Goal: Task Accomplishment & Management: Contribute content

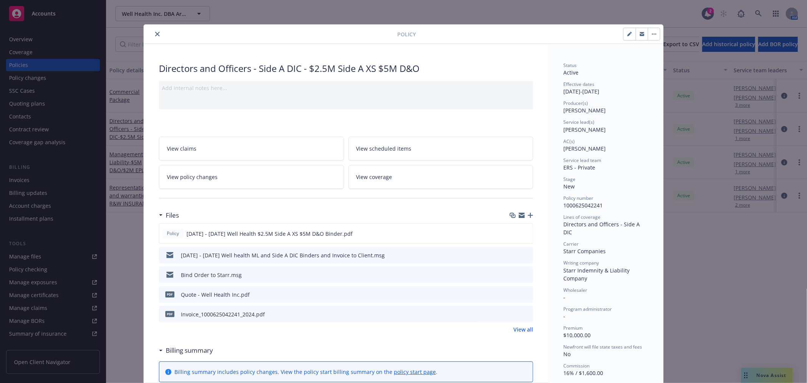
click at [157, 38] on div at bounding box center [272, 34] width 251 height 9
click at [155, 35] on icon "close" at bounding box center [157, 34] width 5 height 5
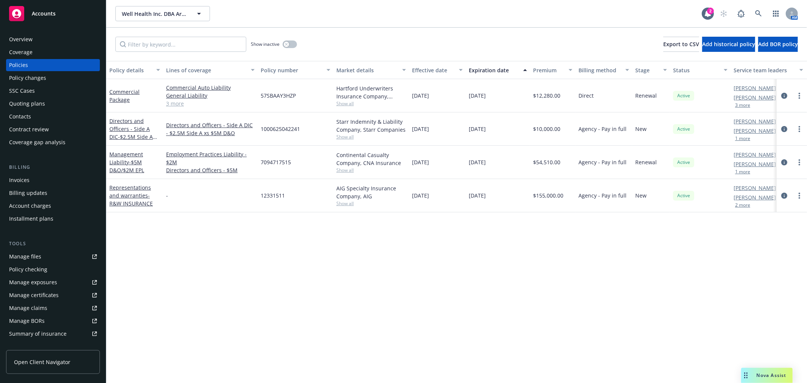
click at [25, 53] on div "Coverage" at bounding box center [20, 52] width 23 height 12
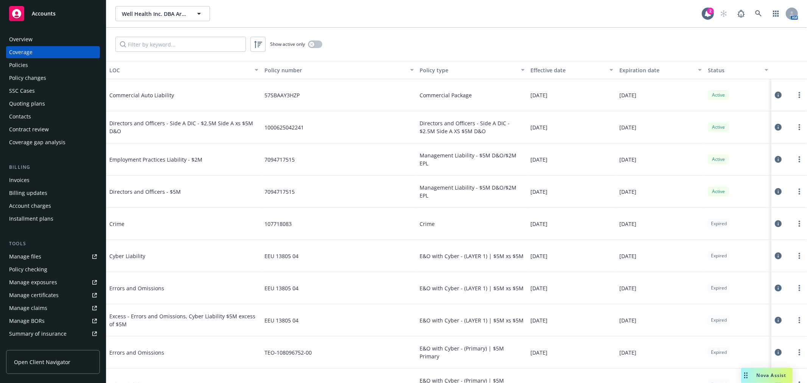
click at [30, 106] on div "Quoting plans" at bounding box center [27, 104] width 36 height 12
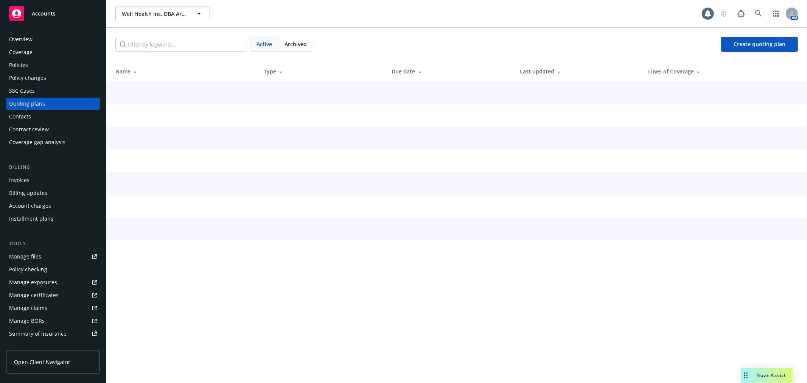
click at [300, 45] on span "Archived" at bounding box center [296, 44] width 22 height 8
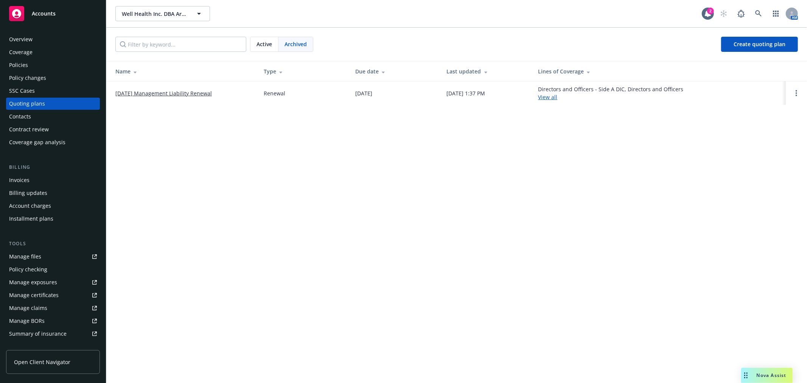
click at [155, 91] on link "[DATE] Management Liability Renewal" at bounding box center [163, 93] width 97 height 8
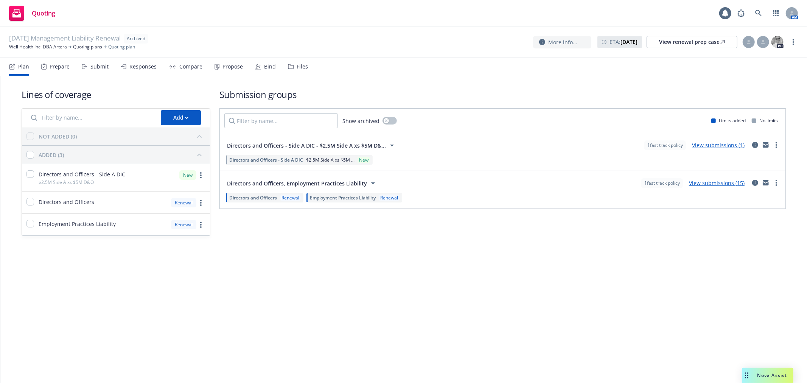
click at [290, 67] on icon at bounding box center [290, 66] width 5 height 5
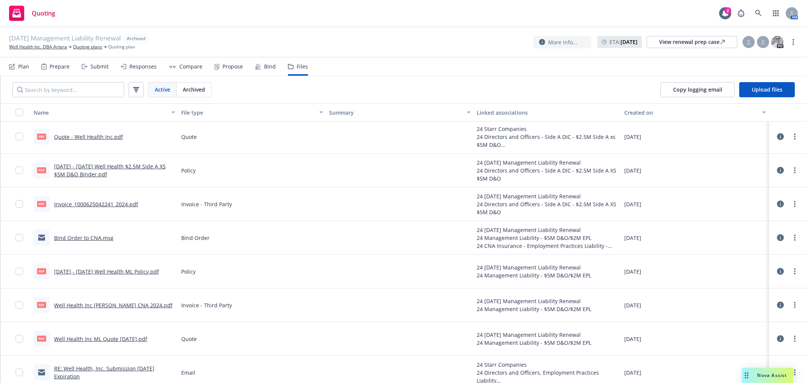
scroll to position [210, 0]
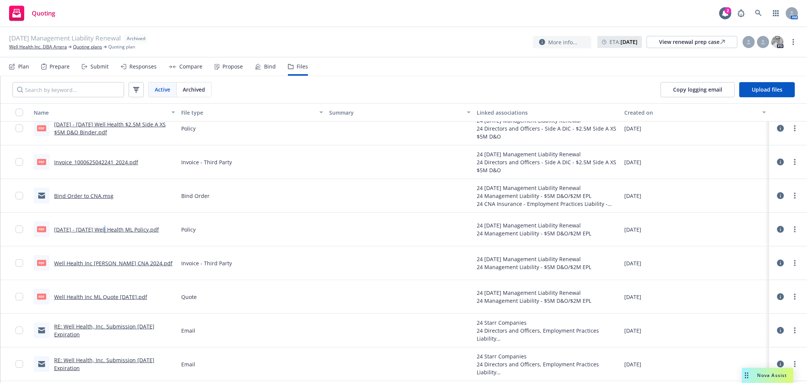
click at [104, 229] on link "[DATE] - [DATE] Well Health ML Policy.pdf" at bounding box center [106, 229] width 105 height 7
click at [791, 230] on link "more" at bounding box center [795, 229] width 9 height 9
click at [754, 258] on link "Download" at bounding box center [755, 259] width 75 height 15
click at [771, 375] on span "Nova Assist" at bounding box center [773, 375] width 30 height 6
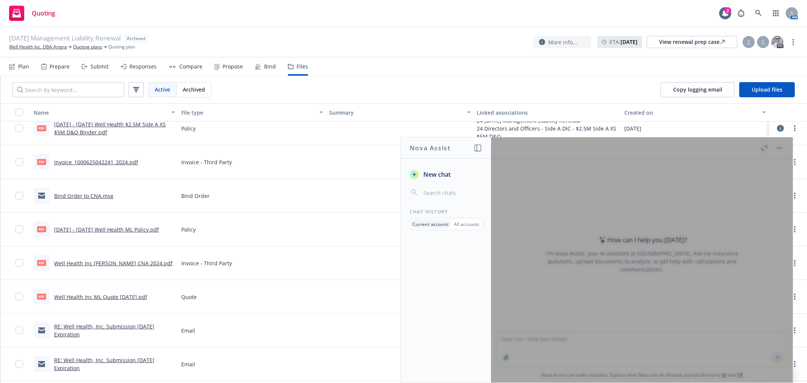
click at [590, 342] on div at bounding box center [642, 259] width 302 height 245
click at [475, 151] on icon "button" at bounding box center [478, 148] width 7 height 7
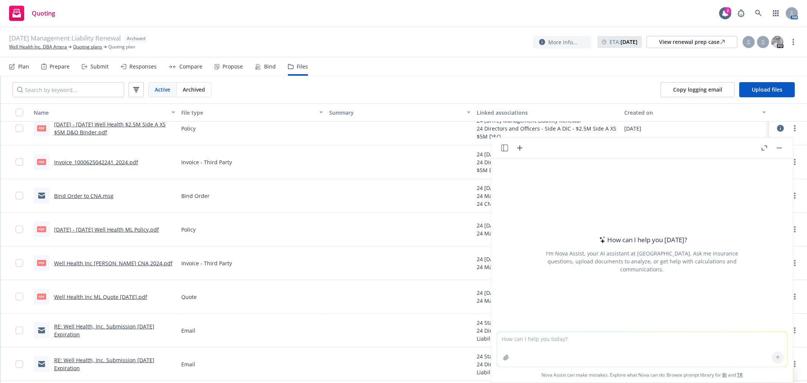
click at [572, 340] on textarea at bounding box center [642, 349] width 290 height 35
paste textarea "Board observer means any natural person non-voting observer attending the insur…"
type textarea "Board observer means any natural person non-voting observer attending the insur…"
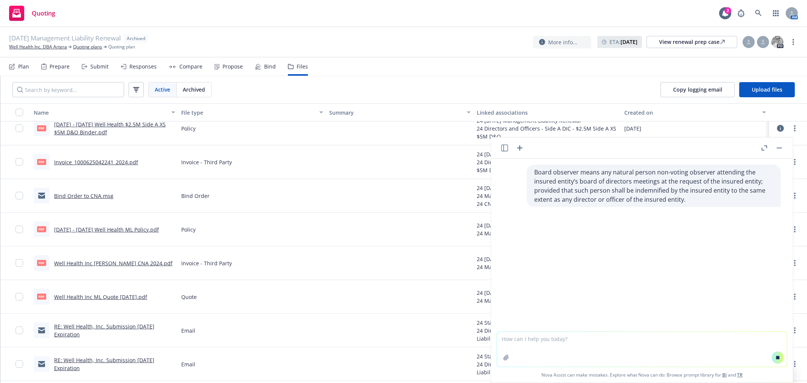
click at [576, 339] on textarea at bounding box center [642, 349] width 290 height 35
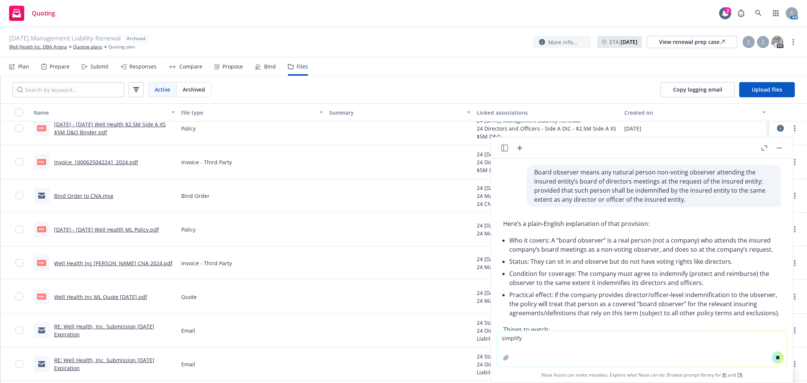
type textarea "simplify"
click at [777, 356] on icon at bounding box center [778, 357] width 3 height 3
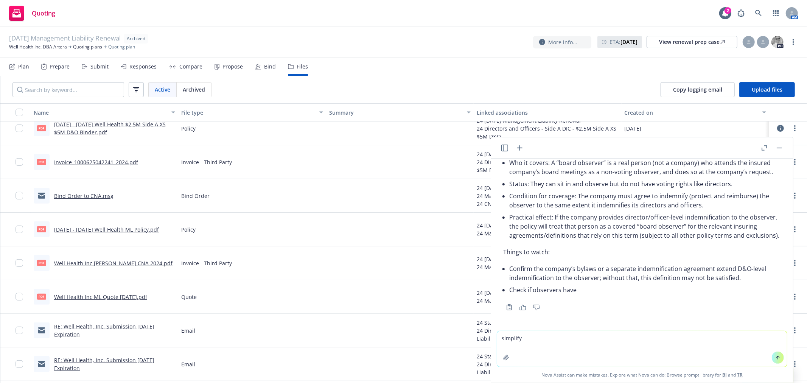
click at [638, 347] on textarea "simplify" at bounding box center [642, 349] width 290 height 36
click at [777, 362] on button at bounding box center [778, 358] width 12 height 12
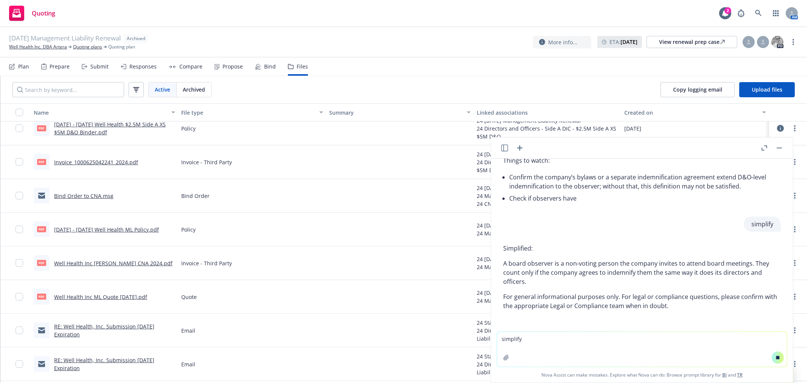
scroll to position [205, 0]
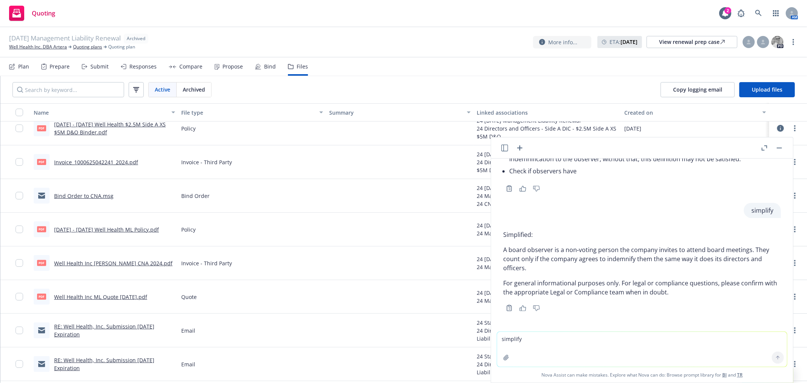
click at [593, 275] on div "Simplified: A board observer is a non‑voting person the company invites to atte…" at bounding box center [642, 263] width 278 height 73
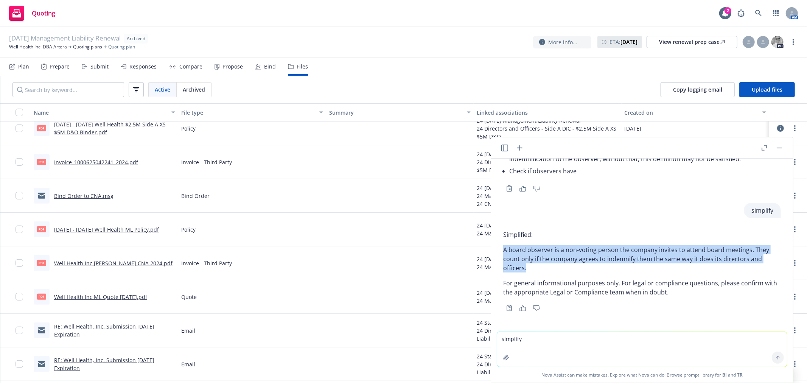
drag, startPoint x: 539, startPoint y: 271, endPoint x: 497, endPoint y: 248, distance: 48.3
click at [497, 248] on div "Board observer means any natural person non-voting observer attending the insur…" at bounding box center [642, 245] width 302 height 173
copy p "A board observer is a non‑voting person the company invites to attend board mee…"
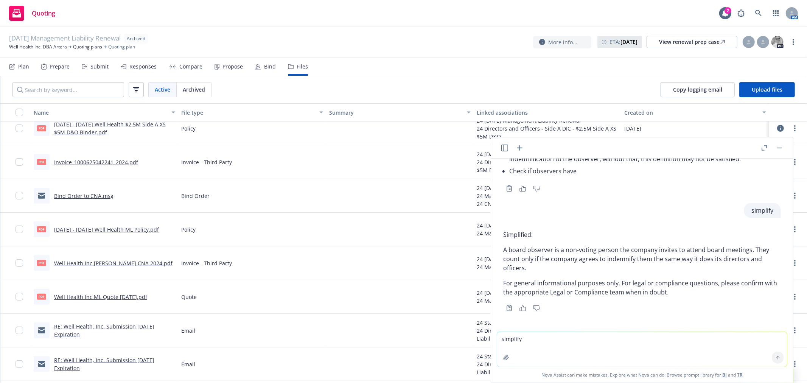
click at [548, 339] on textarea "simplify" at bounding box center [642, 349] width 290 height 35
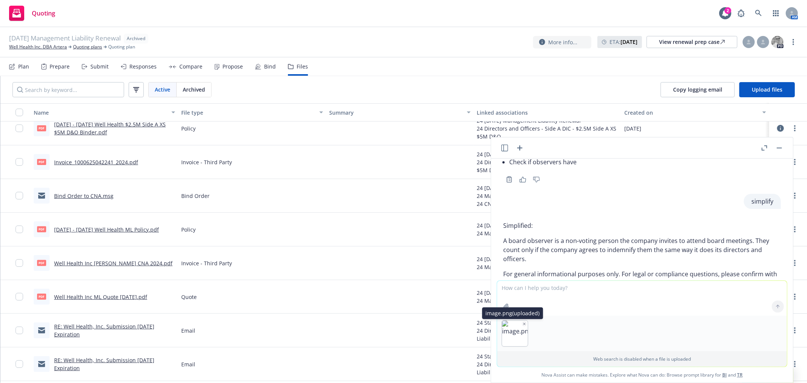
click at [523, 323] on icon "button" at bounding box center [525, 324] width 4 height 4
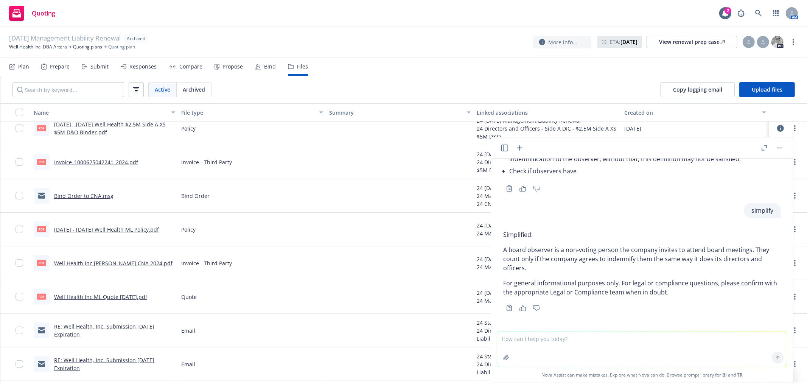
click at [550, 346] on textarea at bounding box center [642, 349] width 290 height 35
click at [590, 342] on textarea at bounding box center [642, 349] width 290 height 35
click at [591, 342] on textarea at bounding box center [642, 349] width 290 height 35
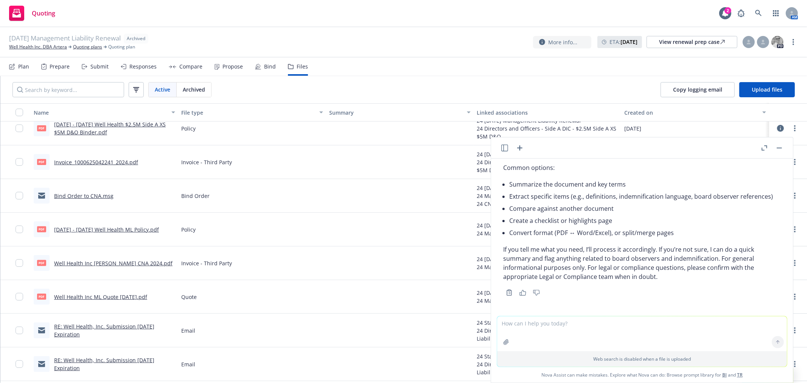
scroll to position [429, 0]
click at [591, 330] on textarea at bounding box center [642, 333] width 290 height 35
type textarea "summarize"
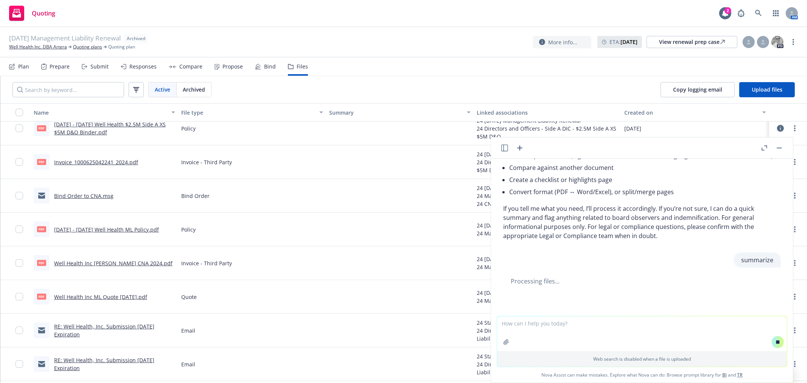
scroll to position [438, 0]
click at [651, 345] on textarea at bounding box center [642, 333] width 290 height 35
paste textarea "Definition of executive includes Board Observer (if the company agrees to indem…"
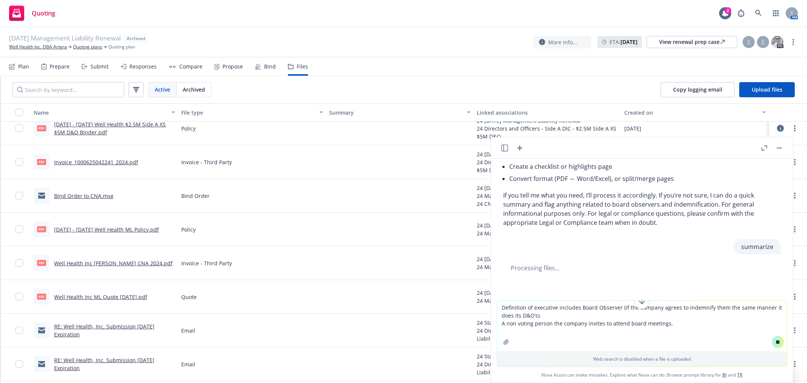
click at [742, 342] on textarea "Definition of executive includes Board Observer (if the company agrees to indem…" at bounding box center [642, 325] width 290 height 51
type textarea "Definition of executive includes Board Observer (if the company agrees to indem…"
click at [695, 363] on div "Web search is disabled when a file is uploaded" at bounding box center [642, 359] width 290 height 16
click at [779, 345] on button at bounding box center [778, 342] width 12 height 12
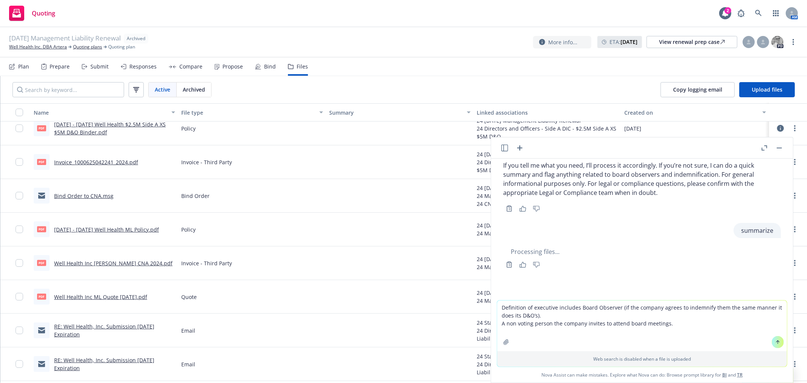
scroll to position [513, 0]
click at [775, 343] on icon at bounding box center [777, 341] width 5 height 5
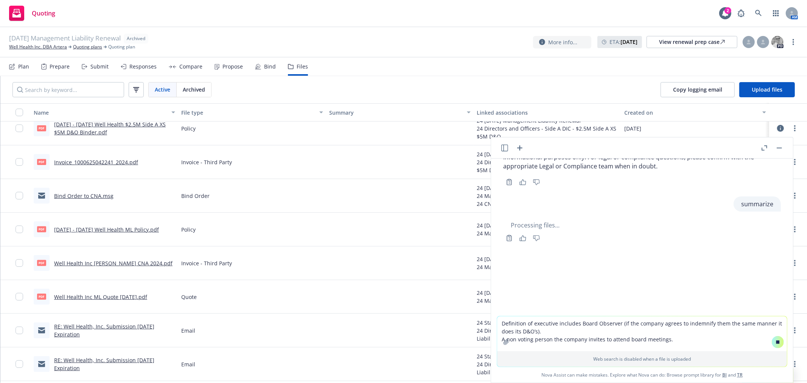
scroll to position [494, 0]
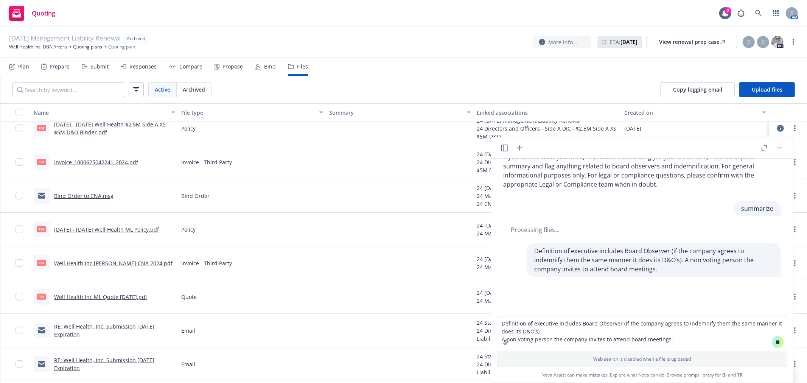
click at [669, 330] on textarea "Definition of executive includes Board Observer (if the company agrees to indem…" at bounding box center [642, 333] width 290 height 35
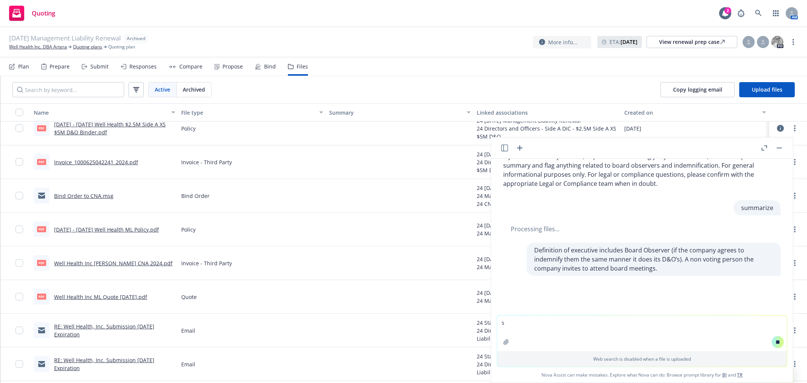
scroll to position [495, 0]
type textarea "s"
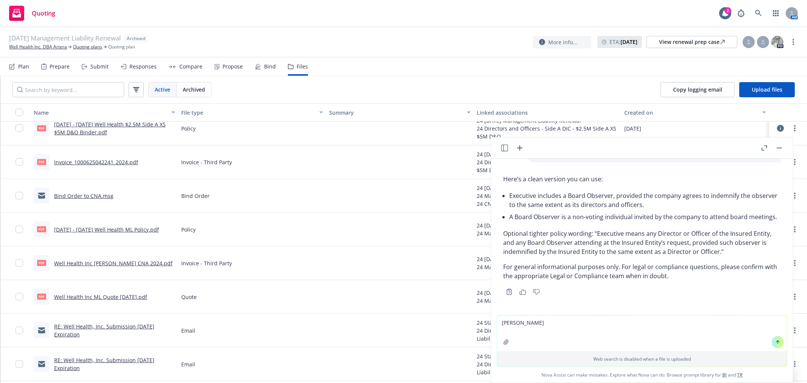
scroll to position [672, 0]
type textarea "summarize for proposal"
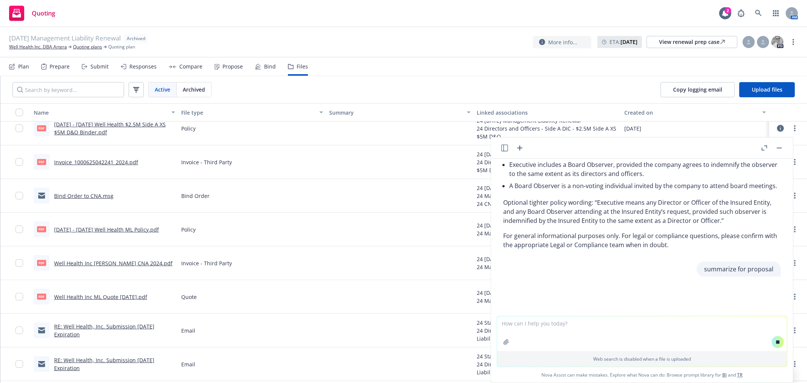
scroll to position [653, 0]
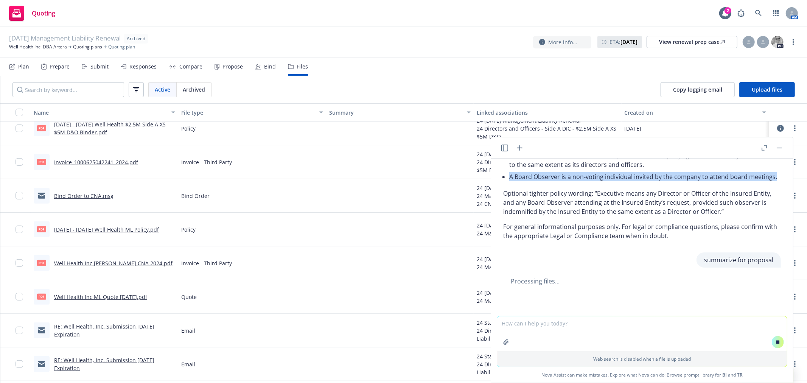
drag, startPoint x: 549, startPoint y: 184, endPoint x: 510, endPoint y: 171, distance: 41.0
click at [510, 171] on li "A Board Observer is a non‑voting individual invited by the company to attend bo…" at bounding box center [645, 177] width 272 height 12
copy li "A Board Observer is a non‑voting individual invited by the company to attend bo…"
click at [665, 218] on div "Here’s a clean version you can use: Executive includes a Board Observer, provid…" at bounding box center [642, 187] width 278 height 112
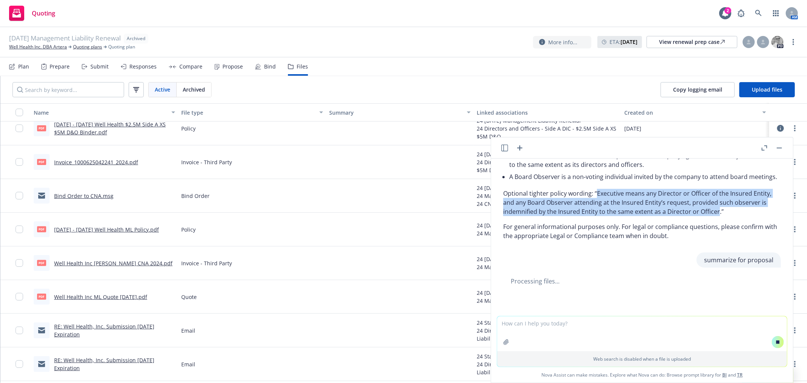
drag, startPoint x: 718, startPoint y: 213, endPoint x: 597, endPoint y: 192, distance: 123.0
click at [597, 192] on p "Optional tighter policy wording: “Executive means any Director or Officer of th…" at bounding box center [642, 202] width 278 height 27
copy p "Executive means any Director or Officer of the Insured Entity, and any Board Ob…"
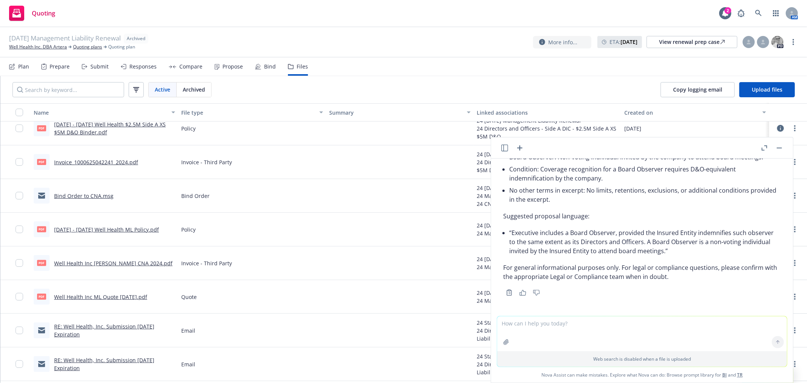
scroll to position [891, 0]
click at [686, 256] on li "“Executive includes a Board Observer, provided the Insured Entity indemnifies s…" at bounding box center [645, 242] width 272 height 30
click at [597, 279] on p "For general informational purposes only. For legal or compliance questions, ple…" at bounding box center [642, 272] width 278 height 18
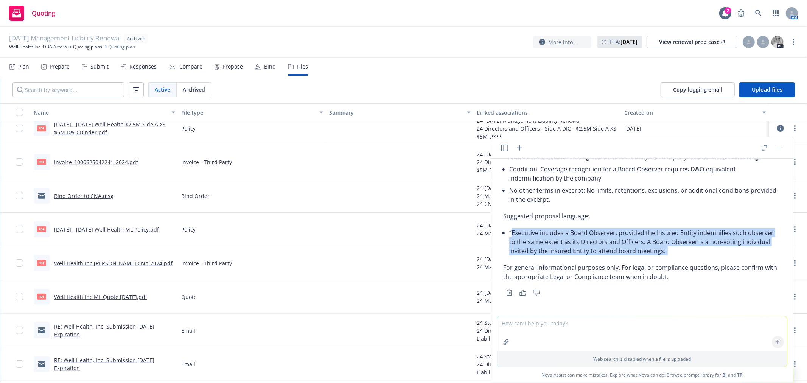
drag, startPoint x: 698, startPoint y: 252, endPoint x: 511, endPoint y: 235, distance: 188.1
click at [511, 235] on li "“Executive includes a Board Observer, provided the Insured Entity indemnifies s…" at bounding box center [645, 242] width 272 height 30
copy li "Executive includes a Board Observer, provided the Insured Entity indemnifies su…"
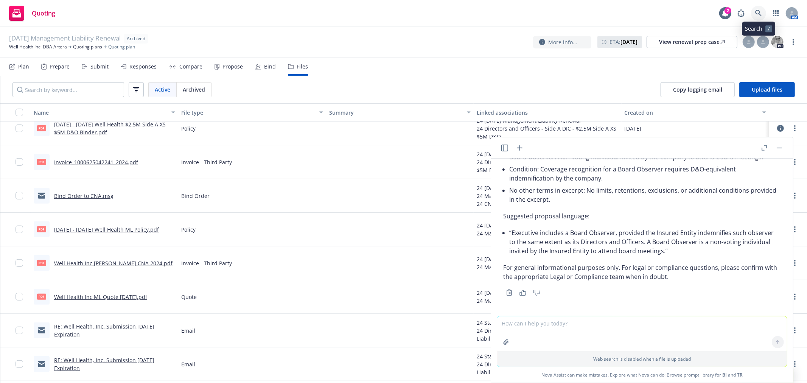
click at [754, 14] on link at bounding box center [758, 13] width 15 height 15
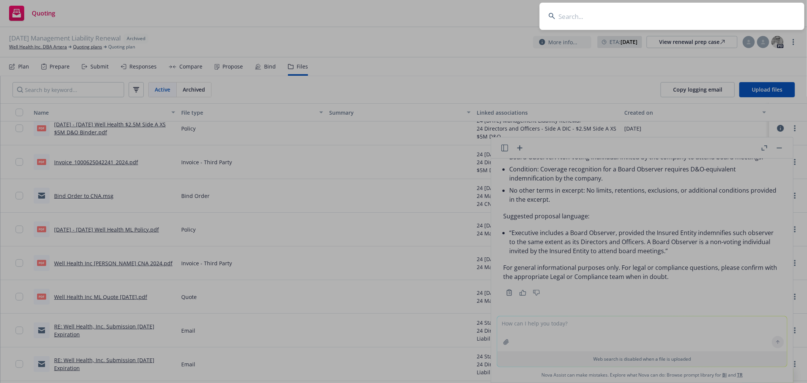
click at [571, 20] on input at bounding box center [672, 16] width 265 height 27
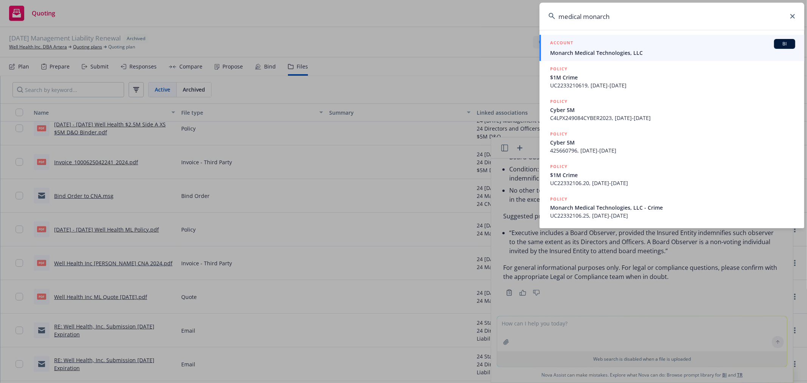
type input "medical monarch"
click at [563, 55] on span "Monarch Medical Technologies, LLC" at bounding box center [672, 53] width 245 height 8
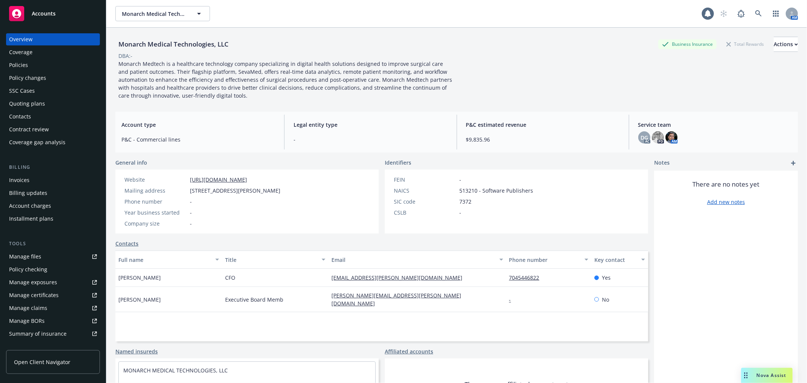
click at [19, 65] on div "Policies" at bounding box center [18, 65] width 19 height 12
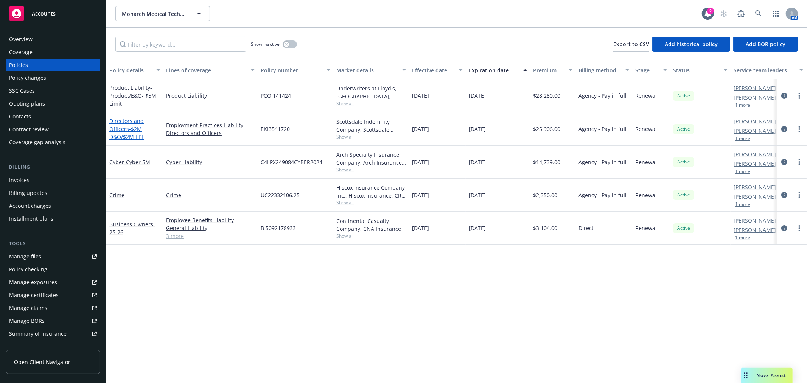
click at [130, 125] on span "- $2M D&O/$2M EPL" at bounding box center [126, 132] width 35 height 15
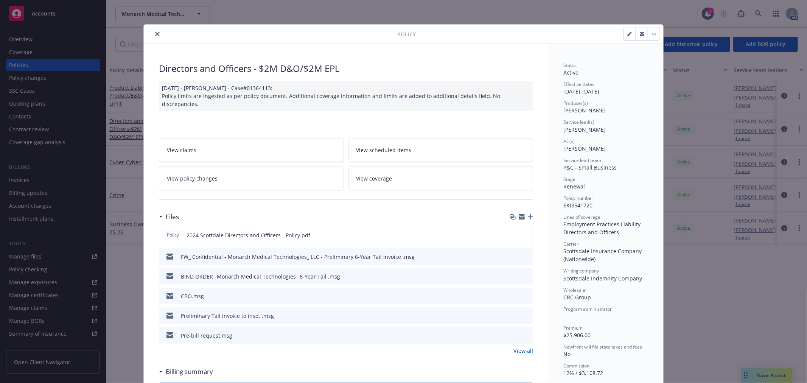
drag, startPoint x: 157, startPoint y: 35, endPoint x: 103, endPoint y: 78, distance: 69.0
click at [156, 35] on button "close" at bounding box center [157, 34] width 9 height 9
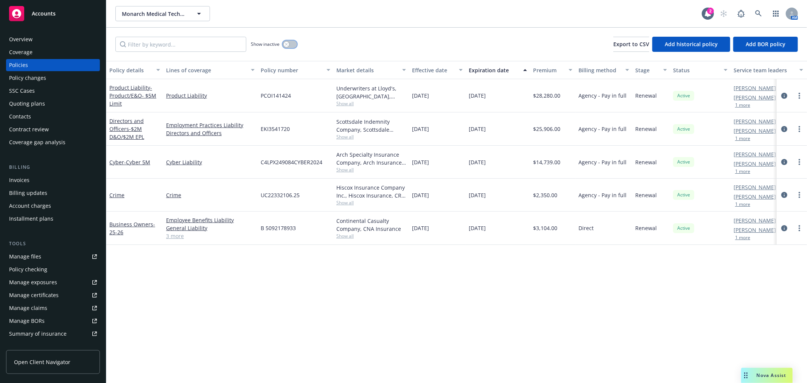
click at [295, 46] on button "button" at bounding box center [290, 44] width 14 height 8
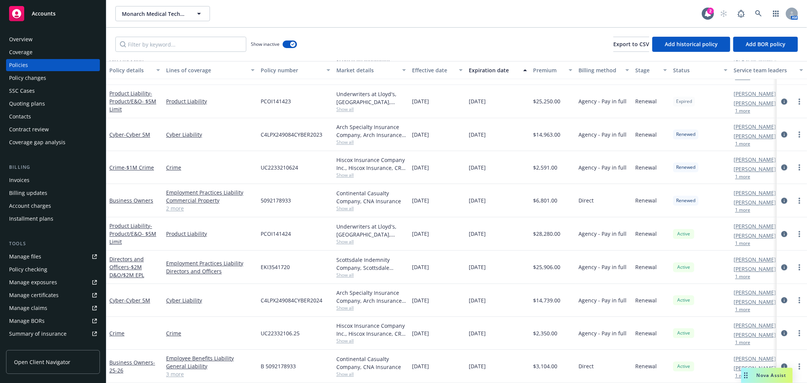
scroll to position [1457, 0]
click at [131, 263] on span "- $2M D&O/$2M EPL" at bounding box center [126, 270] width 35 height 15
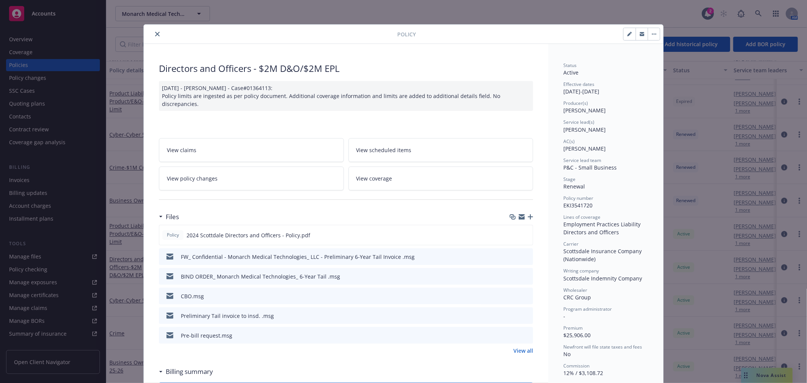
scroll to position [23, 0]
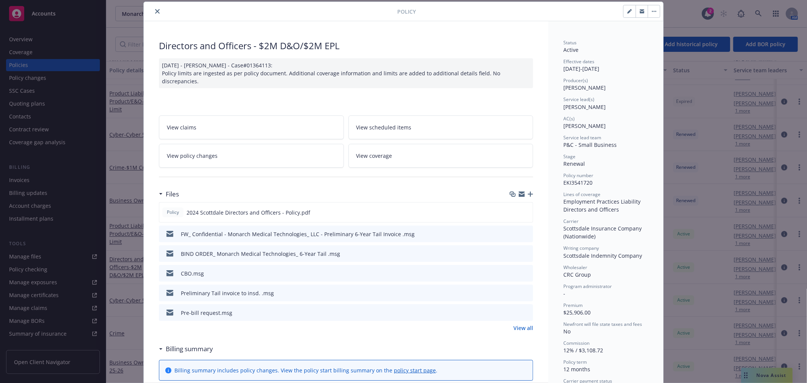
click at [528, 325] on link "View all" at bounding box center [524, 328] width 20 height 8
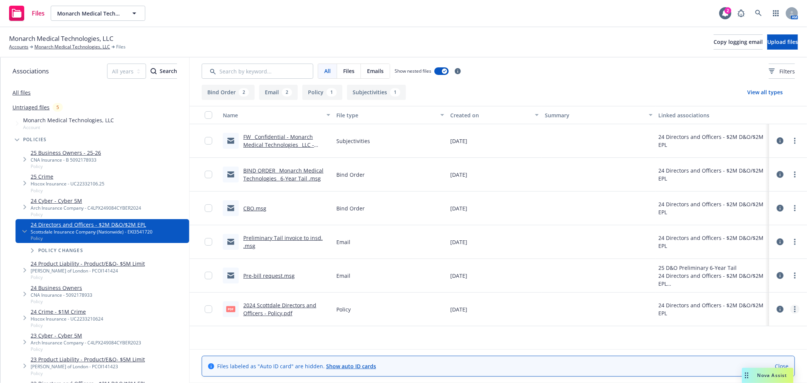
click at [792, 307] on link "more" at bounding box center [795, 309] width 9 height 9
click at [767, 337] on link "Download" at bounding box center [761, 340] width 75 height 15
click at [758, 12] on icon at bounding box center [758, 13] width 7 height 7
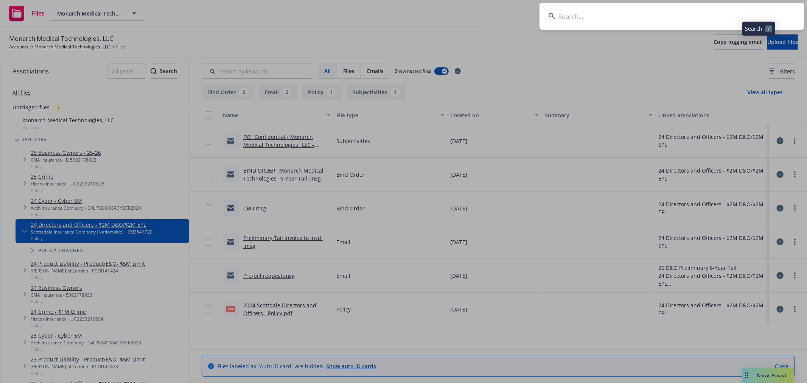
click at [700, 14] on input at bounding box center [672, 16] width 265 height 27
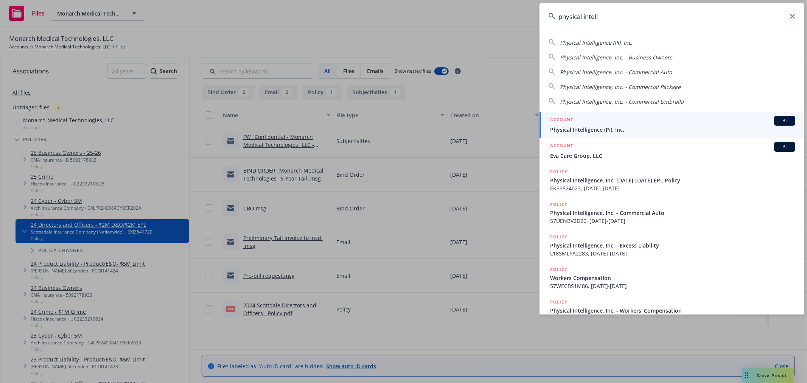
type input "physical intell"
click at [695, 125] on div "ACCOUNT BI" at bounding box center [672, 121] width 245 height 10
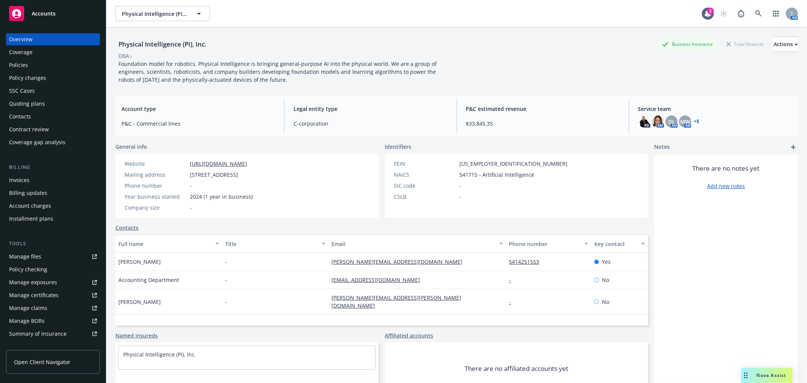
click at [25, 65] on div "Policies" at bounding box center [18, 65] width 19 height 12
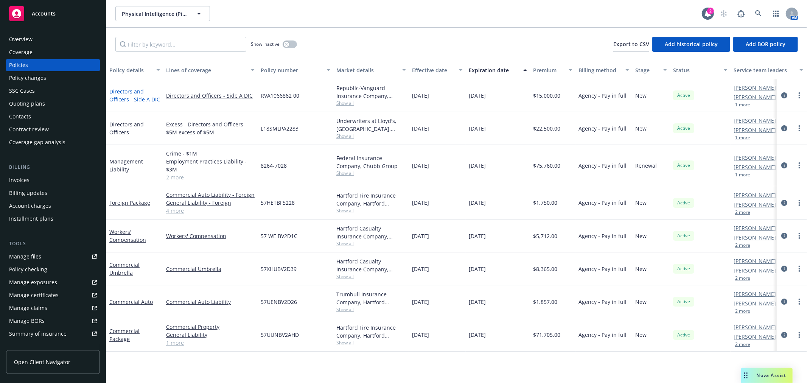
drag, startPoint x: 115, startPoint y: 93, endPoint x: 131, endPoint y: 93, distance: 15.5
click at [116, 93] on link "Directors and Officers - Side A DIC" at bounding box center [134, 95] width 51 height 15
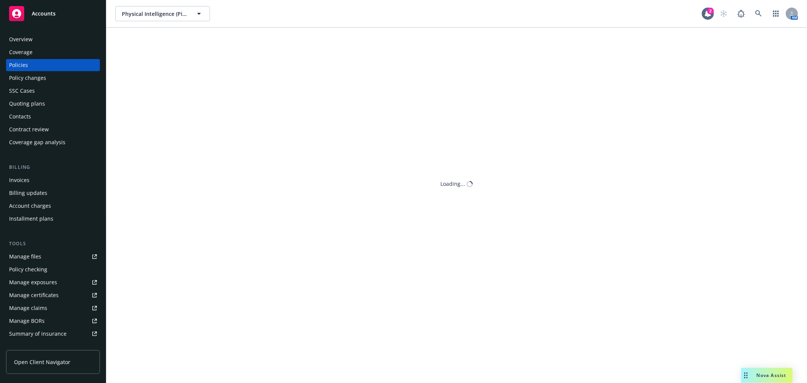
click at [131, 93] on div "Physical Intelligence (Pi), Inc. Physical Intelligence (Pi), Inc. 2 AM Show ina…" at bounding box center [456, 191] width 701 height 383
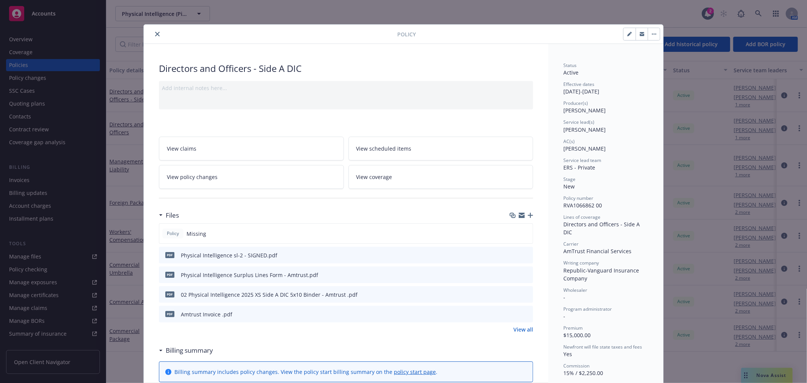
click at [512, 296] on icon "download file" at bounding box center [514, 294] width 6 height 6
click at [149, 36] on div at bounding box center [272, 34] width 251 height 9
click at [155, 35] on icon "close" at bounding box center [157, 34] width 5 height 5
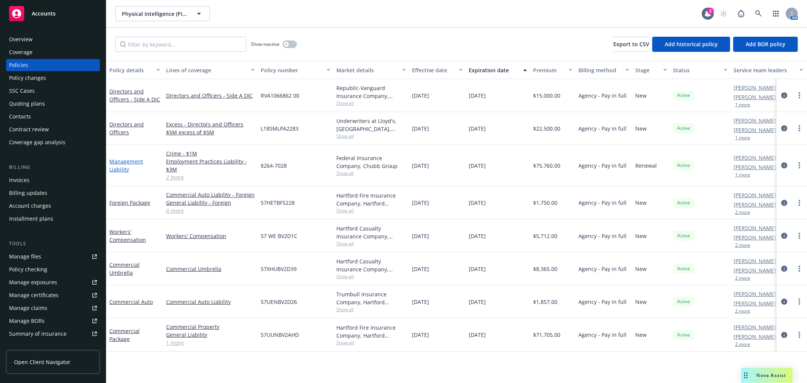
click at [135, 160] on link "Management Liability" at bounding box center [126, 165] width 34 height 15
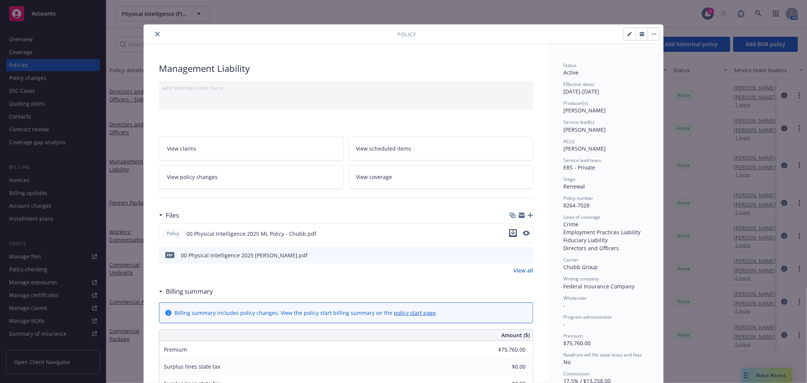
click at [510, 231] on icon "download file" at bounding box center [513, 233] width 6 height 6
click at [156, 37] on button "close" at bounding box center [157, 34] width 9 height 9
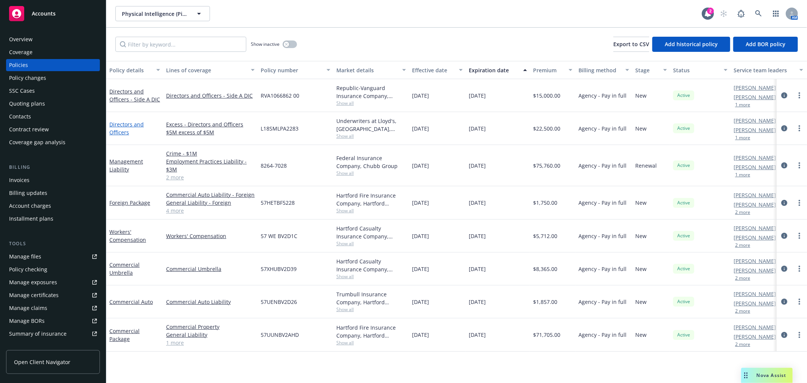
click at [126, 126] on link "Directors and Officers" at bounding box center [126, 128] width 34 height 15
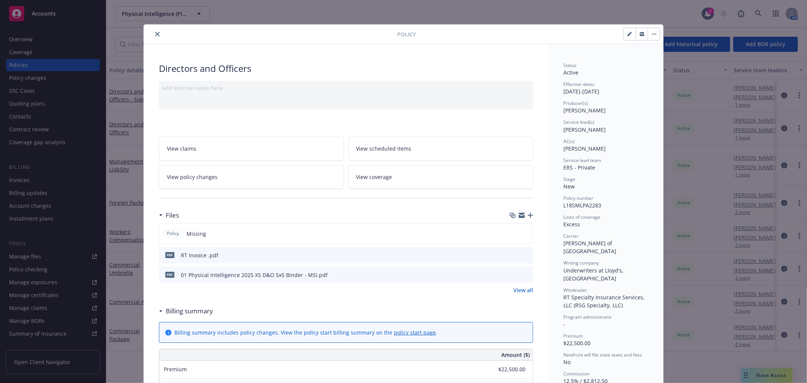
click at [511, 272] on icon "download file" at bounding box center [514, 274] width 6 height 6
click at [153, 34] on button "close" at bounding box center [157, 34] width 9 height 9
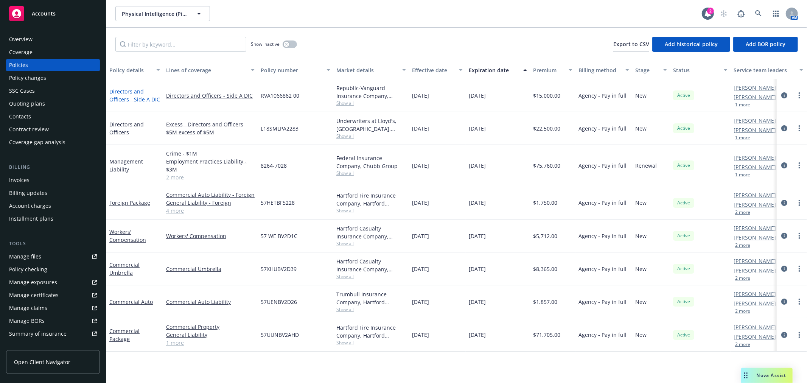
click at [129, 90] on link "Directors and Officers - Side A DIC" at bounding box center [134, 95] width 51 height 15
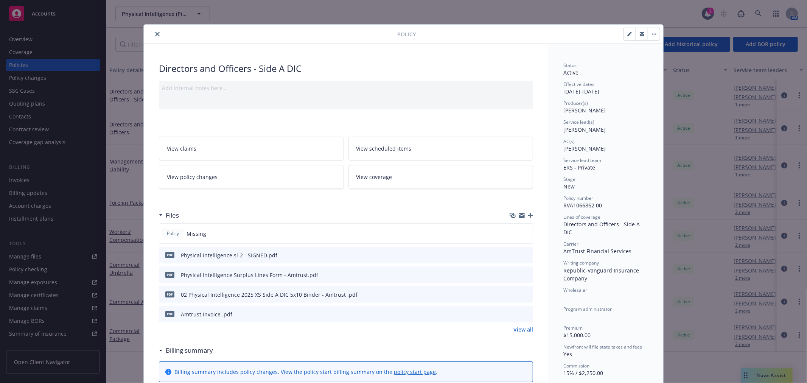
scroll to position [23, 0]
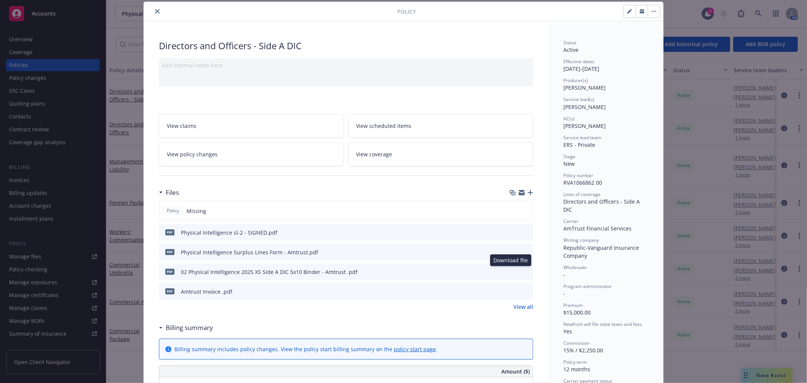
click at [511, 269] on icon "download file" at bounding box center [514, 271] width 6 height 6
click at [512, 271] on icon "download file" at bounding box center [514, 271] width 6 height 6
click at [157, 12] on button "close" at bounding box center [157, 11] width 9 height 9
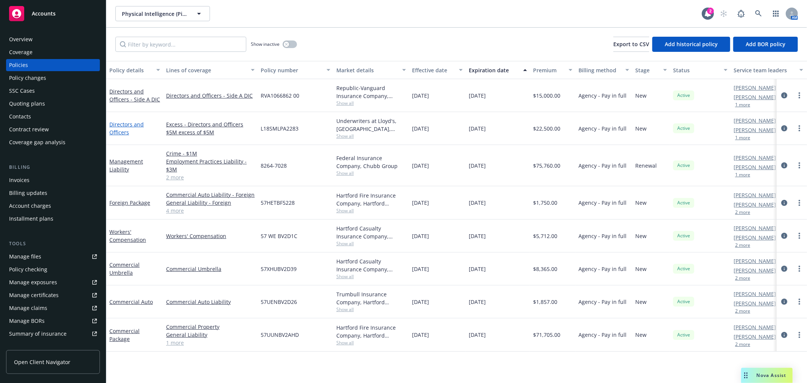
click at [128, 124] on link "Directors and Officers" at bounding box center [126, 128] width 34 height 15
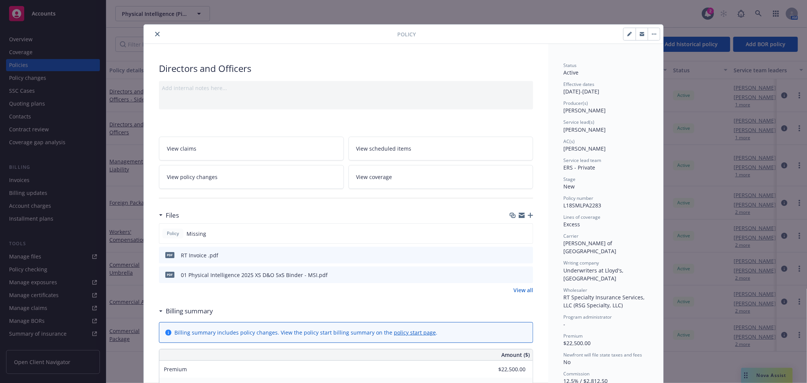
scroll to position [23, 0]
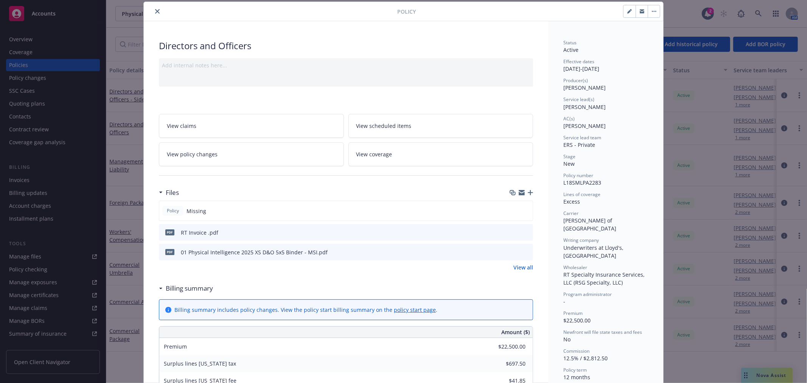
click at [514, 252] on button "download file" at bounding box center [514, 252] width 8 height 8
click at [155, 10] on icon "close" at bounding box center [157, 11] width 5 height 5
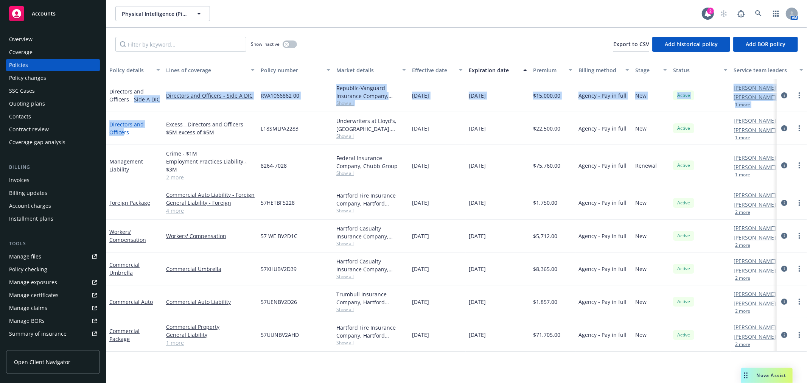
drag, startPoint x: 133, startPoint y: 97, endPoint x: 124, endPoint y: 130, distance: 34.2
click at [124, 130] on div "Directors and Officers - Side A DIC Directors and Officers - Side A DIC RVA1066…" at bounding box center [471, 200] width 730 height 242
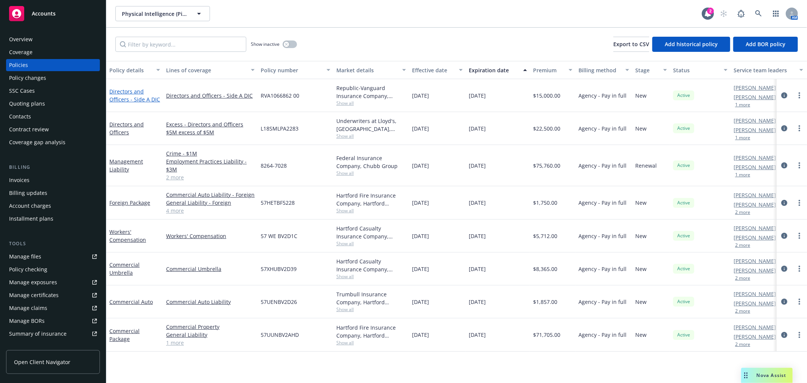
click at [131, 93] on link "Directors and Officers - Side A DIC" at bounding box center [134, 95] width 51 height 15
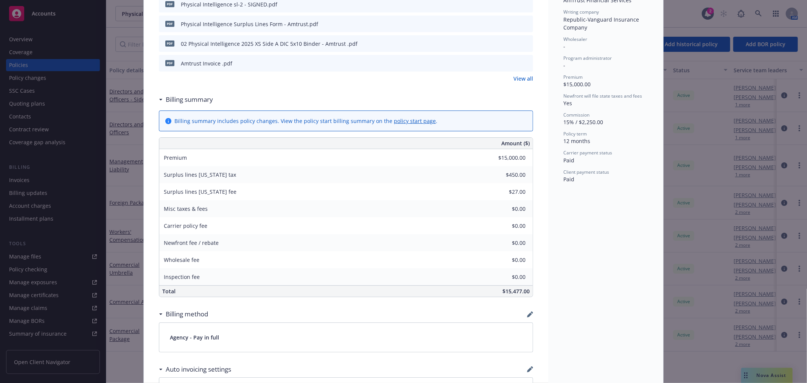
scroll to position [40, 0]
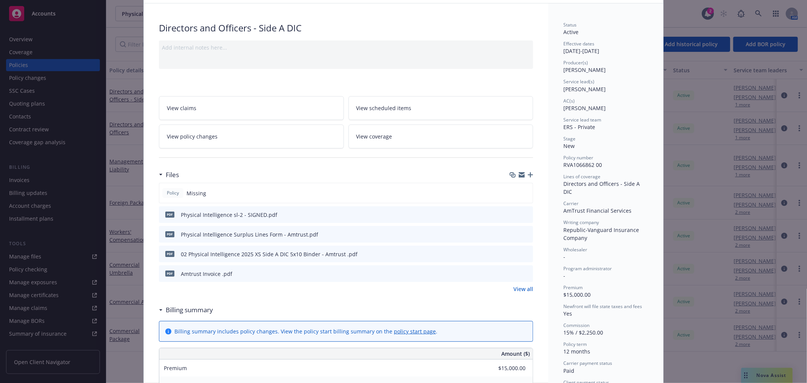
click at [512, 252] on icon "download file" at bounding box center [513, 253] width 5 height 5
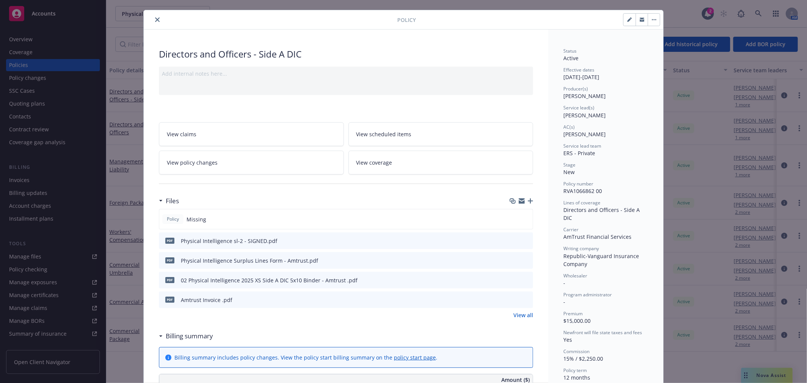
scroll to position [0, 0]
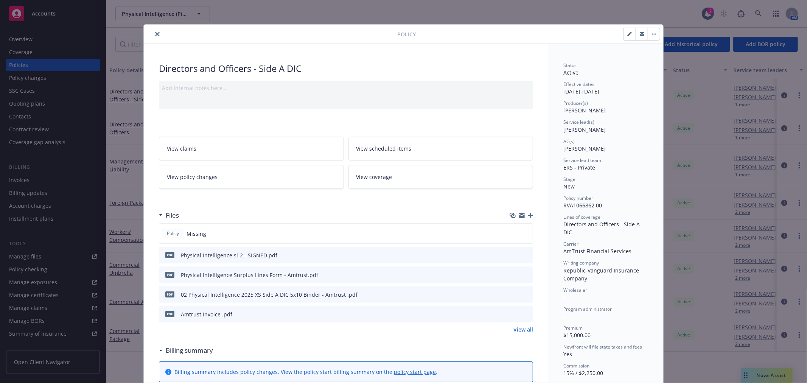
drag, startPoint x: 154, startPoint y: 35, endPoint x: 169, endPoint y: 58, distance: 27.4
click at [155, 35] on icon "close" at bounding box center [157, 34] width 5 height 5
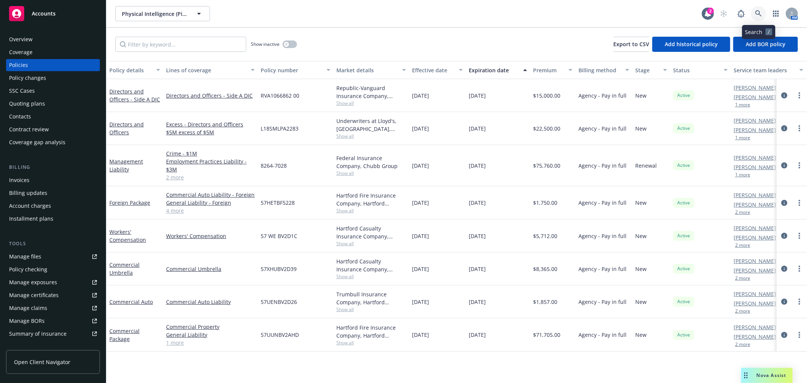
click at [760, 8] on link at bounding box center [758, 13] width 15 height 15
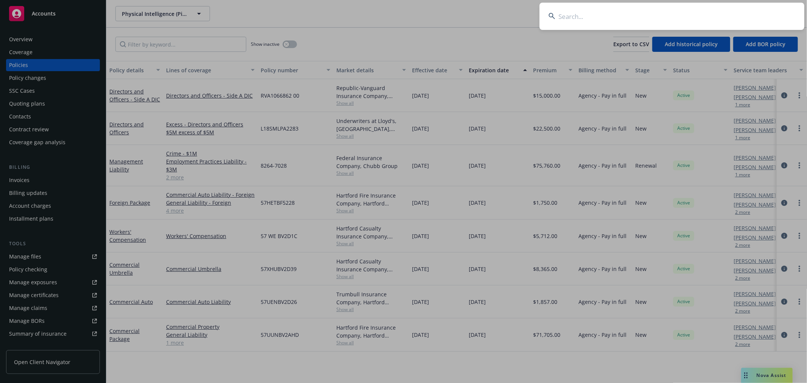
click at [587, 23] on input at bounding box center [672, 16] width 265 height 27
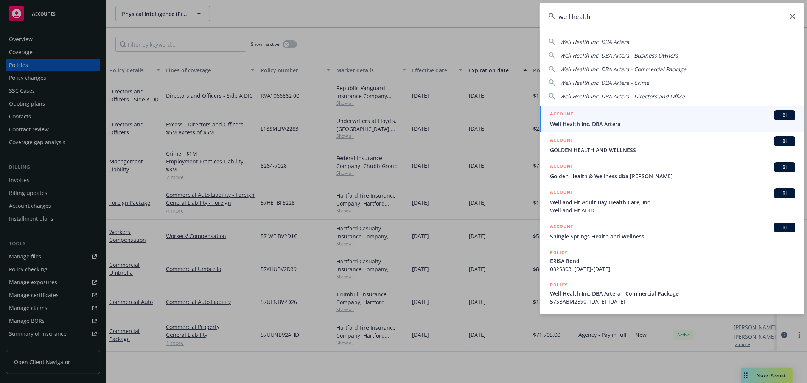
type input "well health"
click at [627, 116] on div "ACCOUNT BI" at bounding box center [672, 115] width 245 height 10
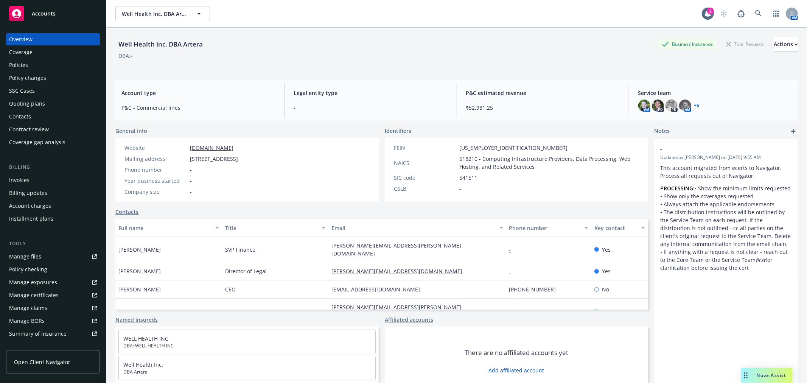
click at [20, 65] on div "Policies" at bounding box center [18, 65] width 19 height 12
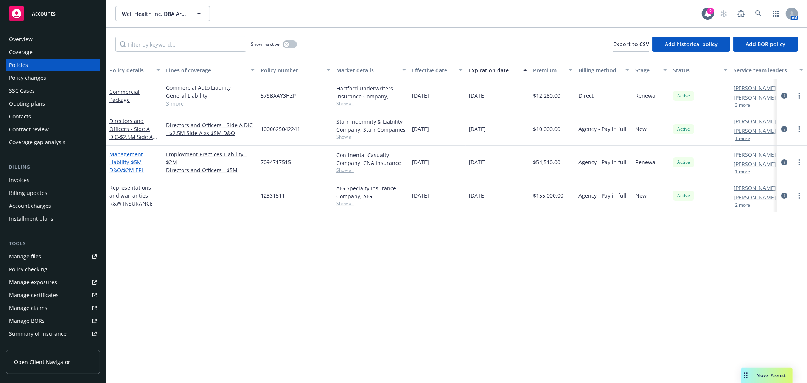
click at [137, 163] on span "- $5M D&O/$2M EPL" at bounding box center [126, 166] width 35 height 15
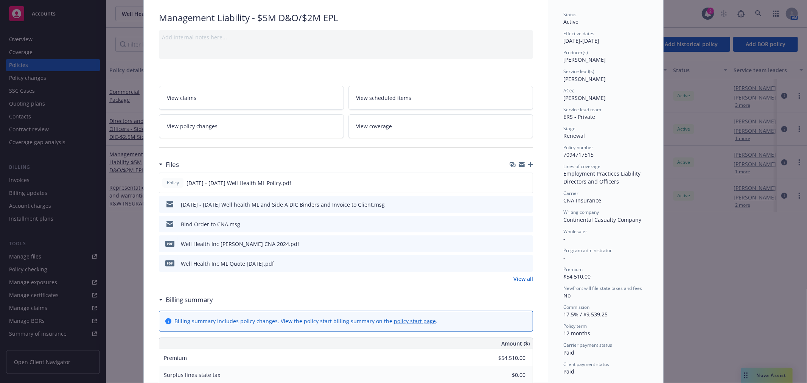
scroll to position [168, 0]
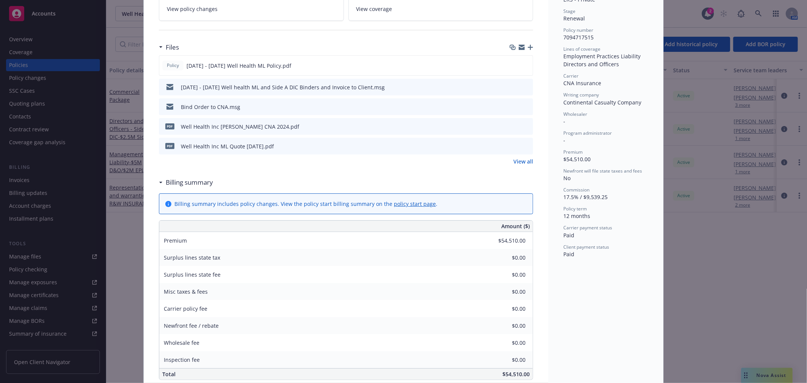
click at [517, 161] on link "View all" at bounding box center [524, 161] width 20 height 8
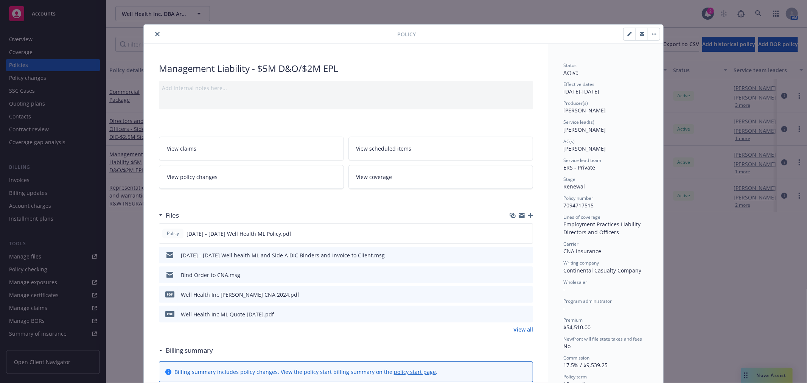
click at [155, 33] on icon "close" at bounding box center [157, 34] width 5 height 5
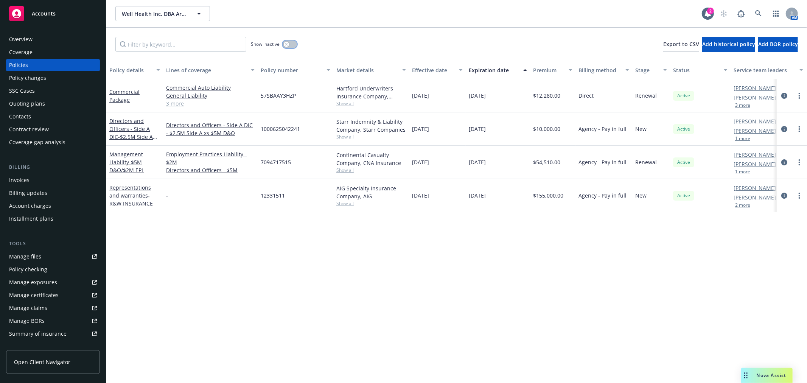
click at [293, 44] on button "button" at bounding box center [290, 44] width 14 height 8
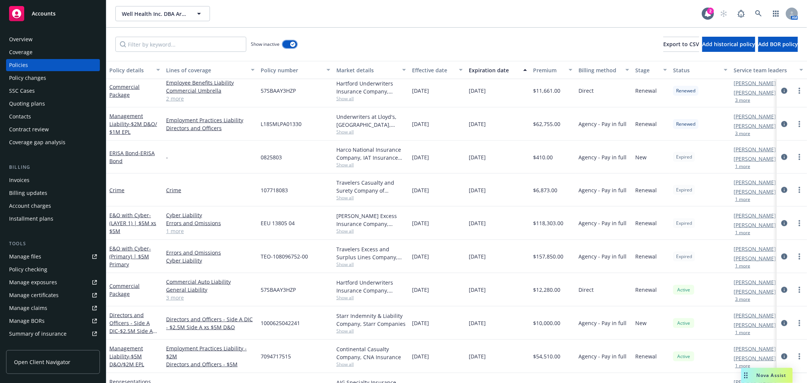
scroll to position [852, 0]
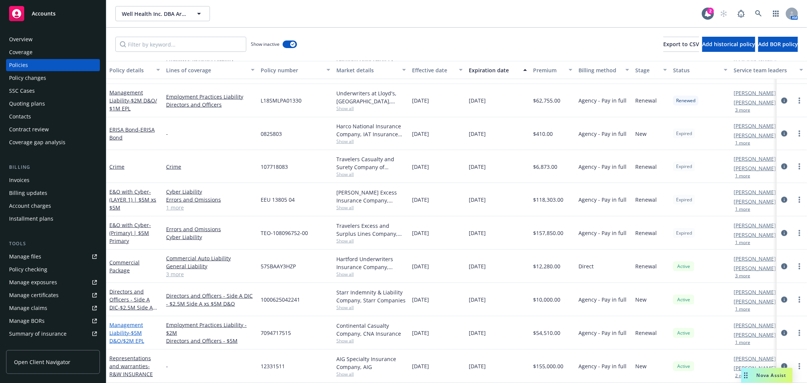
click at [122, 322] on link "Management Liability - $5M D&O/$2M EPL" at bounding box center [126, 332] width 35 height 23
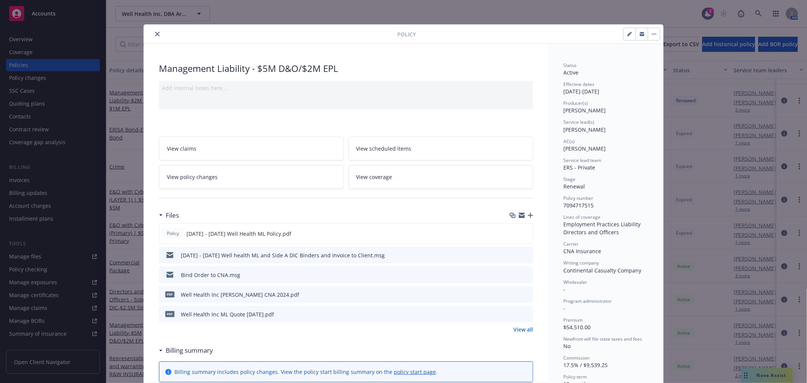
scroll to position [23, 0]
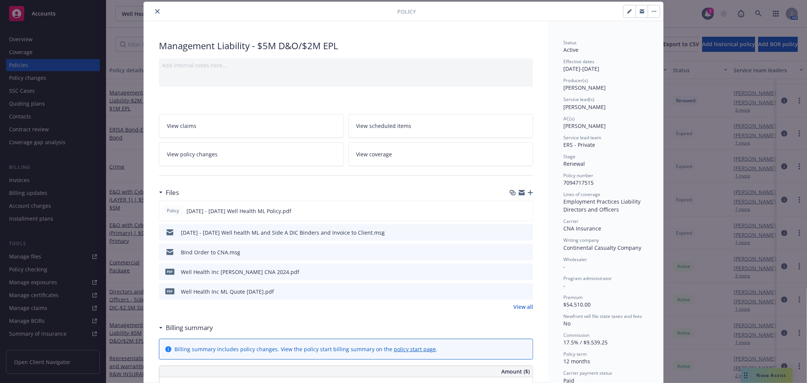
click at [527, 308] on link "View all" at bounding box center [524, 307] width 20 height 8
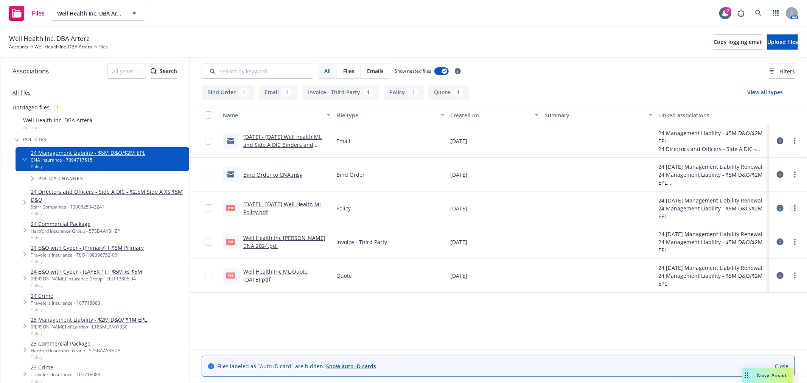
click at [792, 212] on link "more" at bounding box center [795, 208] width 9 height 9
click at [746, 237] on link "Download" at bounding box center [761, 238] width 75 height 15
click at [760, 11] on icon at bounding box center [758, 13] width 7 height 7
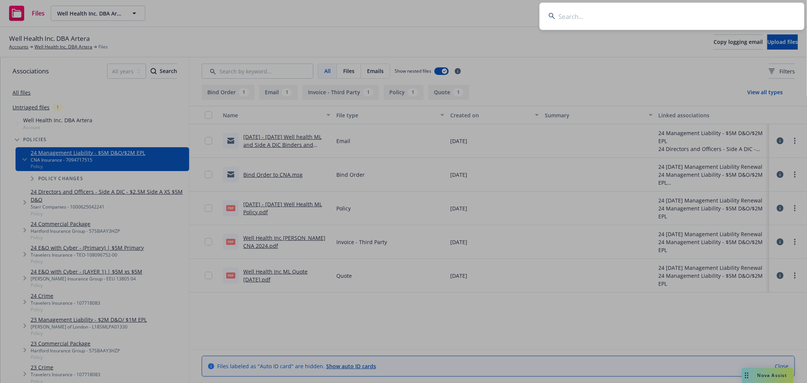
click at [569, 16] on input at bounding box center [672, 16] width 265 height 27
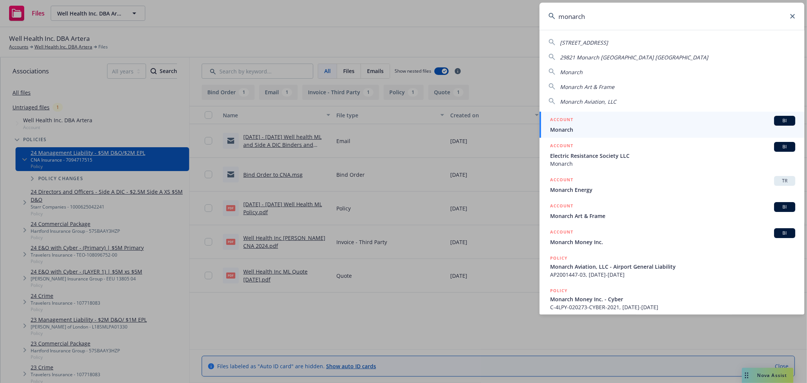
click at [618, 20] on input "monarch" at bounding box center [672, 16] width 265 height 27
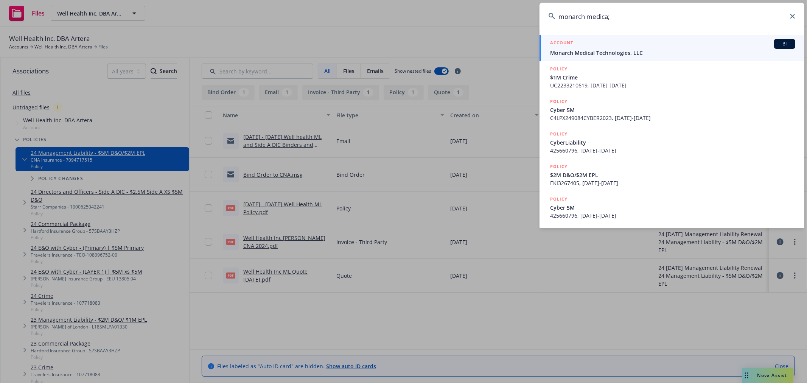
type input "monarch medica"
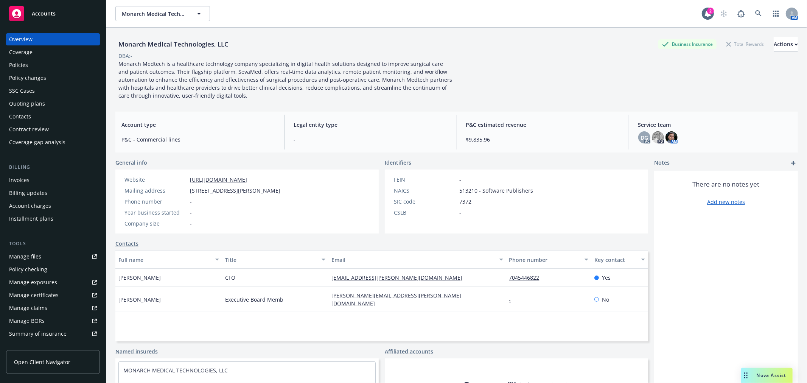
click at [38, 102] on div "Quoting plans" at bounding box center [27, 104] width 36 height 12
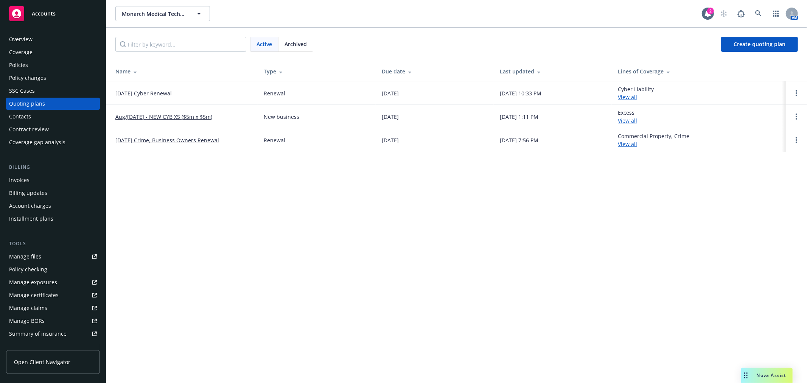
click at [20, 67] on div "Policies" at bounding box center [18, 65] width 19 height 12
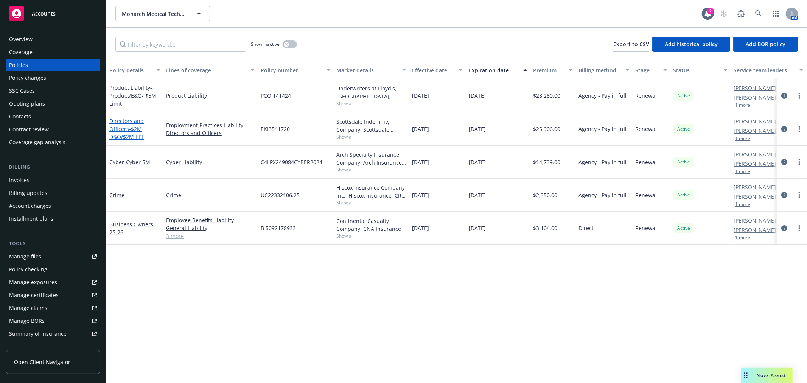
click at [138, 127] on span "- $2M D&O/$2M EPL" at bounding box center [126, 132] width 35 height 15
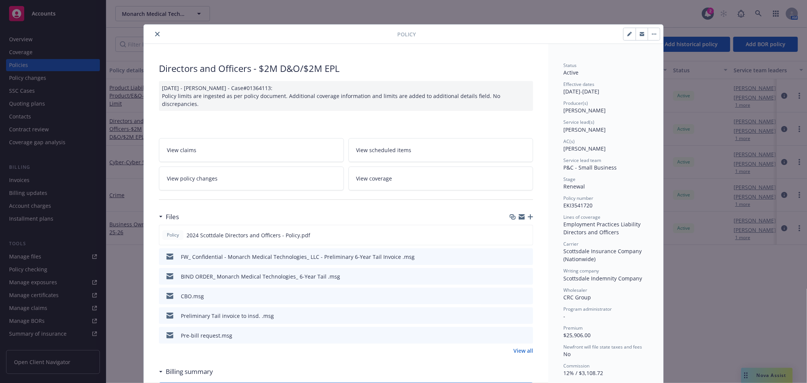
click at [528, 214] on icon "button" at bounding box center [530, 216] width 5 height 5
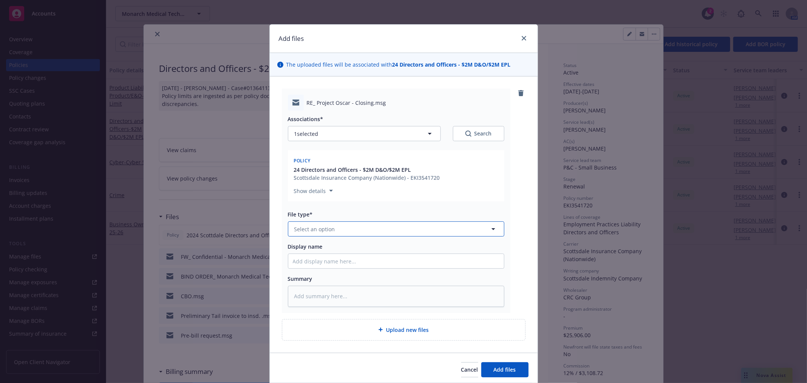
click at [399, 232] on button "Select an option" at bounding box center [396, 228] width 216 height 15
type input "Bind"
click at [389, 262] on div "Bind Order" at bounding box center [396, 270] width 216 height 20
click at [369, 257] on input "Display name" at bounding box center [396, 261] width 216 height 14
type textarea "x"
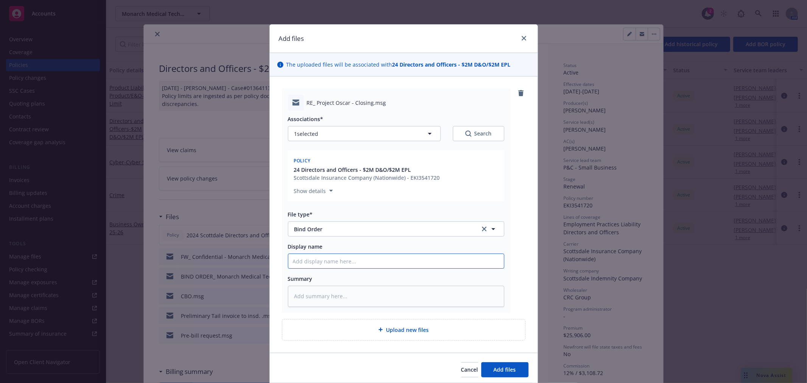
type input "B"
type textarea "x"
type input "C"
type textarea "x"
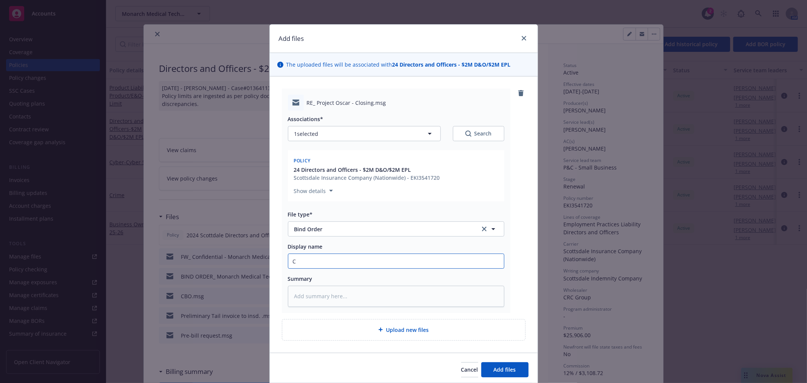
type input "CB"
type textarea "x"
type input "CBO"
click at [481, 362] on button "Add files" at bounding box center [504, 369] width 47 height 15
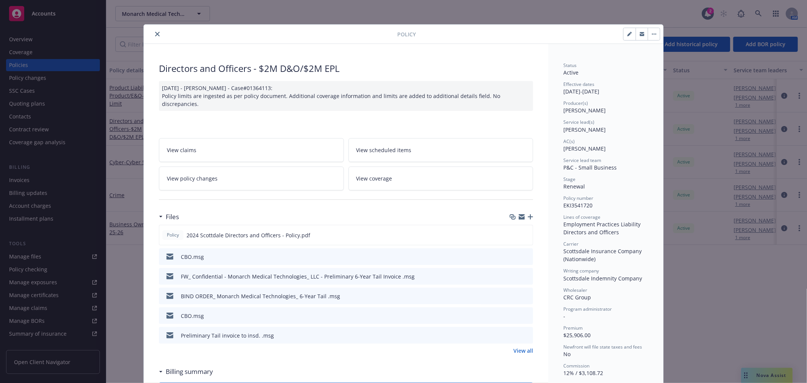
click at [155, 33] on icon "close" at bounding box center [157, 34] width 5 height 5
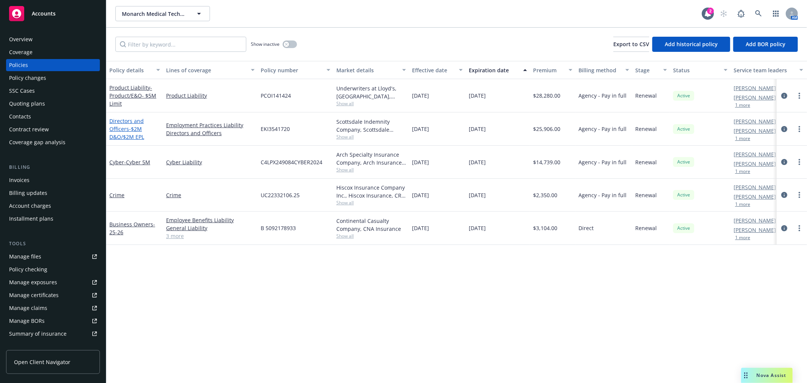
click at [134, 125] on span "- $2M D&O/$2M EPL" at bounding box center [126, 132] width 35 height 15
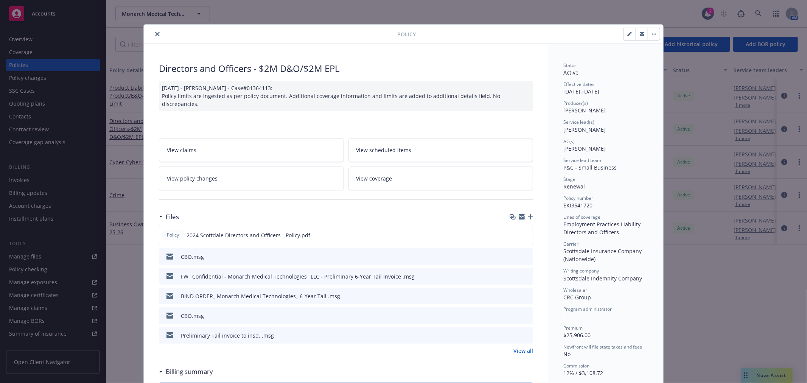
scroll to position [23, 0]
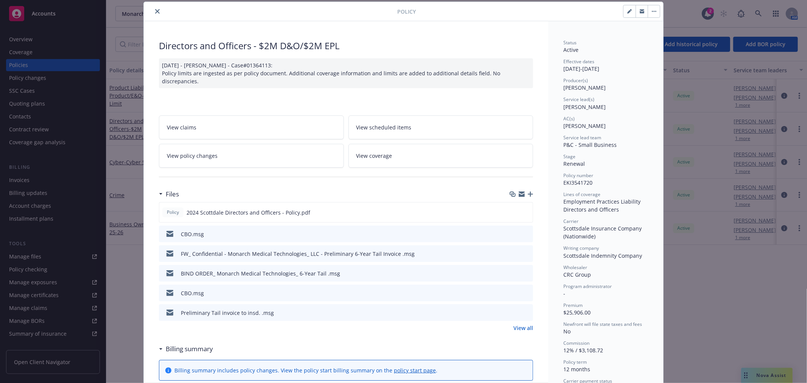
click at [529, 191] on icon "button" at bounding box center [530, 193] width 5 height 5
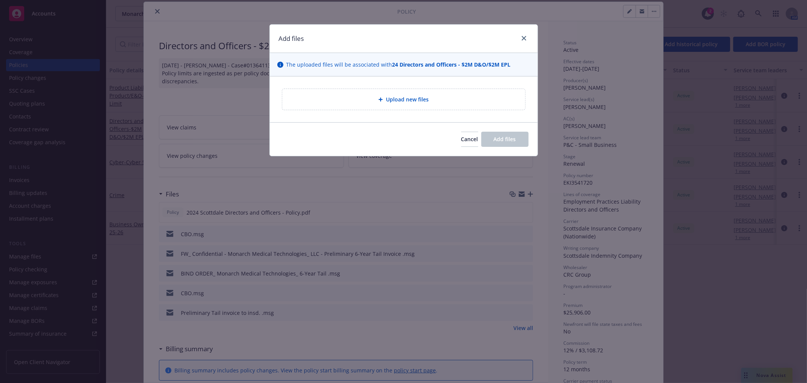
type textarea "x"
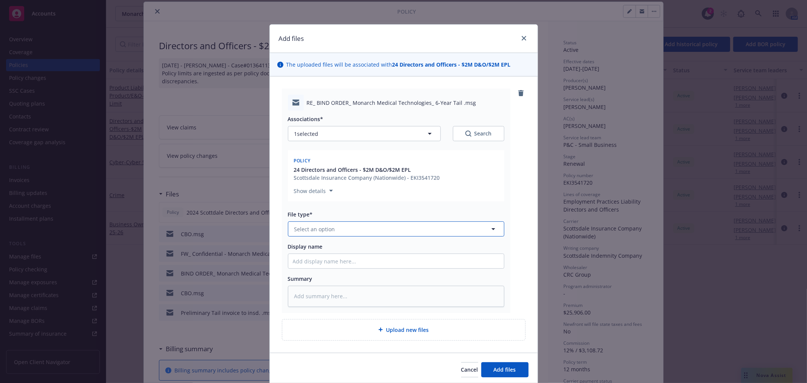
click at [349, 224] on button "Select an option" at bounding box center [396, 228] width 216 height 15
type input "Specim"
click at [353, 240] on div "Specimen Forms" at bounding box center [396, 250] width 216 height 20
click at [342, 258] on div "Associations* 1 selected Search Policy 24 Directors and Officers - $2M D&O/$2M …" at bounding box center [396, 209] width 216 height 196
click at [342, 258] on input "Display name" at bounding box center [396, 261] width 216 height 14
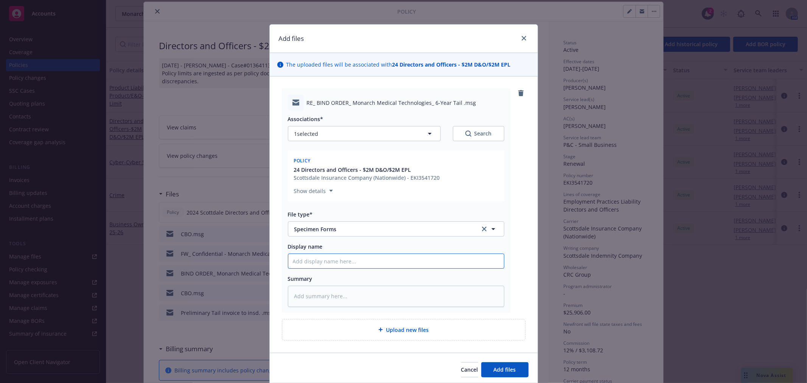
type textarea "x"
type input "T"
type textarea "x"
type input "Ta"
type textarea "x"
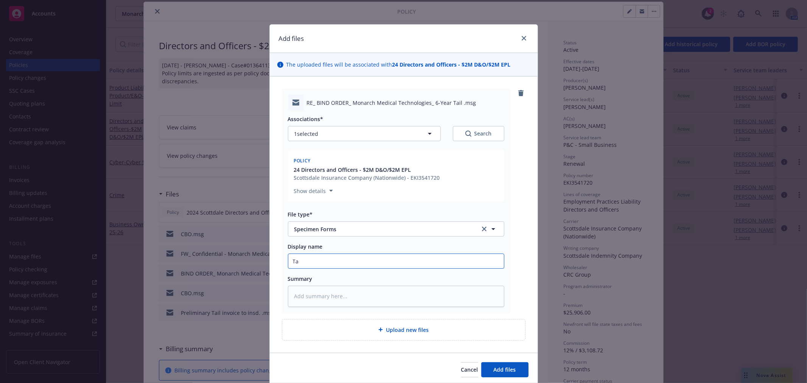
type input "Tai"
type textarea "x"
type input "Tail"
type textarea "x"
type input "Tail"
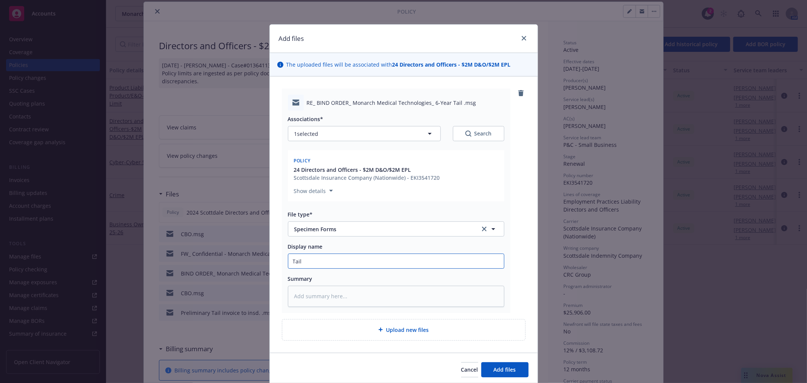
type textarea "x"
type input "Tail l"
type textarea "x"
type input "Tail la"
type textarea "x"
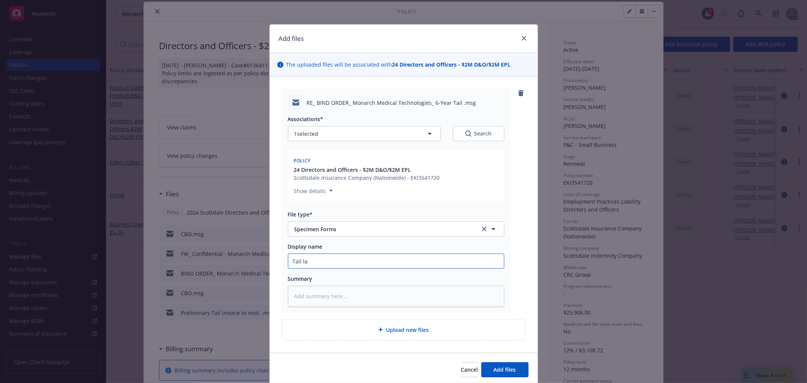
type input "Tail lan"
type textarea "x"
type input "Tail lang"
type textarea "x"
type input "Tail langu"
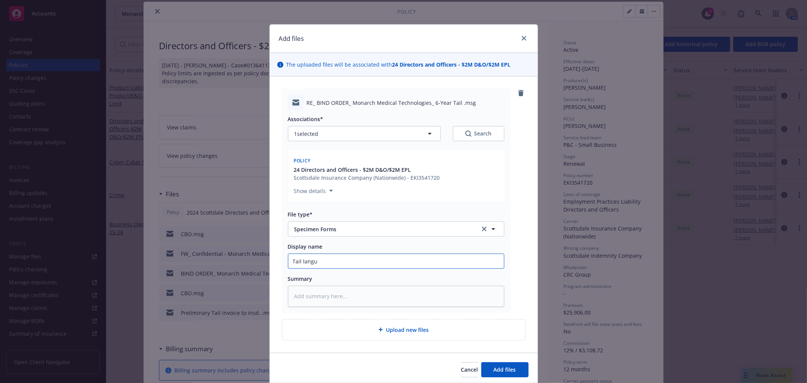
type textarea "x"
type input "Tail langua"
type textarea "x"
type input "Tail language"
type textarea "x"
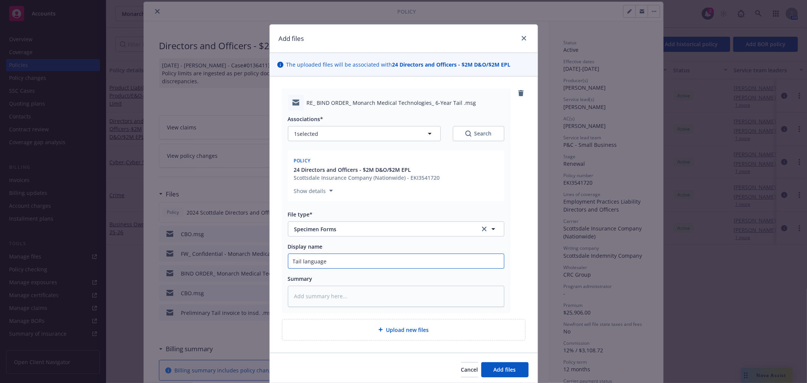
type input "Tail language"
click at [481, 362] on button "Add files" at bounding box center [504, 369] width 47 height 15
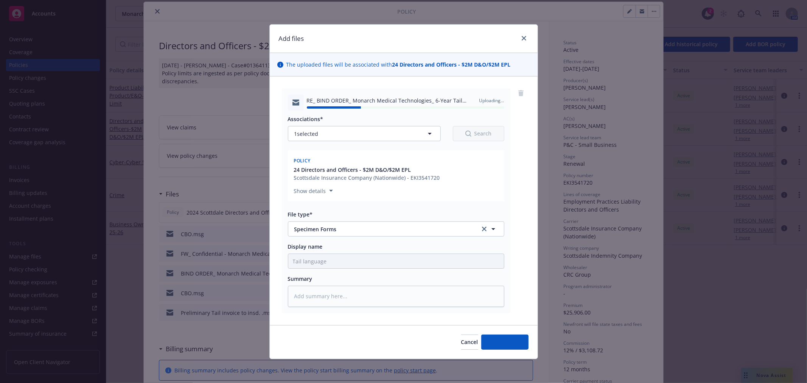
type textarea "x"
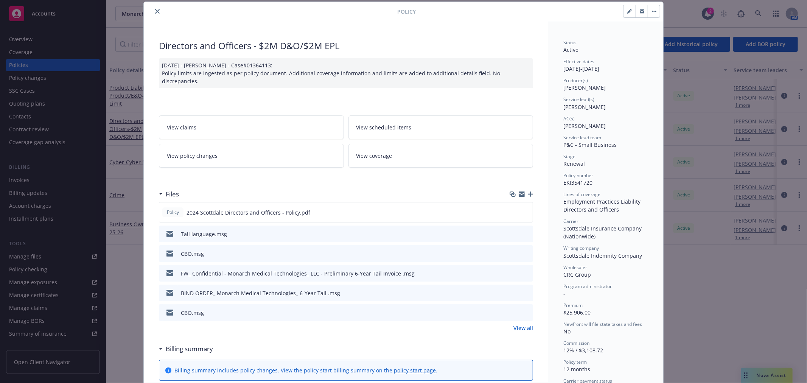
click at [158, 14] on div at bounding box center [272, 11] width 251 height 9
click at [156, 12] on icon "close" at bounding box center [157, 11] width 5 height 5
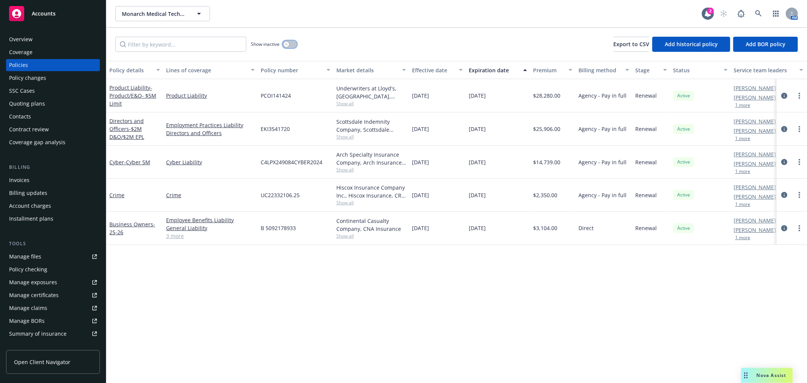
click at [292, 43] on button "button" at bounding box center [290, 44] width 14 height 8
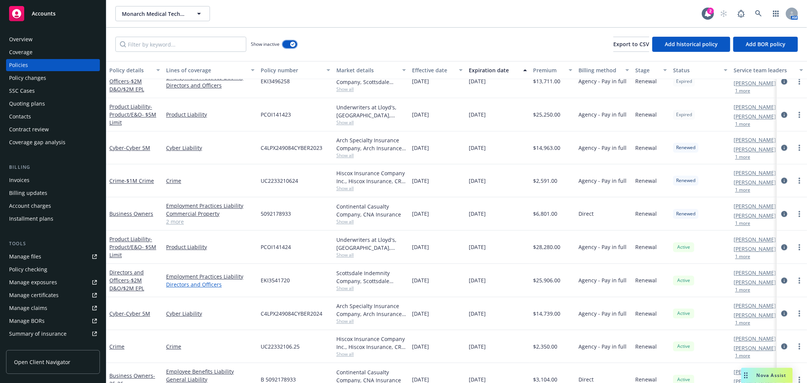
scroll to position [1457, 0]
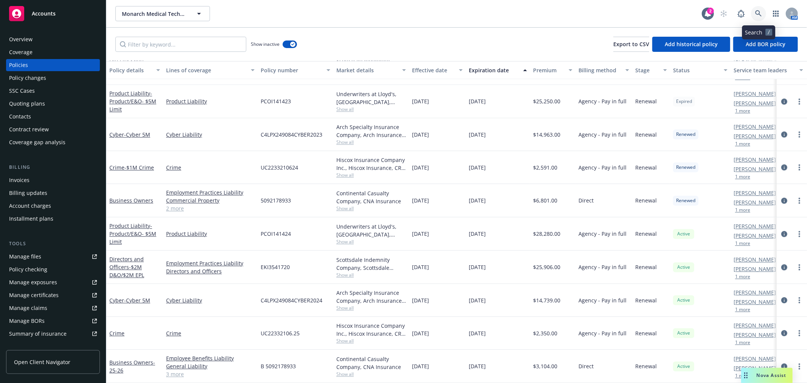
click at [764, 9] on link at bounding box center [758, 13] width 15 height 15
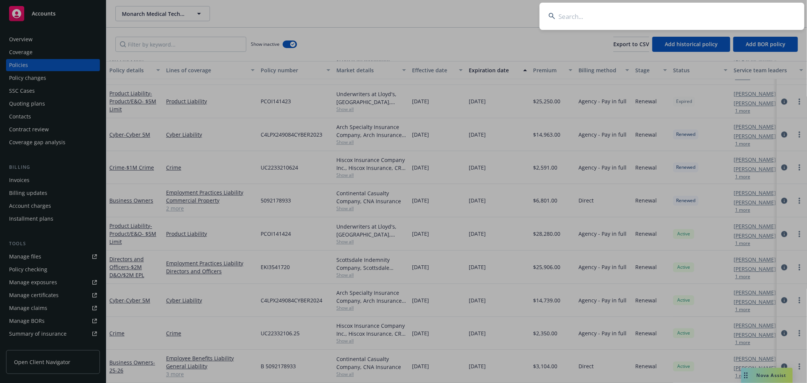
click at [580, 18] on input at bounding box center [672, 16] width 265 height 27
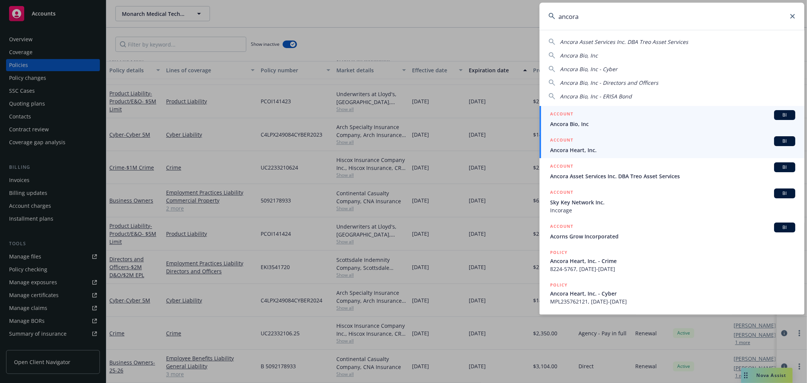
type input "ancora"
click at [606, 148] on span "Ancora Heart, Inc." at bounding box center [672, 150] width 245 height 8
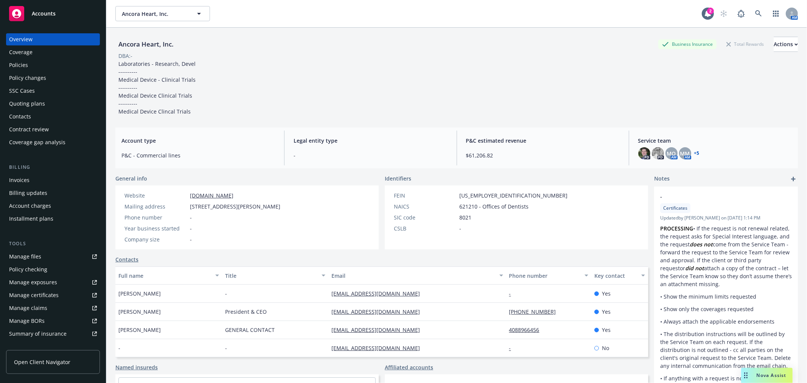
click at [24, 64] on div "Policies" at bounding box center [18, 65] width 19 height 12
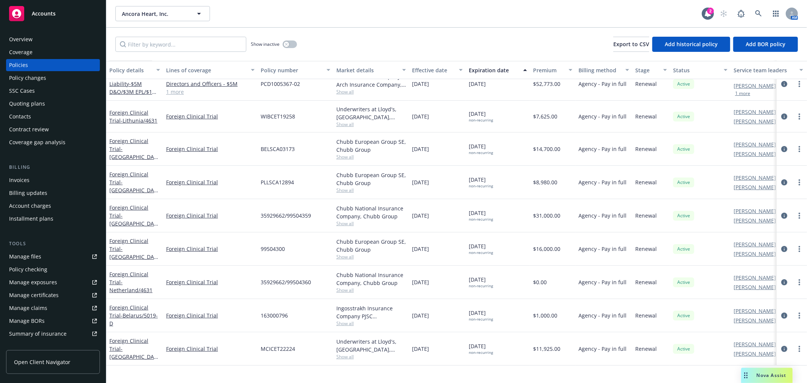
scroll to position [142, 0]
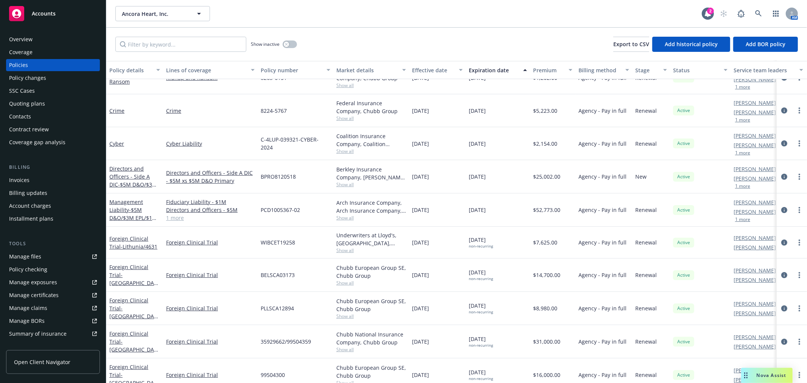
click at [36, 104] on div "Quoting plans" at bounding box center [27, 104] width 36 height 12
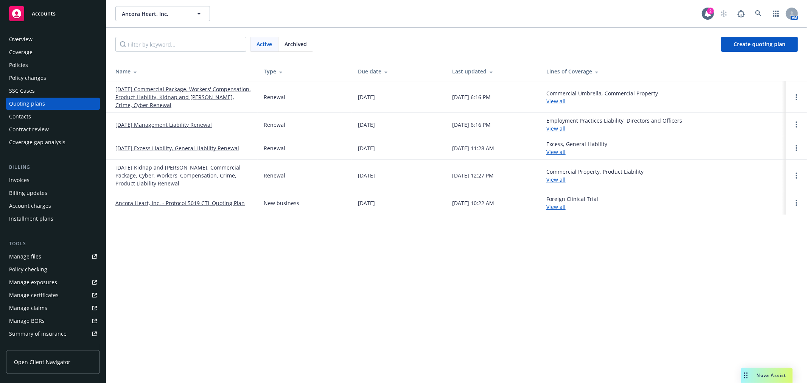
click at [294, 48] on div "Archived" at bounding box center [296, 44] width 34 height 14
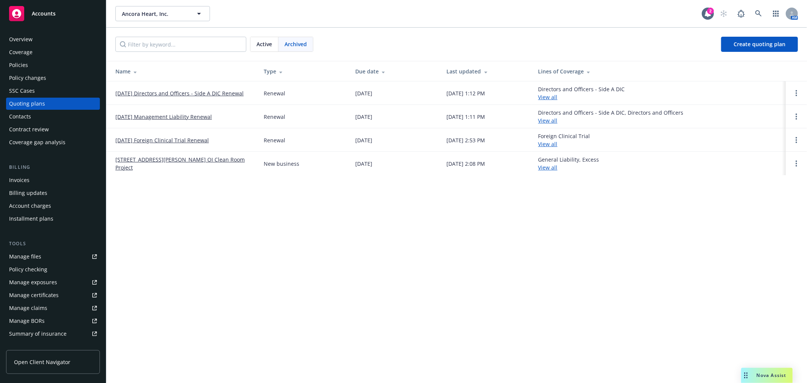
click at [181, 90] on link "11/01/25 Directors and Officers - Side A DIC Renewal" at bounding box center [179, 93] width 128 height 8
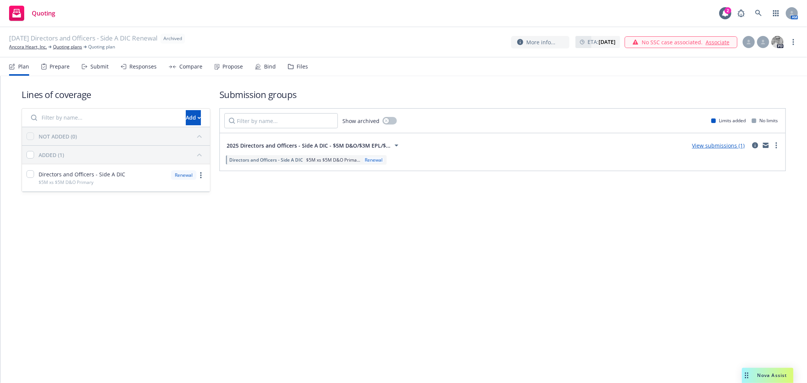
click at [297, 69] on div "Files" at bounding box center [302, 67] width 11 height 6
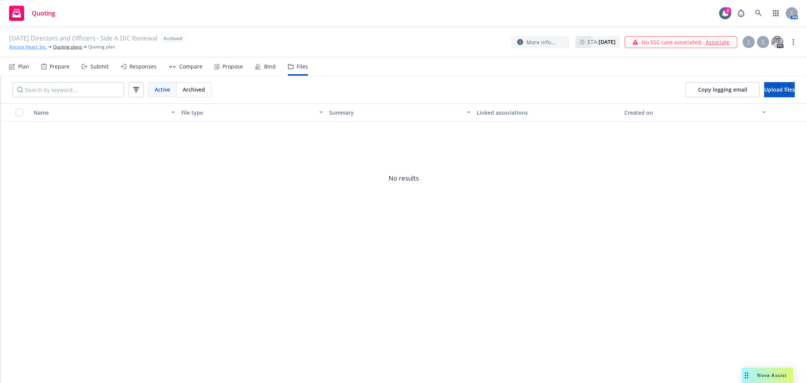
click at [35, 50] on link "Ancora Heart, Inc." at bounding box center [28, 47] width 38 height 7
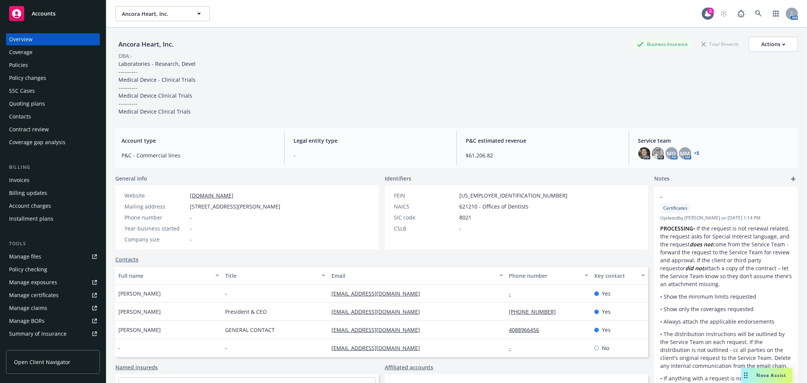
click at [29, 63] on div "Policies" at bounding box center [53, 65] width 88 height 12
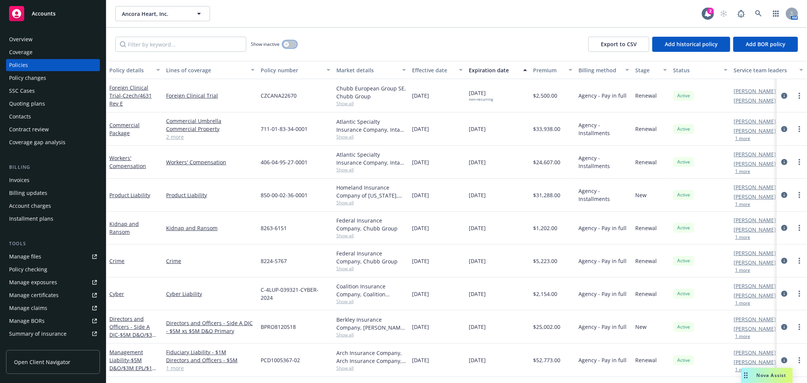
click at [291, 42] on button "button" at bounding box center [290, 44] width 14 height 8
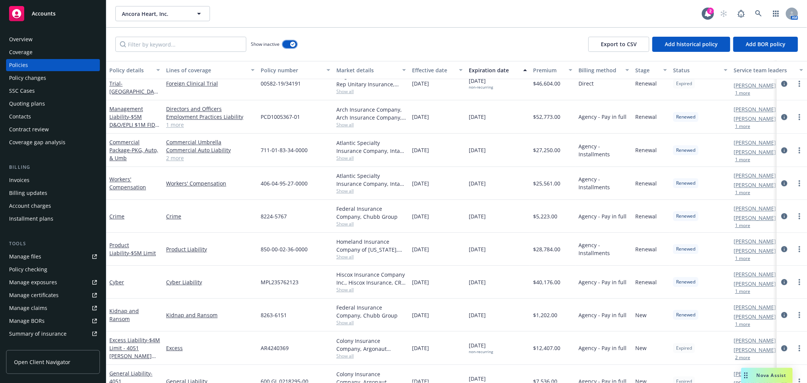
scroll to position [1514, 0]
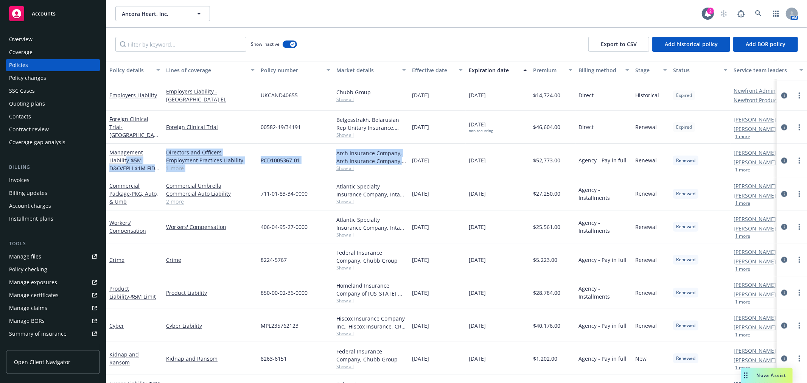
drag, startPoint x: 126, startPoint y: 161, endPoint x: 335, endPoint y: 167, distance: 209.4
click at [334, 167] on div "Management Liability - $5M D&O/EPLI $1M FID Sep. Directors and Officers Employm…" at bounding box center [471, 160] width 730 height 33
click at [127, 161] on link "Management Liability - $5M D&O/EPLI $1M FID Sep." at bounding box center [132, 164] width 46 height 31
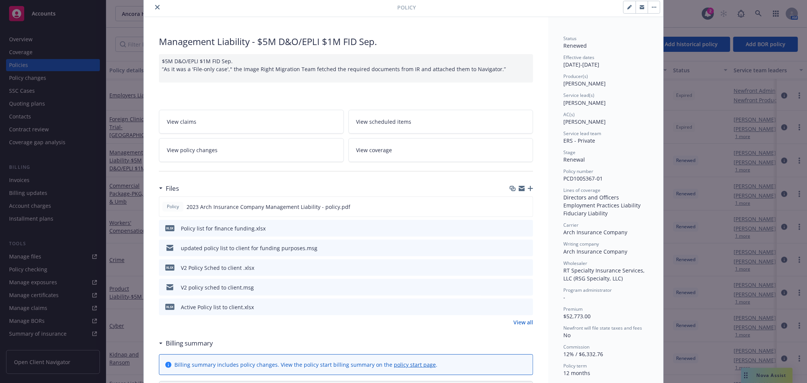
scroll to position [42, 0]
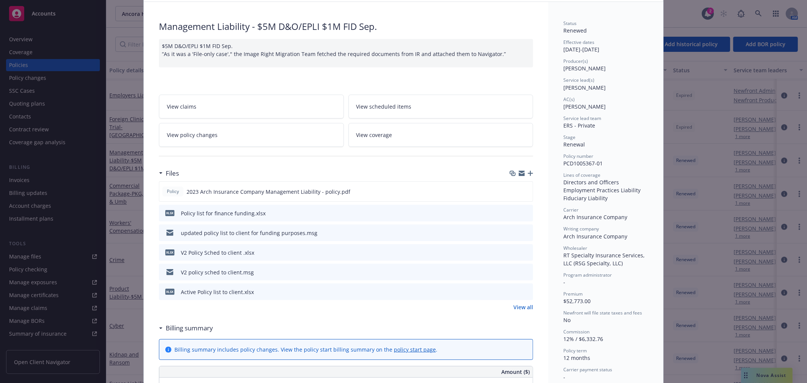
click at [527, 306] on link "View all" at bounding box center [524, 307] width 20 height 8
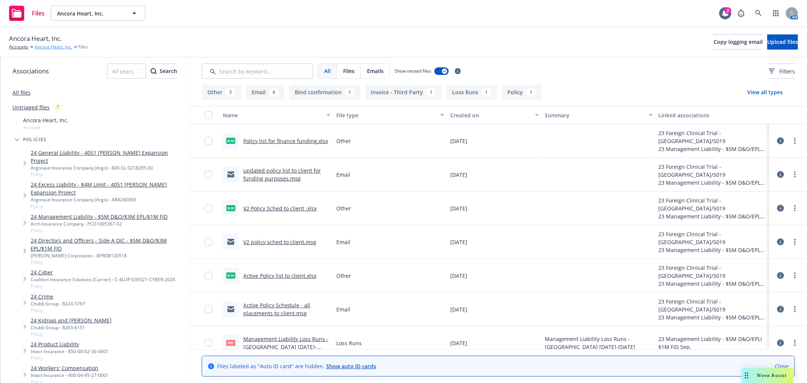
click at [44, 45] on link "Ancora Heart, Inc." at bounding box center [53, 47] width 38 height 7
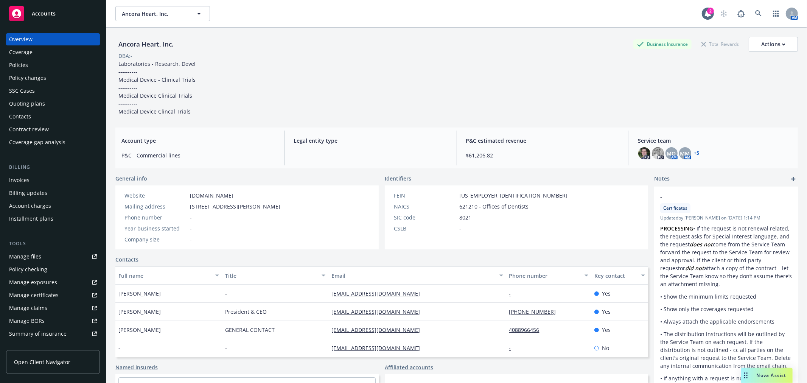
click at [28, 102] on div "Quoting plans" at bounding box center [27, 104] width 36 height 12
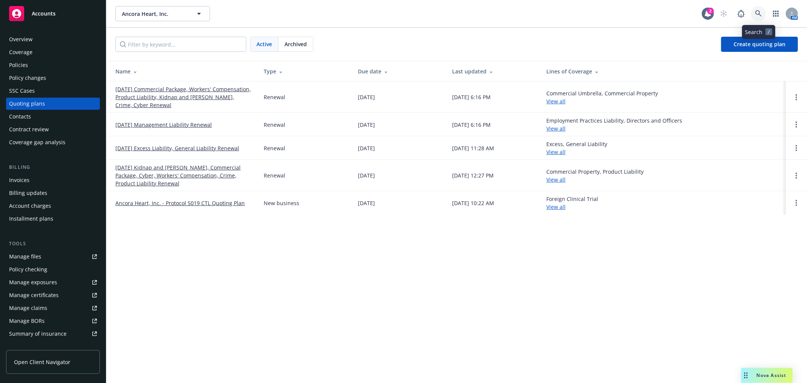
click at [763, 16] on link at bounding box center [758, 13] width 15 height 15
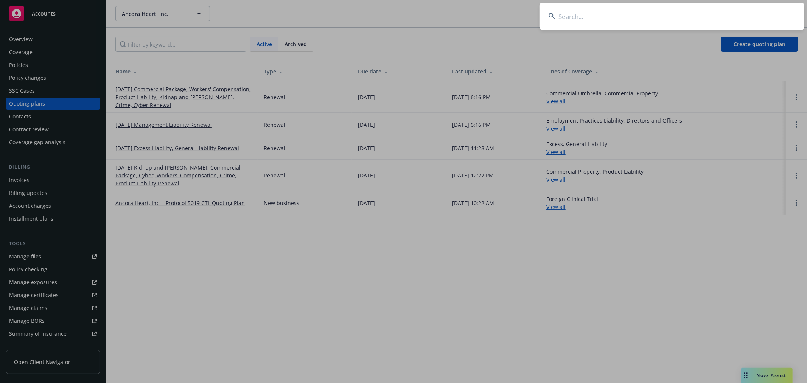
click at [610, 14] on input at bounding box center [672, 16] width 265 height 27
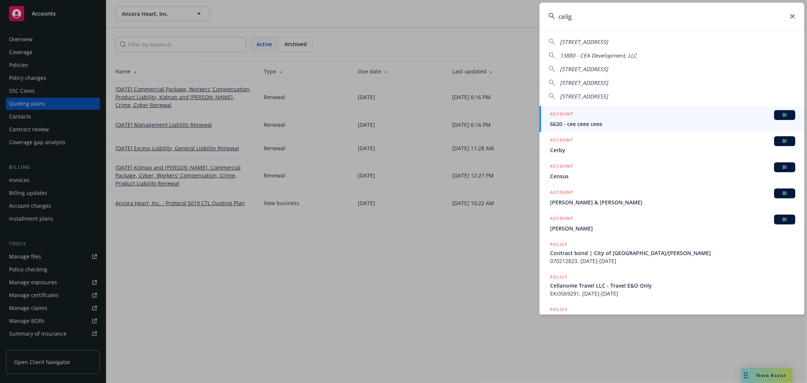
type input "celigo"
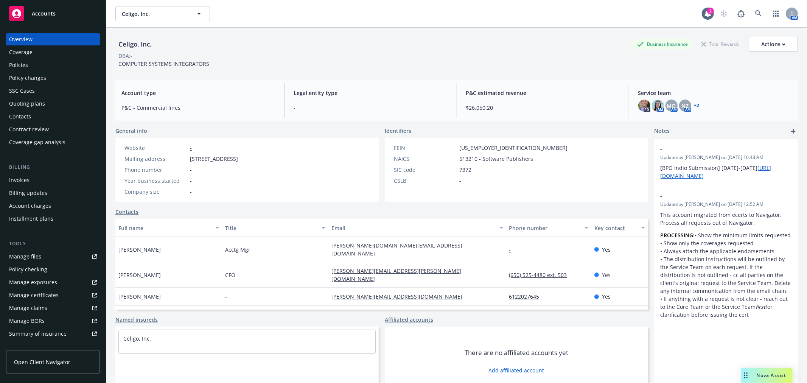
click at [23, 63] on div "Policies" at bounding box center [18, 65] width 19 height 12
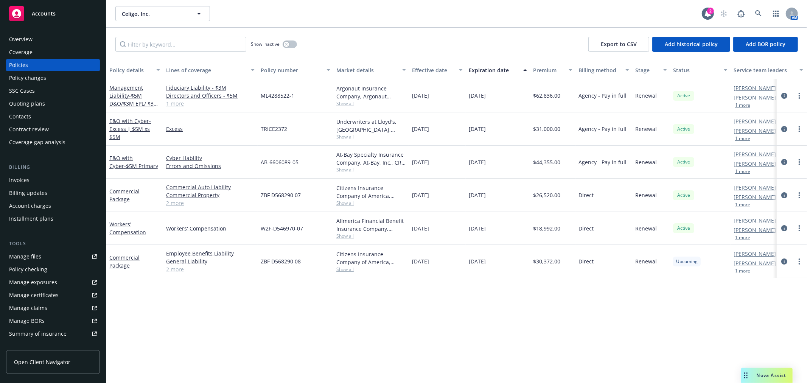
click at [144, 95] on div "Management Liability - $5M D&O/$3M EPL/ $3M FID" at bounding box center [134, 96] width 51 height 24
click at [135, 95] on span "- $5M D&O/$3M EPL/ $3M FID" at bounding box center [133, 103] width 49 height 23
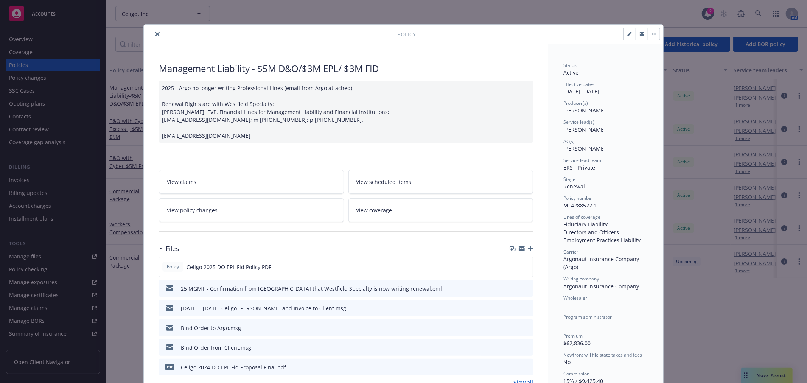
click at [147, 35] on div at bounding box center [272, 34] width 251 height 9
click at [155, 35] on icon "close" at bounding box center [157, 34] width 5 height 5
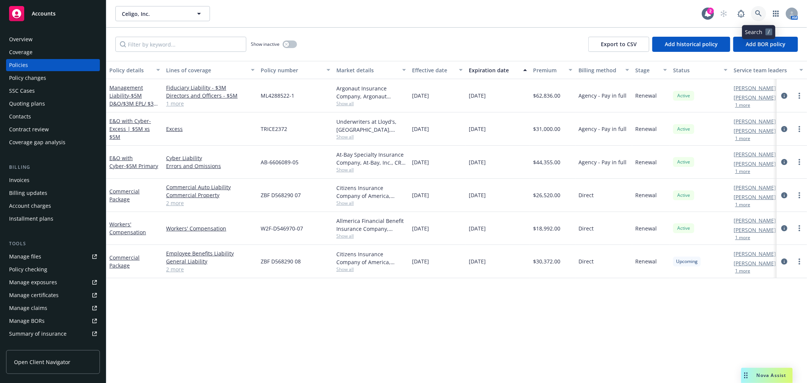
click at [760, 10] on icon at bounding box center [758, 13] width 7 height 7
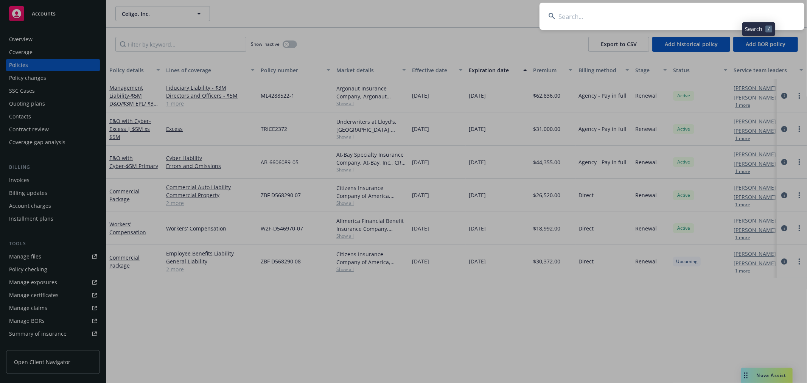
click at [540, 17] on input at bounding box center [672, 16] width 265 height 27
click at [571, 17] on input at bounding box center [672, 16] width 265 height 27
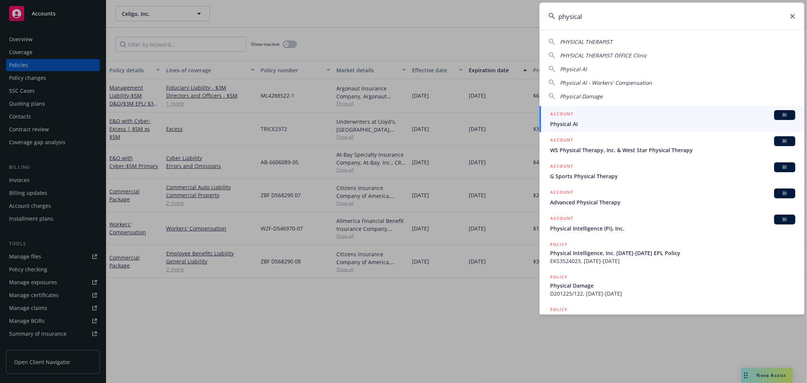
type input "physical"
click at [565, 120] on span "Physical AI" at bounding box center [672, 124] width 245 height 8
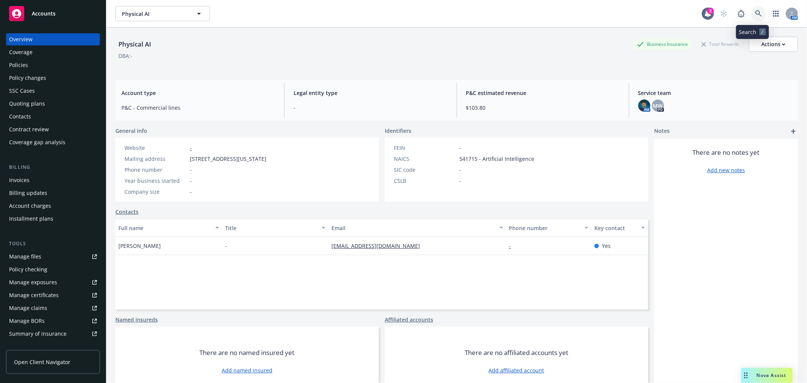
click at [751, 9] on link at bounding box center [758, 13] width 15 height 15
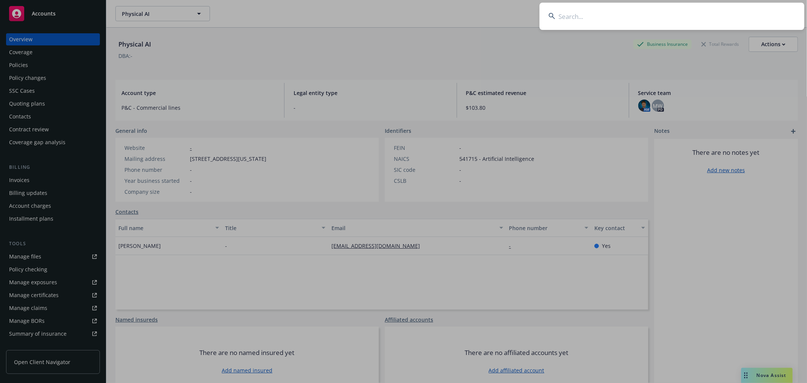
drag, startPoint x: 624, startPoint y: 17, endPoint x: 617, endPoint y: 16, distance: 6.8
click at [617, 16] on input at bounding box center [672, 16] width 265 height 27
type input "physical intelligence"
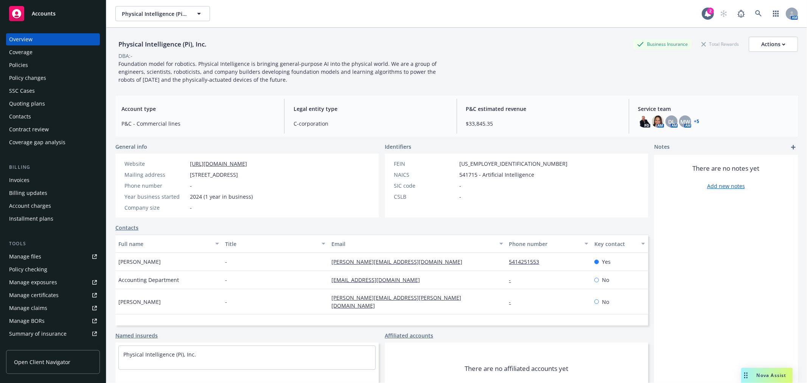
click at [31, 66] on div "Policies" at bounding box center [53, 65] width 88 height 12
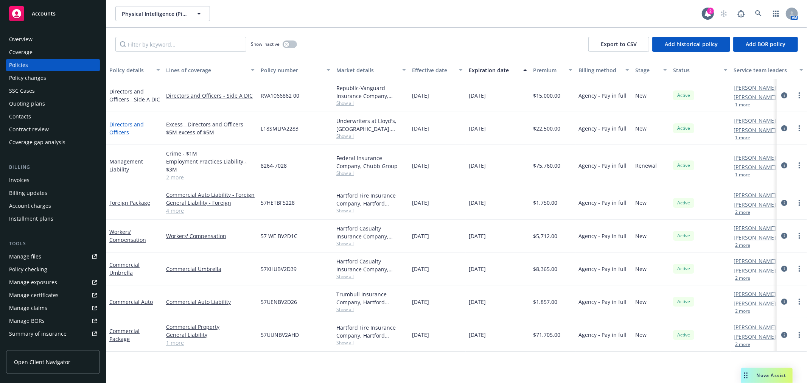
click at [127, 123] on link "Directors and Officers" at bounding box center [126, 128] width 34 height 15
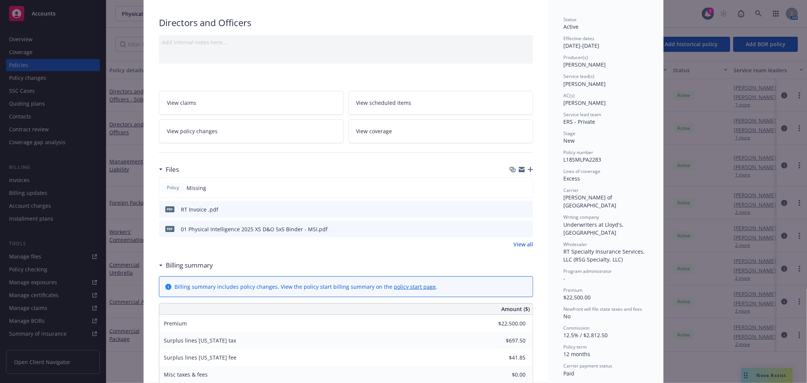
scroll to position [42, 0]
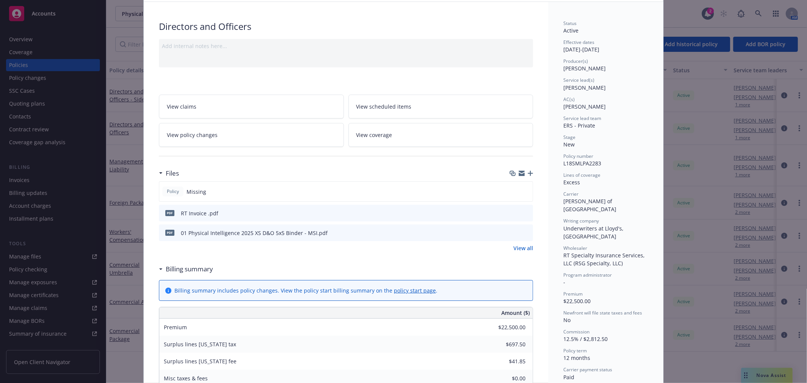
click at [528, 173] on icon "button" at bounding box center [530, 173] width 5 height 5
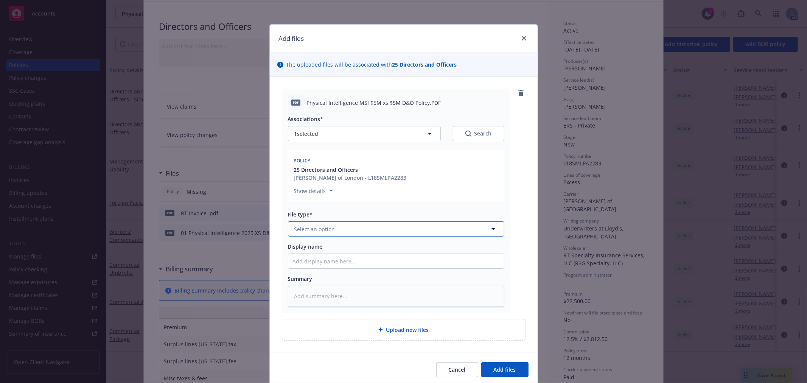
click at [347, 232] on button "Select an option" at bounding box center [396, 228] width 216 height 15
type input "Policy"
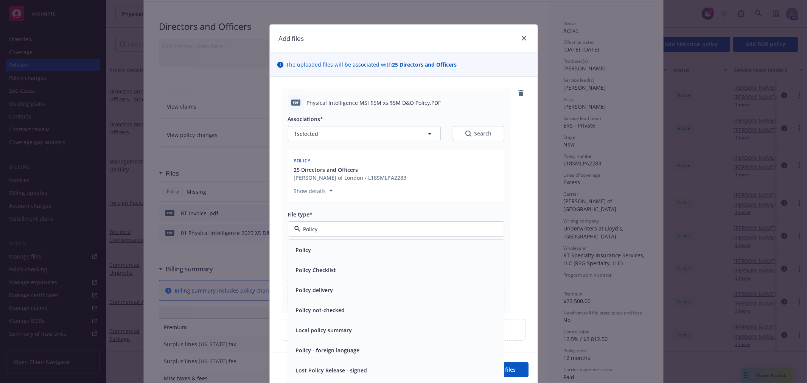
click at [347, 251] on div "Policy" at bounding box center [396, 249] width 207 height 11
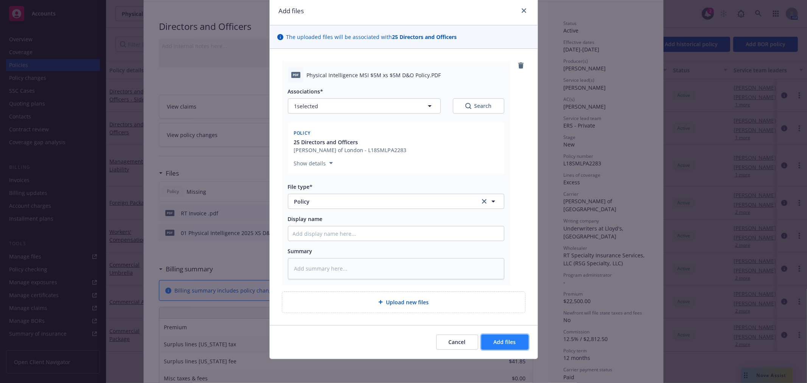
click at [491, 337] on button "Add files" at bounding box center [504, 342] width 47 height 15
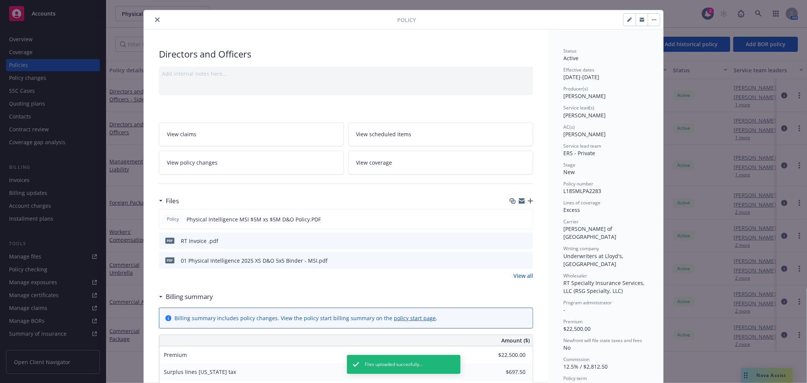
scroll to position [0, 0]
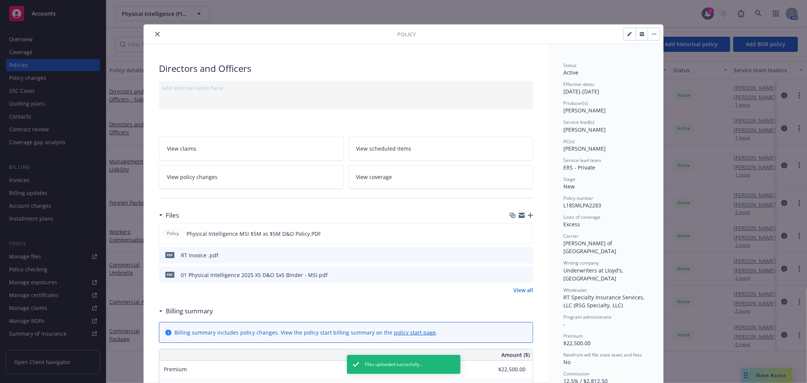
click at [156, 32] on icon "close" at bounding box center [157, 34] width 5 height 5
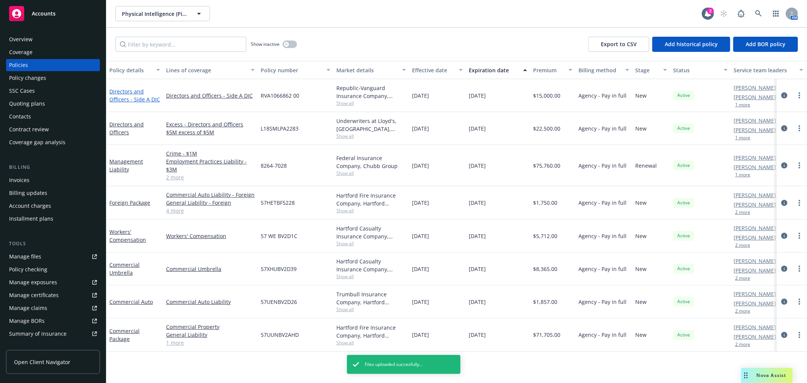
click at [134, 97] on link "Directors and Officers - Side A DIC" at bounding box center [134, 95] width 51 height 15
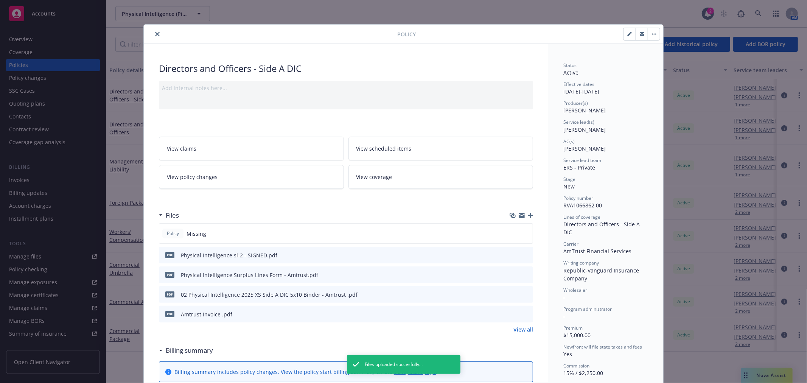
click at [528, 218] on icon "button" at bounding box center [530, 215] width 5 height 5
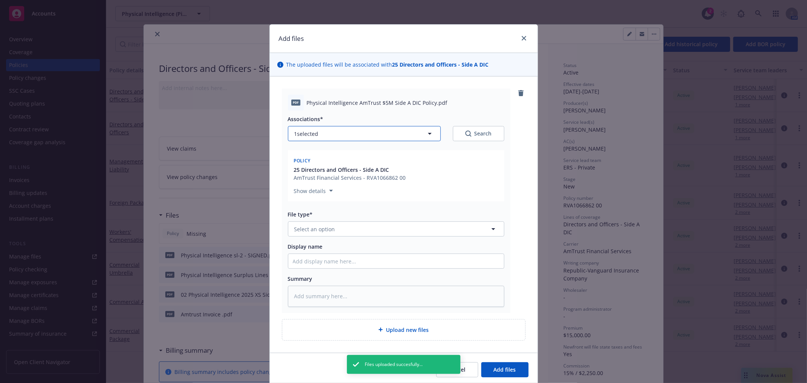
click at [417, 135] on button "1 selected" at bounding box center [364, 133] width 153 height 15
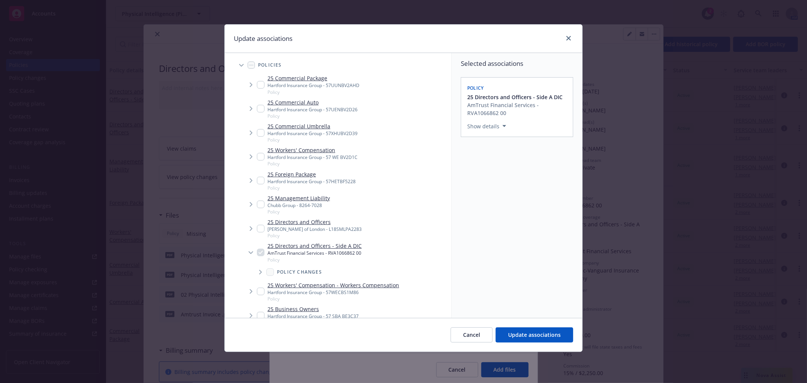
click at [569, 44] on div "Update associations" at bounding box center [404, 39] width 358 height 28
click at [477, 331] on button "Cancel" at bounding box center [472, 334] width 42 height 15
type textarea "x"
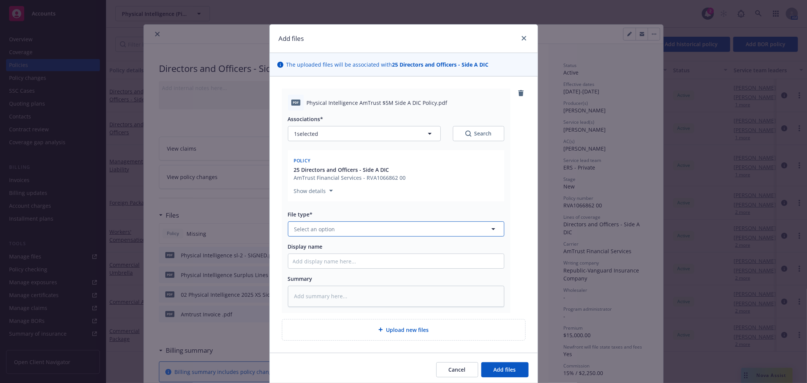
click at [441, 226] on button "Select an option" at bounding box center [396, 228] width 216 height 15
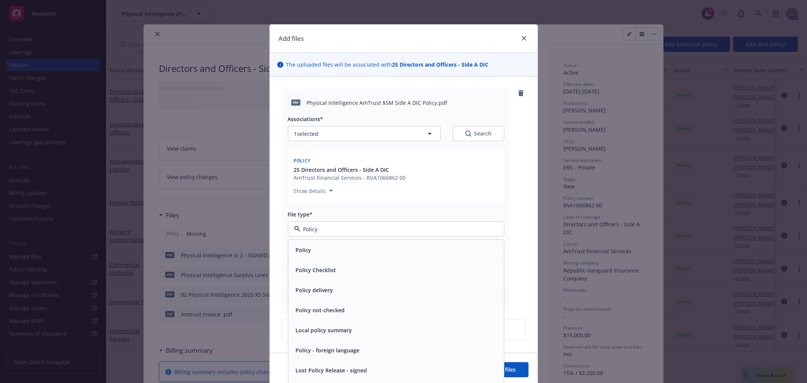
type input "Policy"
click at [481, 362] on button "Add files" at bounding box center [504, 369] width 47 height 15
drag, startPoint x: 422, startPoint y: 237, endPoint x: 422, endPoint y: 243, distance: 5.3
click at [422, 243] on div "Policy Policy Policy Checklist Policy delivery Policy not-checked Local policy …" at bounding box center [396, 233] width 216 height 25
click at [421, 243] on div "Policy" at bounding box center [396, 250] width 216 height 20
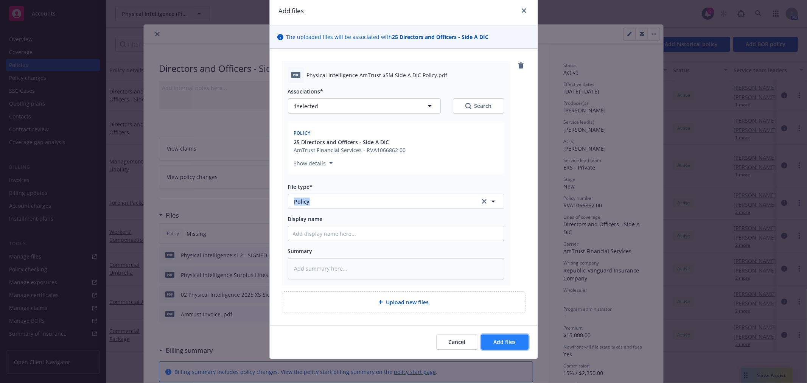
click at [506, 345] on span "Add files" at bounding box center [505, 341] width 22 height 7
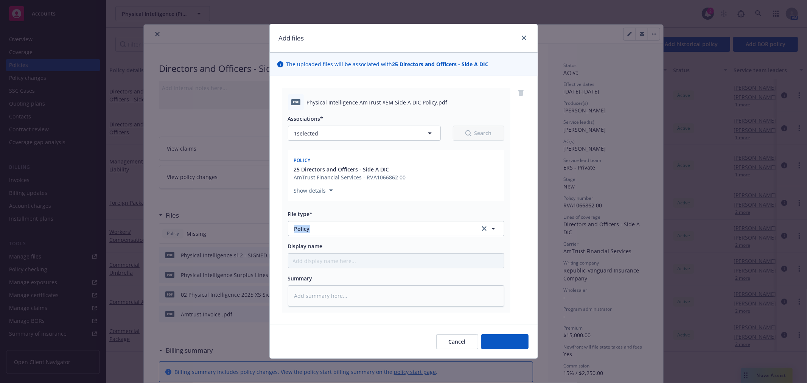
scroll to position [0, 0]
type textarea "x"
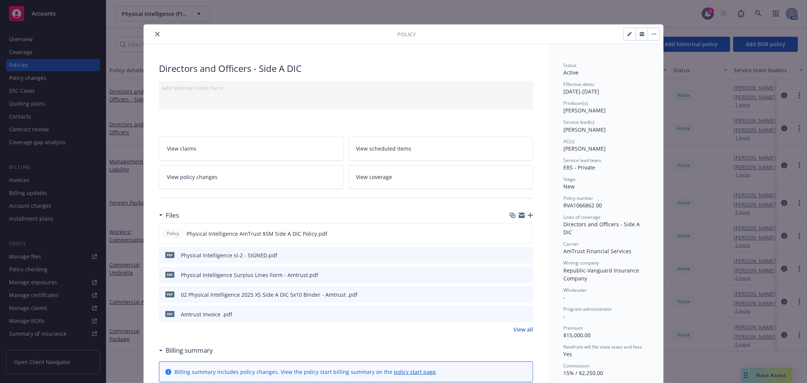
click at [159, 33] on div at bounding box center [272, 34] width 251 height 9
click at [154, 31] on button "close" at bounding box center [157, 34] width 9 height 9
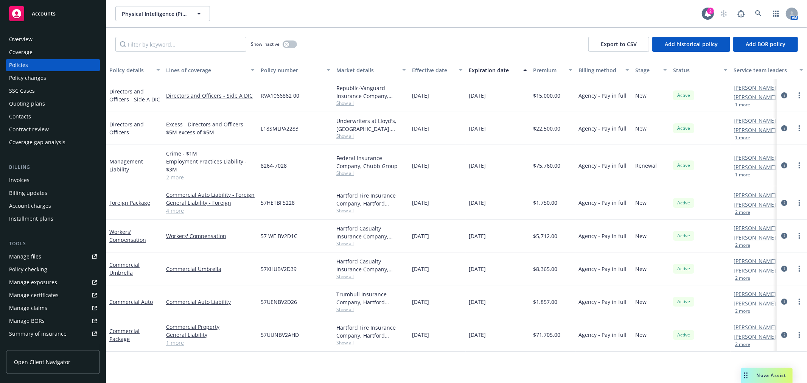
click at [33, 65] on div "Policies" at bounding box center [53, 65] width 88 height 12
click at [24, 62] on div "Policies" at bounding box center [18, 65] width 19 height 12
click at [21, 62] on div "Policies" at bounding box center [18, 65] width 19 height 12
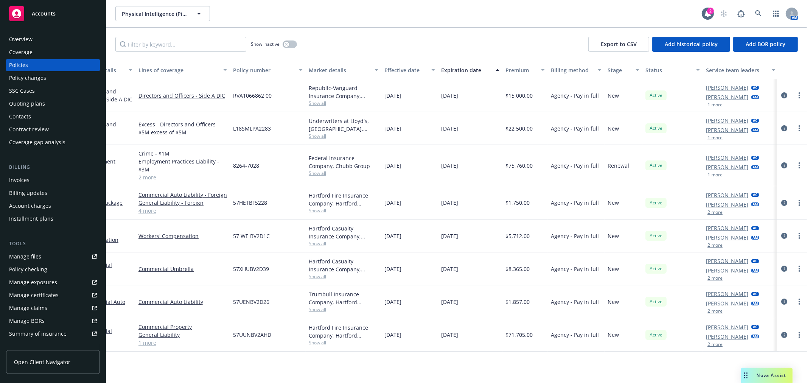
scroll to position [0, 29]
click at [761, 9] on link at bounding box center [758, 13] width 15 height 15
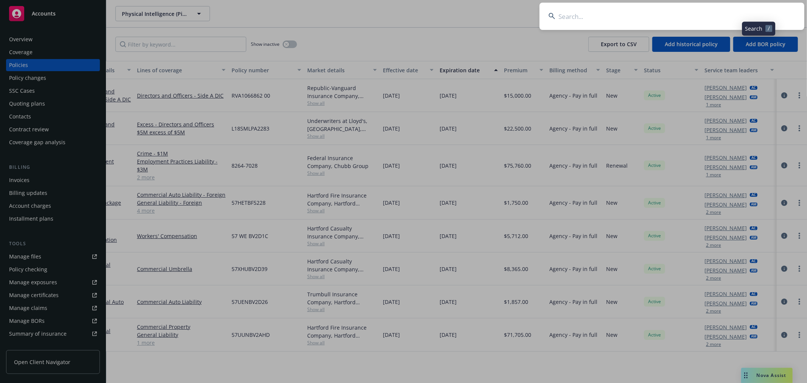
click at [614, 16] on input at bounding box center [672, 16] width 265 height 27
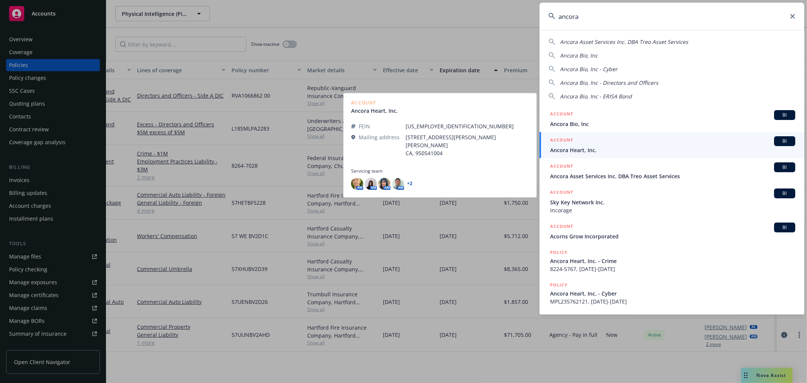
type input "ancora"
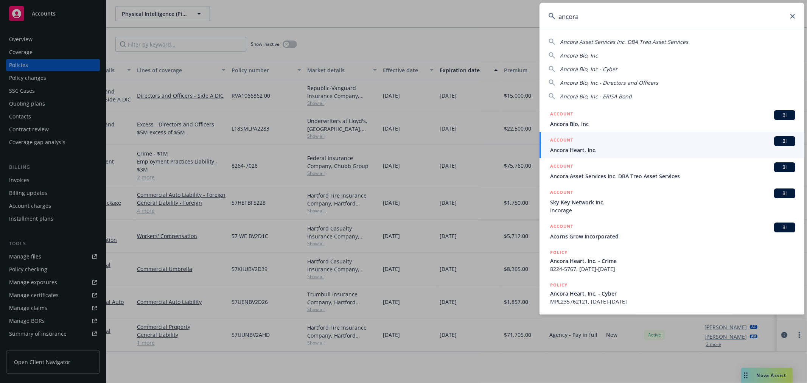
click at [607, 149] on span "Ancora Heart, Inc." at bounding box center [672, 150] width 245 height 8
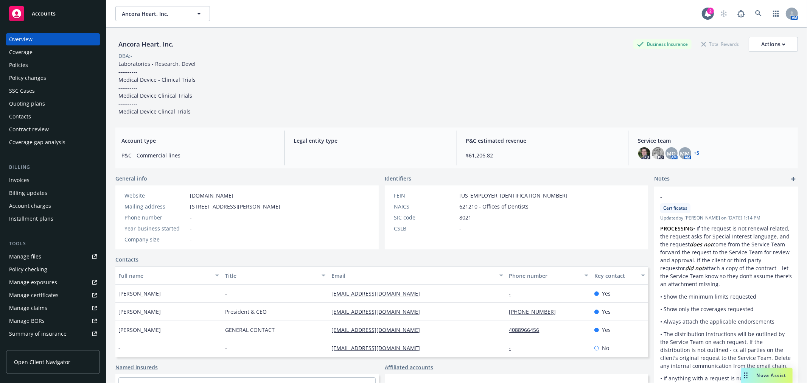
click at [46, 105] on div "Quoting plans" at bounding box center [53, 104] width 88 height 12
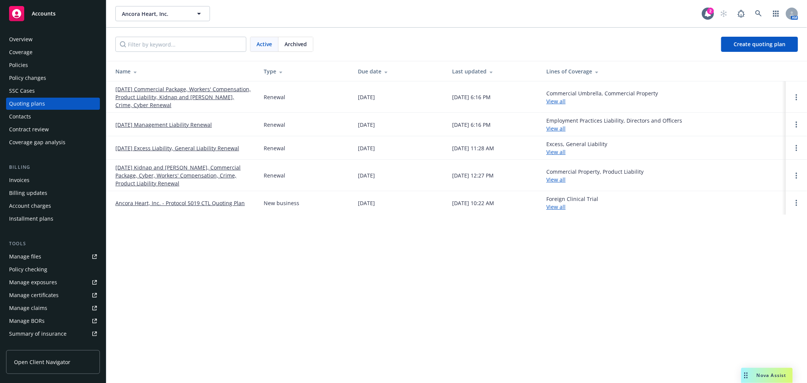
click at [160, 121] on link "[DATE] Management Liability Renewal" at bounding box center [163, 125] width 97 height 8
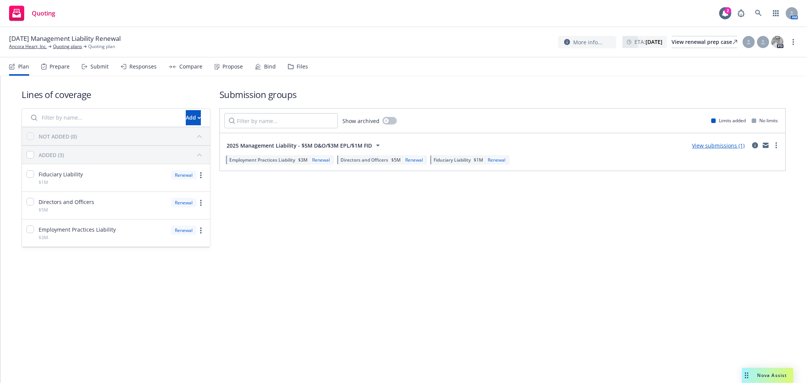
click at [297, 66] on div "Files" at bounding box center [302, 67] width 11 height 6
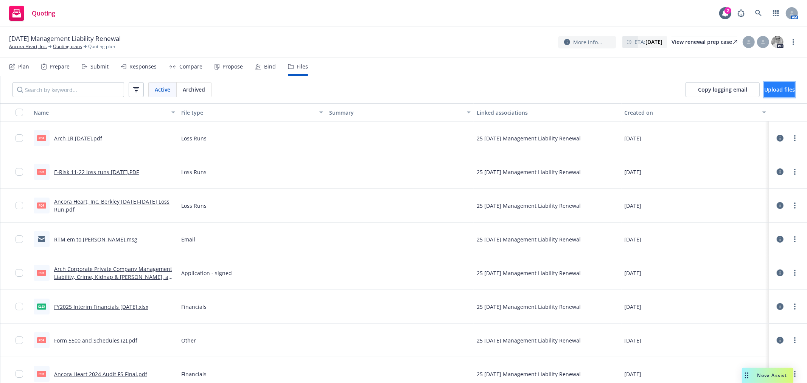
click at [764, 90] on span "Upload files" at bounding box center [779, 89] width 31 height 7
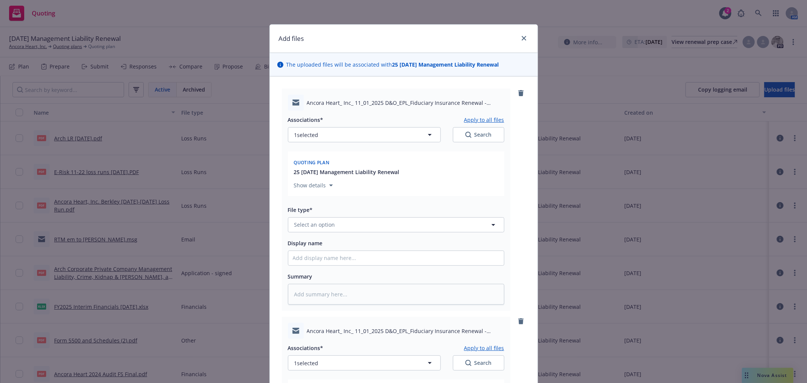
scroll to position [42, 0]
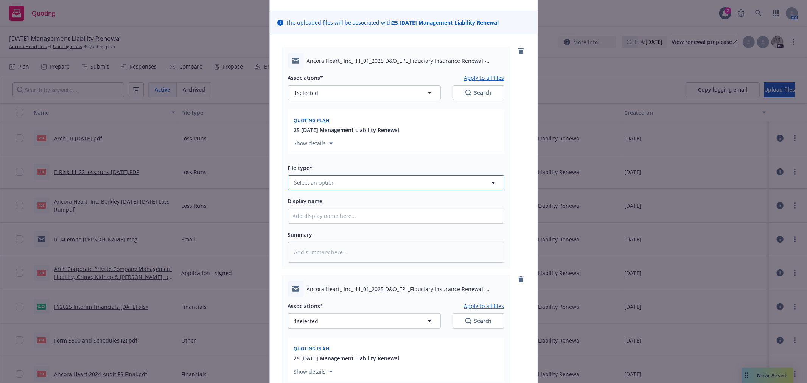
click at [418, 177] on button "Select an option" at bounding box center [396, 182] width 216 height 15
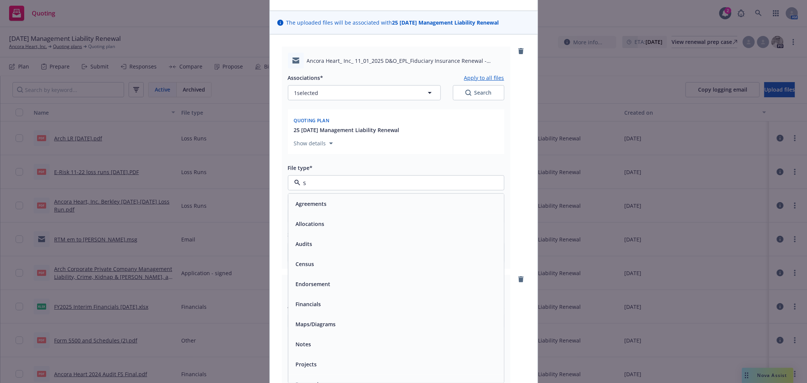
type input "su"
click at [362, 245] on div "Submission" at bounding box center [396, 243] width 207 height 11
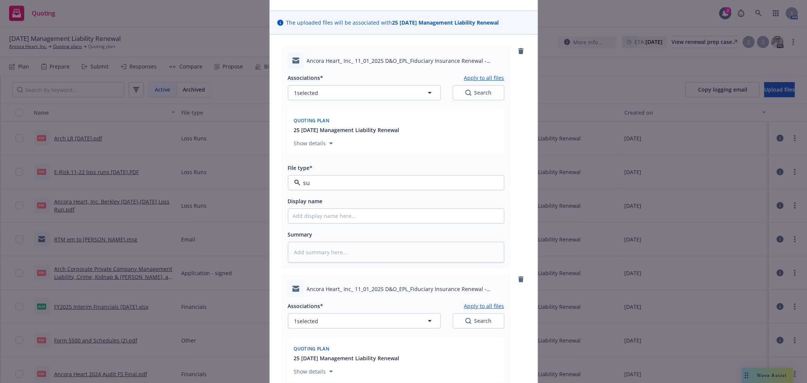
type textarea "x"
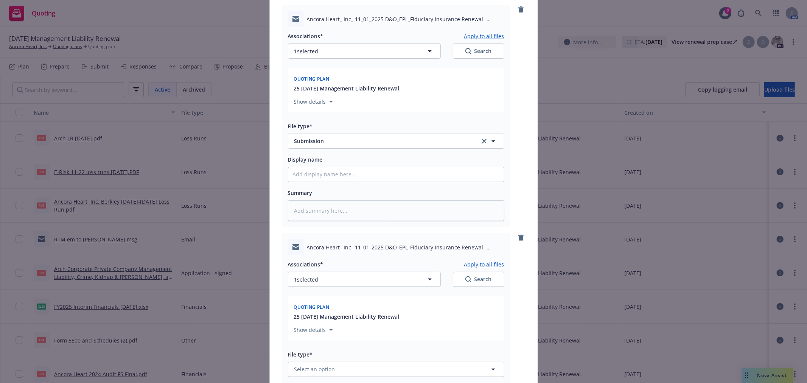
scroll to position [210, 0]
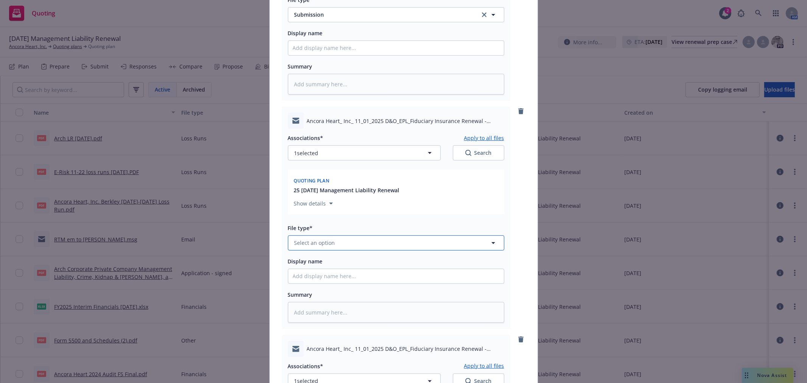
click at [350, 242] on button "Select an option" at bounding box center [396, 242] width 216 height 15
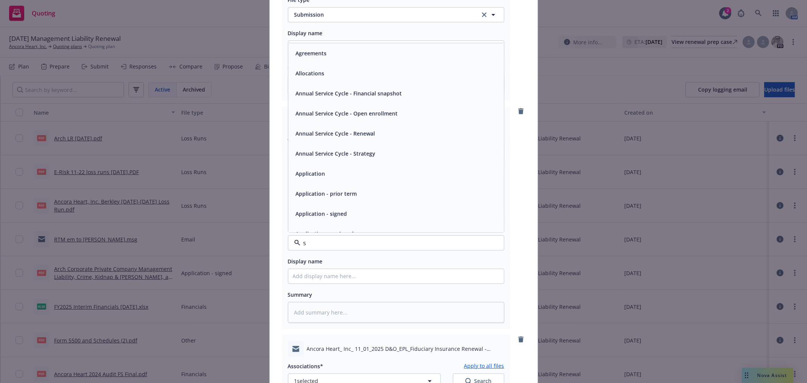
type input "su"
click at [330, 96] on div "Submission" at bounding box center [396, 92] width 207 height 11
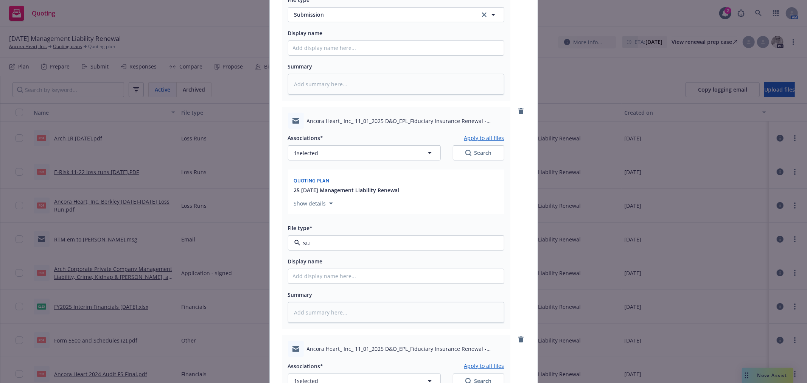
type textarea "x"
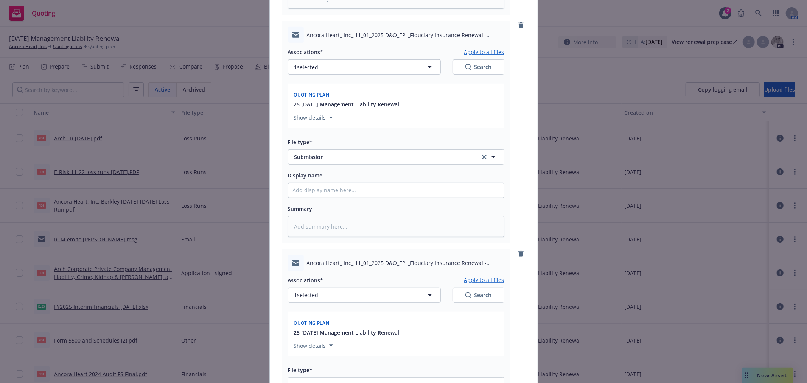
scroll to position [378, 0]
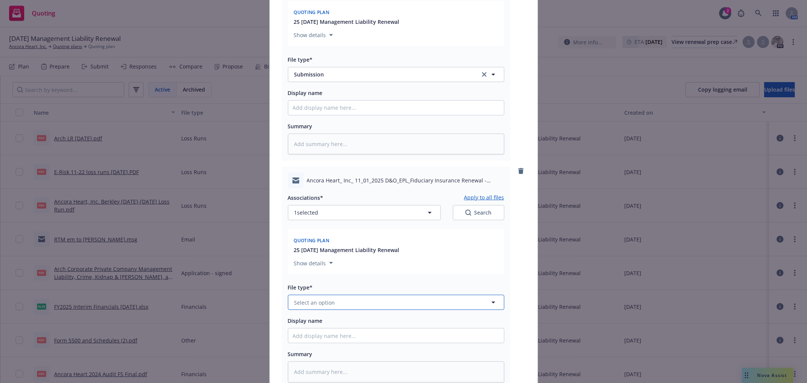
click at [334, 304] on button "Select an option" at bounding box center [396, 302] width 216 height 15
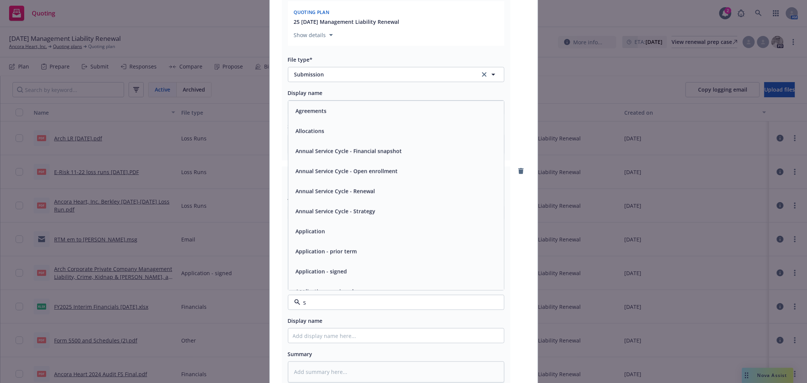
type input "su"
drag, startPoint x: 321, startPoint y: 141, endPoint x: 320, endPoint y: 157, distance: 16.3
click at [322, 158] on div "Submission" at bounding box center [396, 152] width 207 height 11
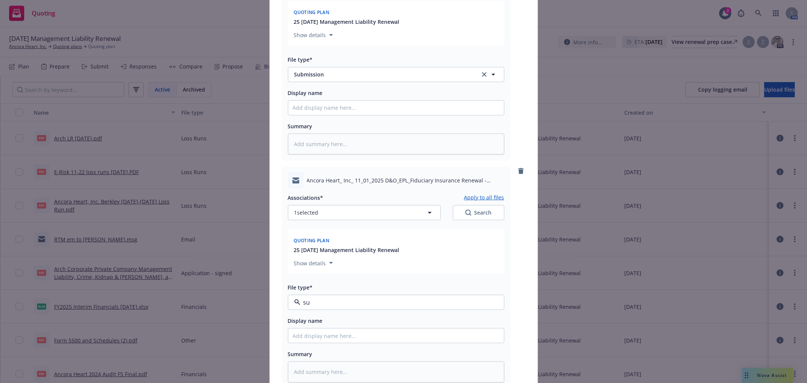
type textarea "x"
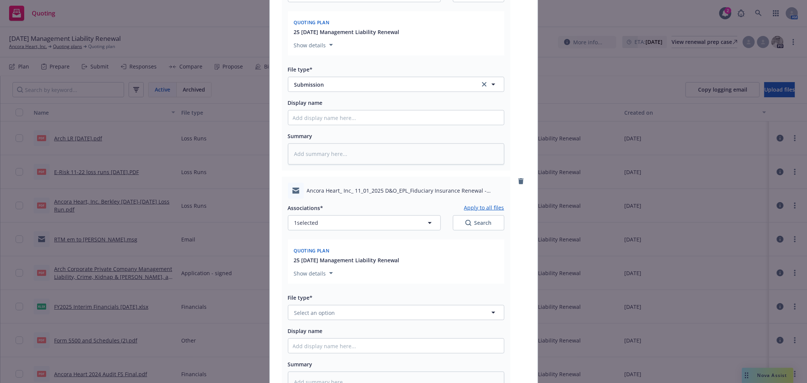
scroll to position [672, 0]
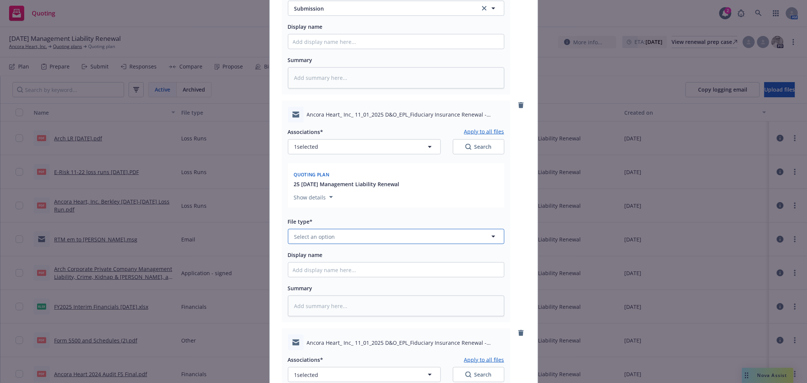
click at [331, 242] on button "Select an option" at bounding box center [396, 236] width 216 height 15
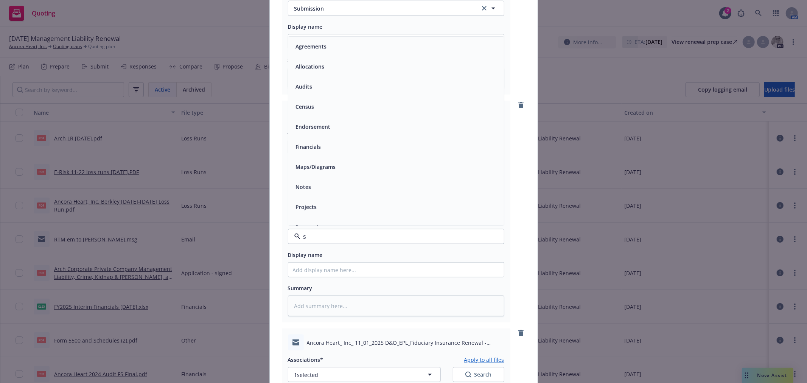
type input "su"
click at [335, 97] on div "Submission" at bounding box center [396, 86] width 216 height 20
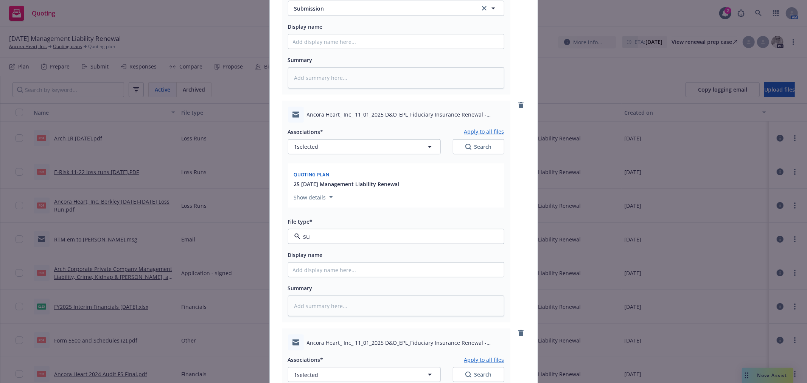
type textarea "x"
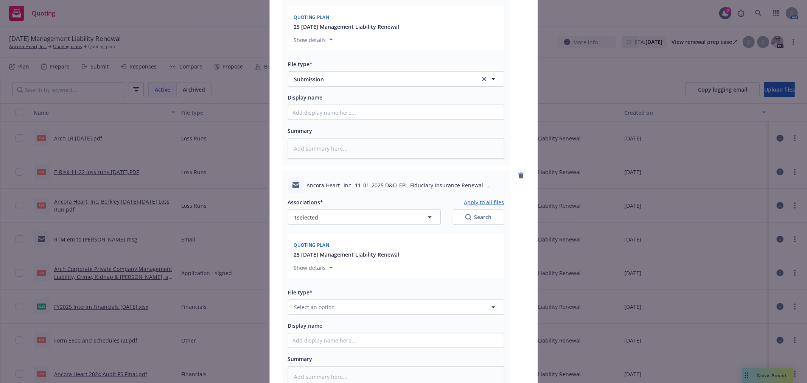
scroll to position [883, 0]
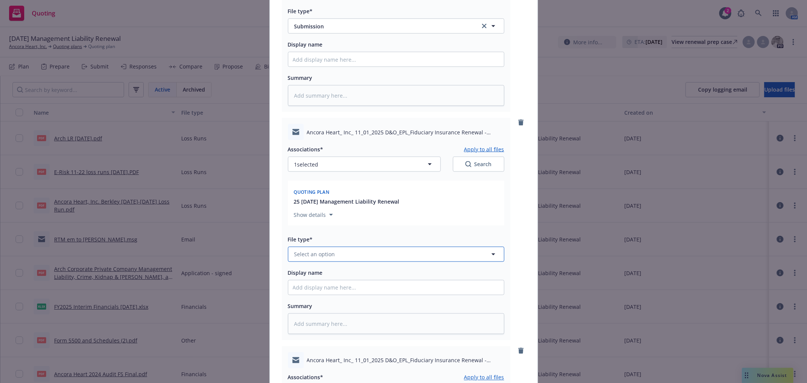
click at [324, 254] on span "Select an option" at bounding box center [314, 254] width 41 height 8
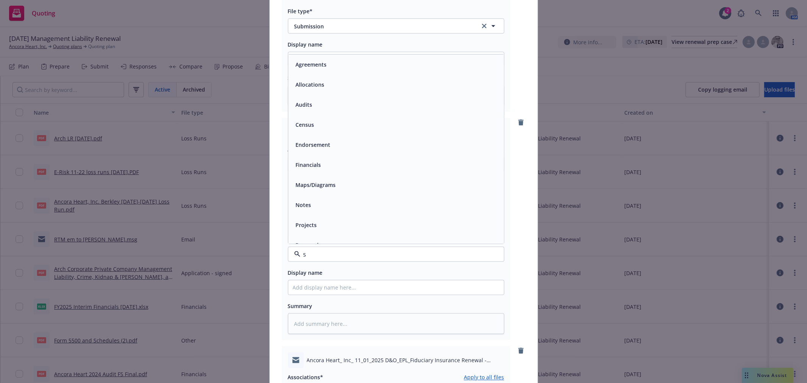
type input "su"
click at [332, 103] on div "Submission" at bounding box center [396, 104] width 216 height 20
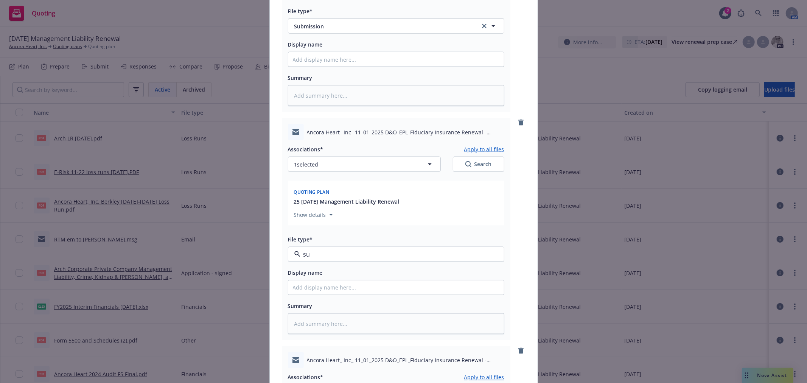
type textarea "x"
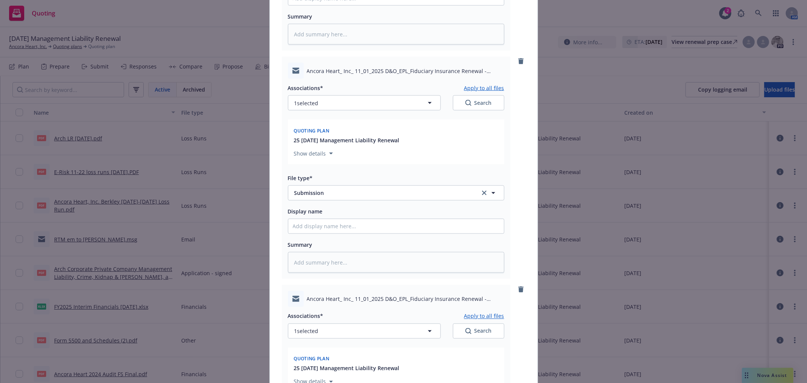
scroll to position [1093, 0]
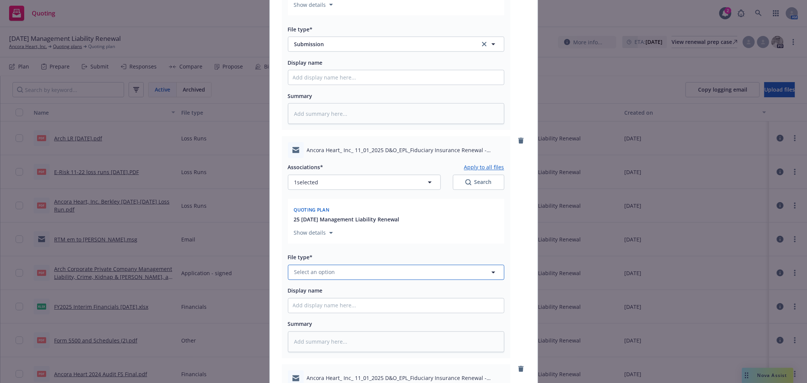
click at [333, 272] on button "Select an option" at bounding box center [396, 272] width 216 height 15
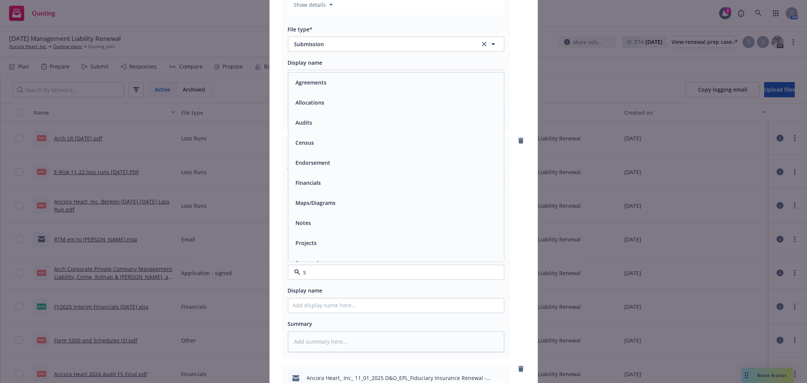
type input "su"
click at [330, 126] on div "Submission" at bounding box center [396, 122] width 207 height 11
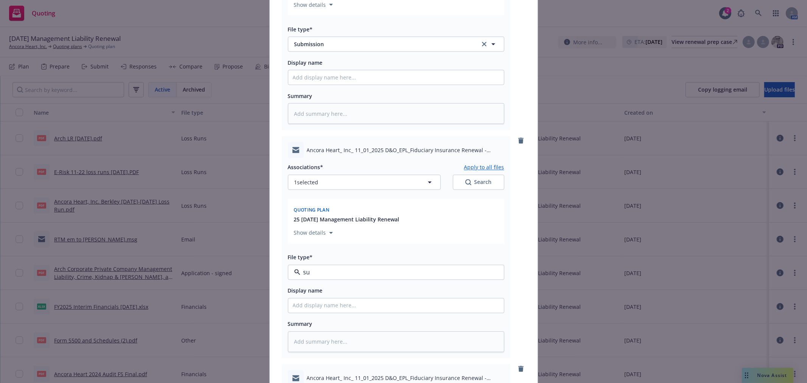
type textarea "x"
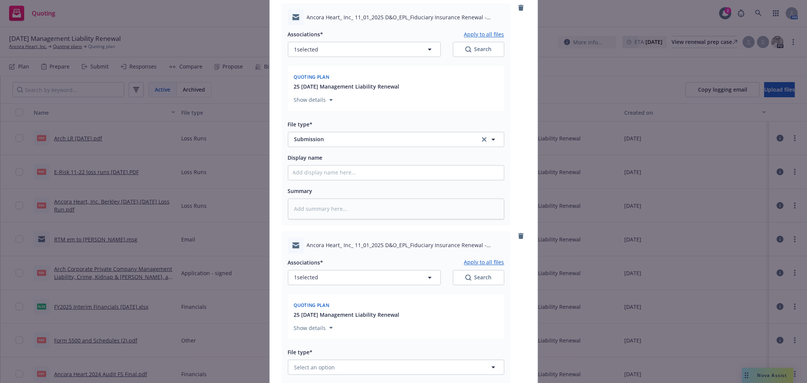
scroll to position [1303, 0]
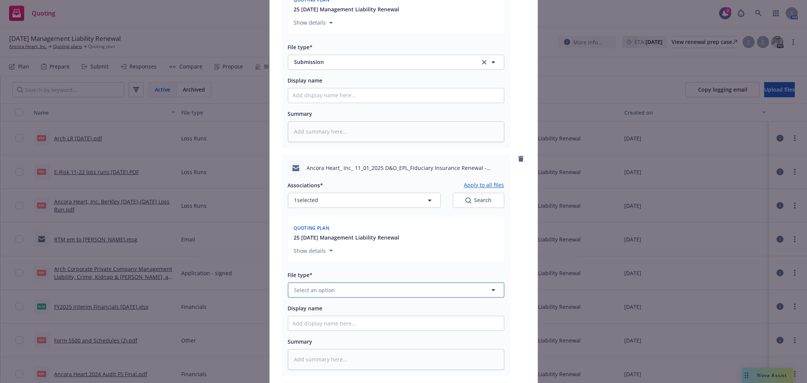
click at [341, 297] on button "Select an option" at bounding box center [396, 289] width 216 height 15
type input "su"
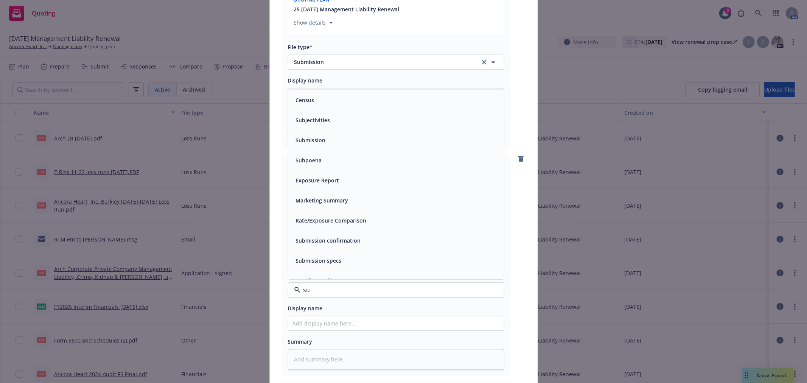
click at [322, 139] on div "Submission" at bounding box center [396, 140] width 216 height 20
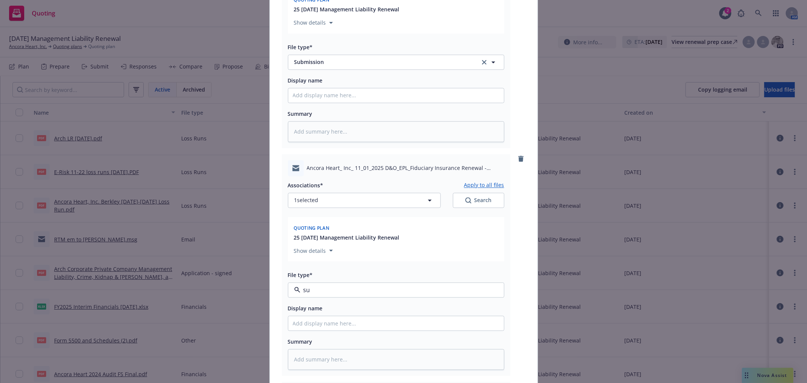
type textarea "x"
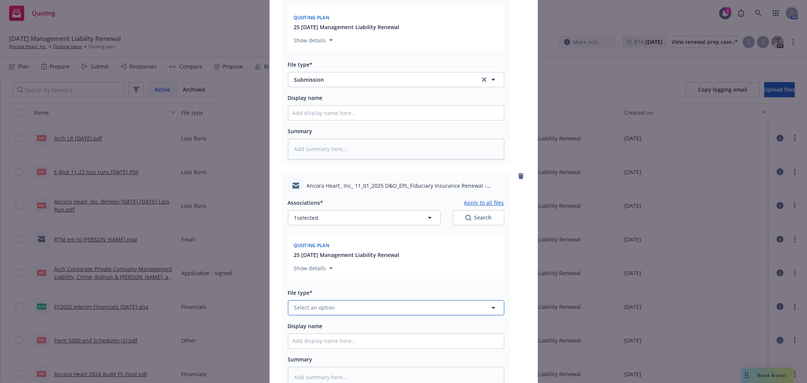
click at [330, 311] on span "Select an option" at bounding box center [314, 308] width 41 height 8
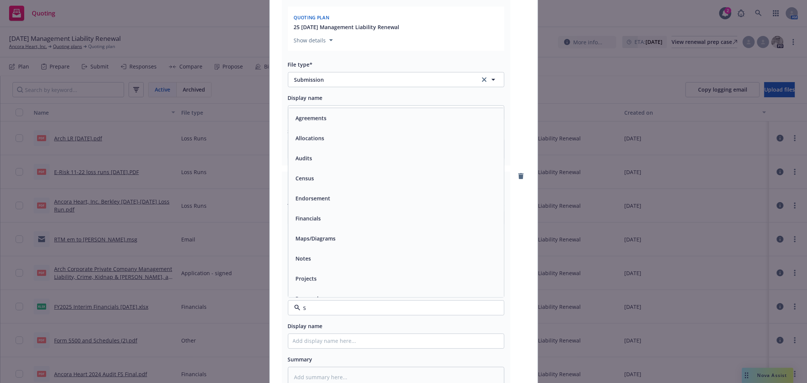
type input "su"
click at [323, 163] on div "Submission" at bounding box center [310, 157] width 34 height 11
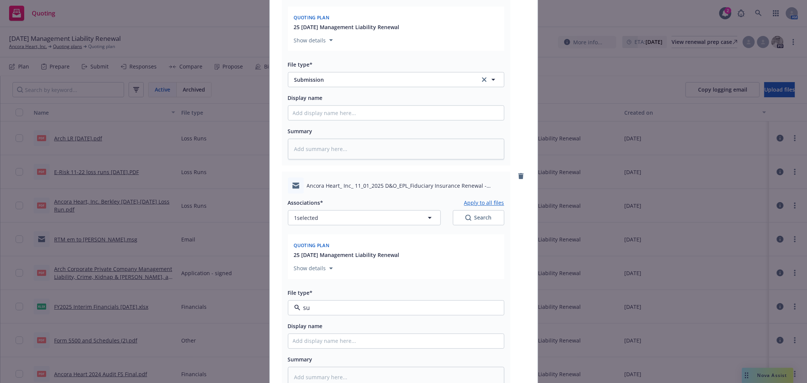
type textarea "x"
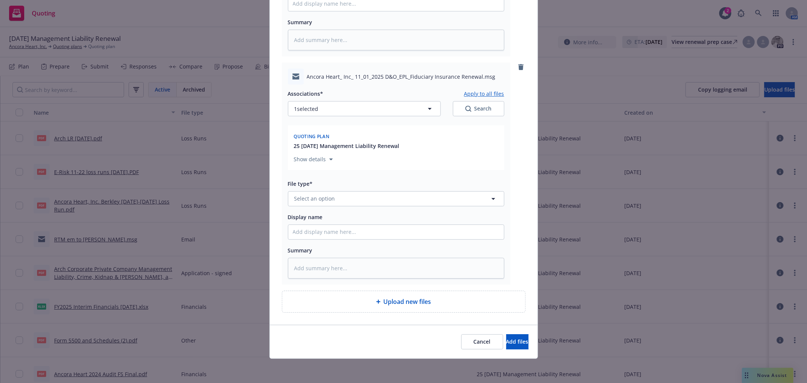
scroll to position [1859, 0]
click at [322, 204] on button "Select an option" at bounding box center [396, 198] width 216 height 15
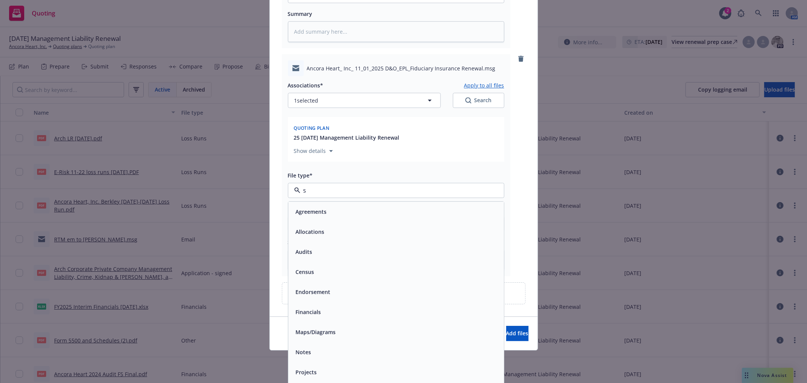
type input "su"
click at [328, 256] on div "Submission" at bounding box center [396, 251] width 207 height 11
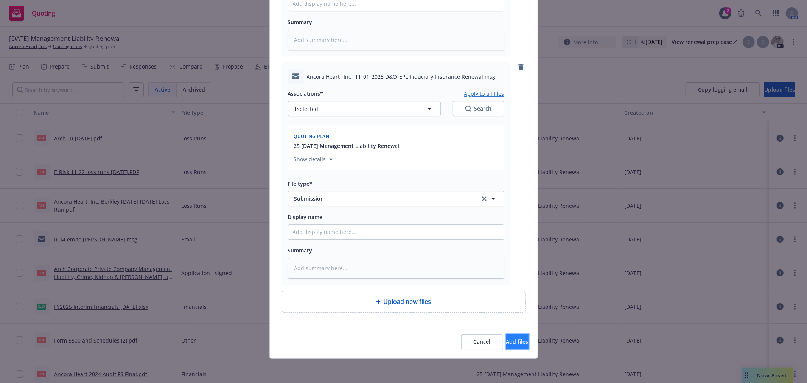
click at [506, 337] on button "Add files" at bounding box center [517, 341] width 22 height 15
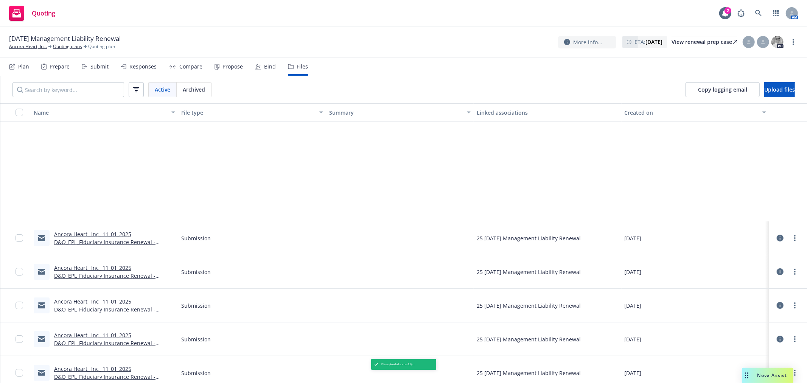
scroll to position [205, 0]
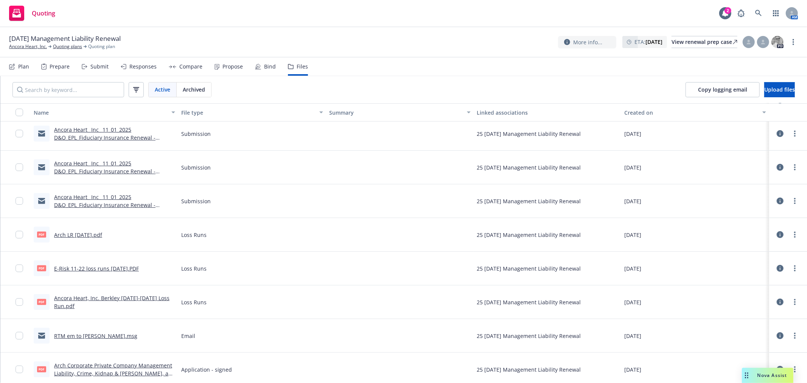
click at [123, 199] on link "Ancora Heart_ Inc_ 11_01_2025 D&O_EPL_Fiduciary Insurance Renewal - CNA.msg" at bounding box center [104, 204] width 101 height 23
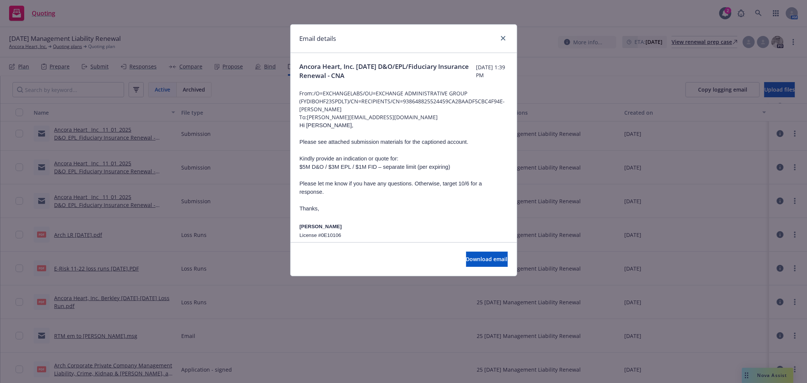
scroll to position [84, 0]
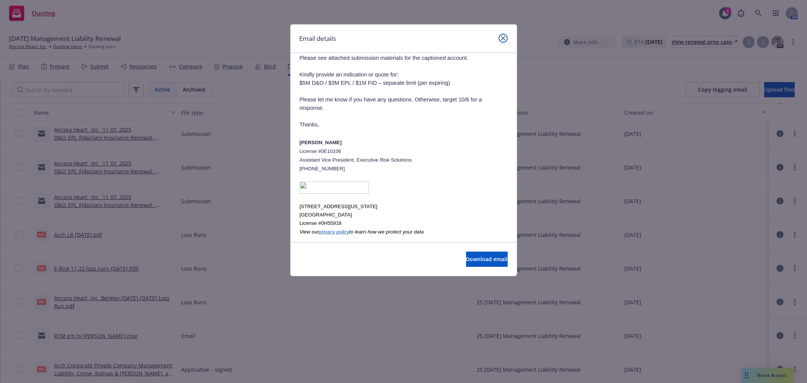
drag, startPoint x: 504, startPoint y: 36, endPoint x: 430, endPoint y: 84, distance: 88.5
click at [504, 36] on icon "close" at bounding box center [503, 38] width 5 height 5
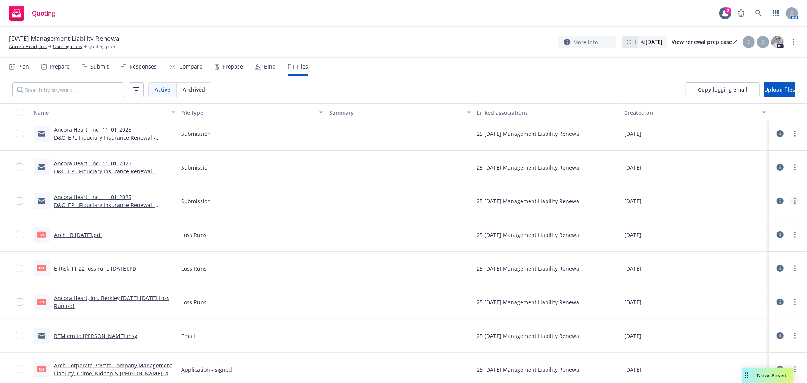
click at [791, 204] on link "more" at bounding box center [795, 200] width 9 height 9
drag, startPoint x: 737, startPoint y: 243, endPoint x: 726, endPoint y: 244, distance: 11.0
click at [736, 243] on link "Edit" at bounding box center [755, 246] width 75 height 15
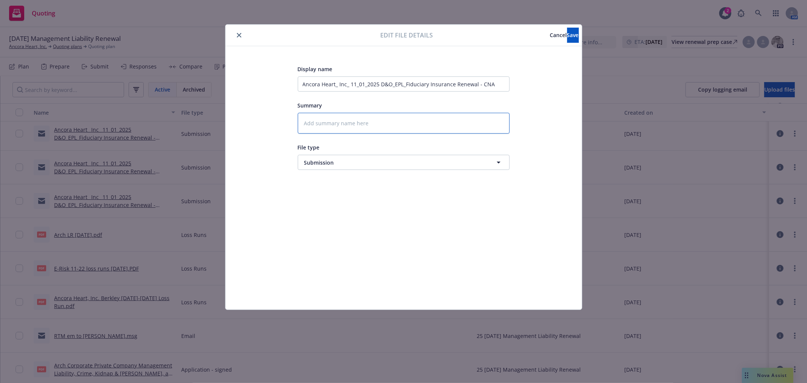
click at [360, 128] on textarea at bounding box center [404, 123] width 212 height 21
type textarea "x"
type textarea "N"
type textarea "x"
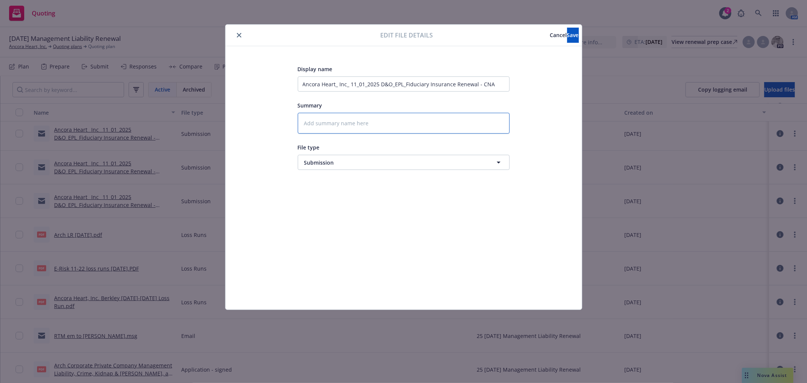
type textarea "C"
type textarea "x"
type textarea "CN"
type textarea "x"
type textarea "CNA"
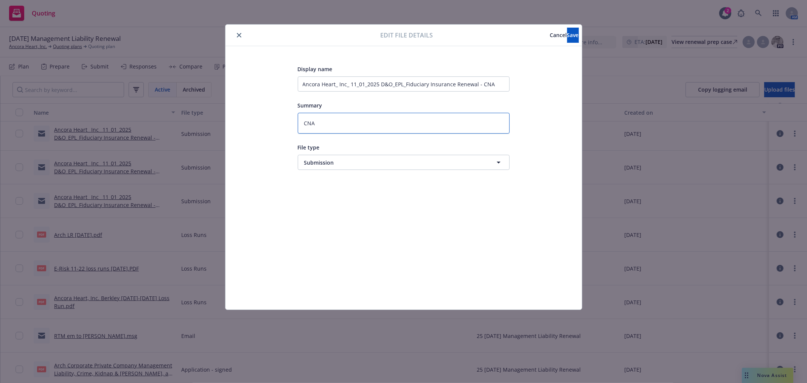
type textarea "x"
type textarea "CNA"
drag, startPoint x: 555, startPoint y: 39, endPoint x: 441, endPoint y: 163, distance: 169.0
click at [567, 39] on button "Save" at bounding box center [573, 35] width 12 height 15
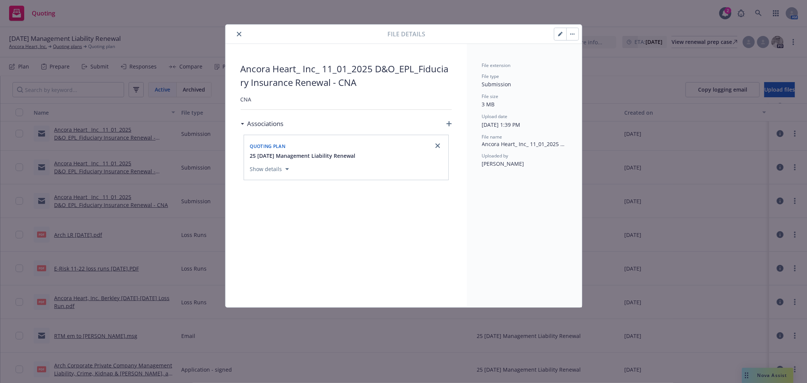
click at [237, 34] on icon "close" at bounding box center [239, 34] width 5 height 5
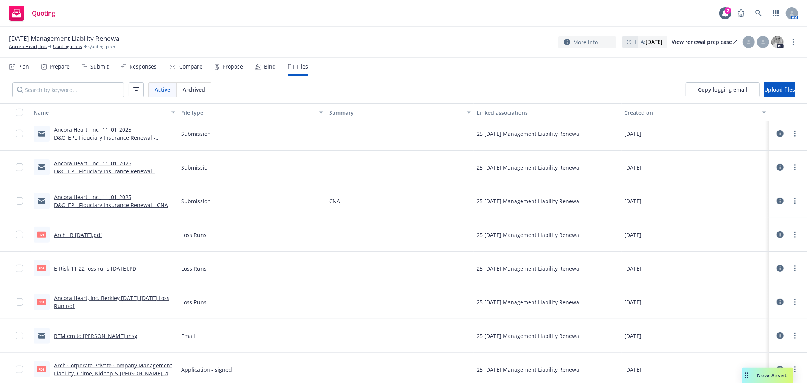
click at [131, 173] on link "Ancora Heart_ Inc_ 11_01_2025 D&O_EPL_Fiduciary Insurance Renewal - AIG.msg" at bounding box center [104, 171] width 101 height 23
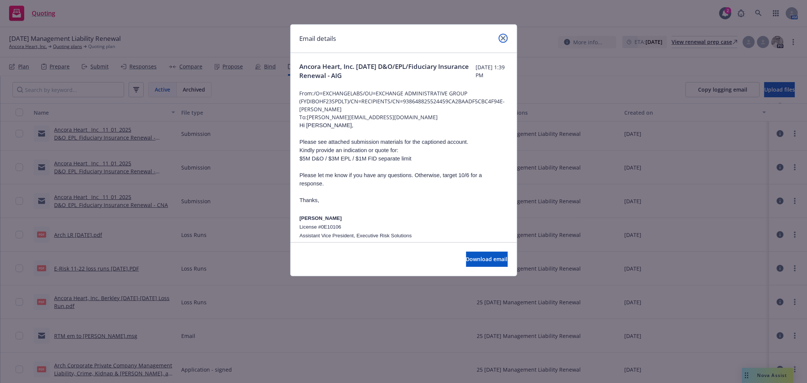
click at [504, 38] on icon "close" at bounding box center [503, 38] width 5 height 5
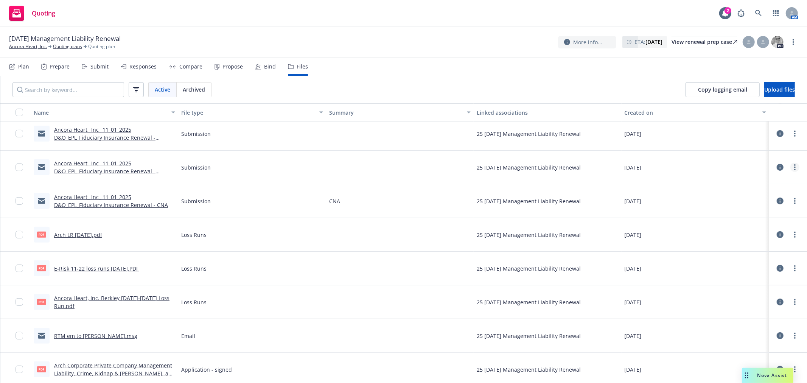
click at [791, 167] on link "more" at bounding box center [795, 167] width 9 height 9
drag, startPoint x: 747, startPoint y: 210, endPoint x: 723, endPoint y: 210, distance: 24.2
click at [746, 210] on link "Edit" at bounding box center [755, 212] width 75 height 15
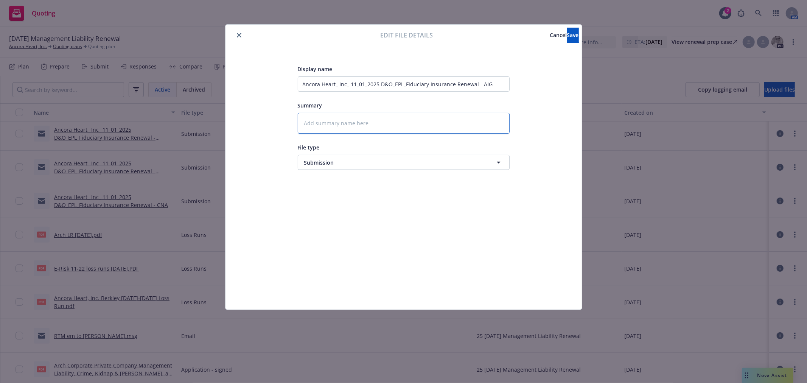
click at [372, 131] on textarea at bounding box center [404, 123] width 212 height 21
type textarea "x"
type textarea "A"
type textarea "x"
type textarea "AI"
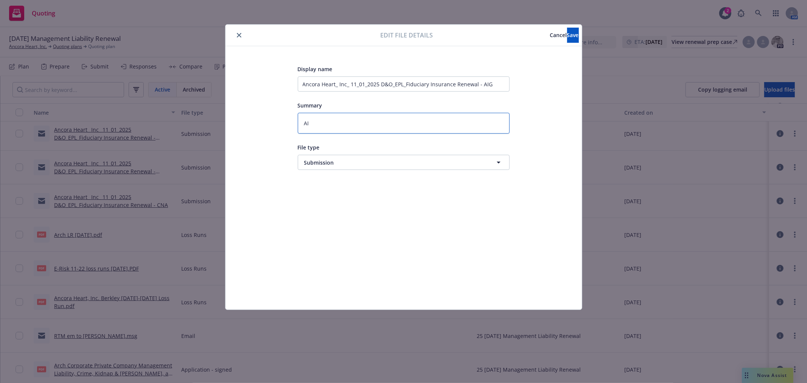
type textarea "x"
type textarea "AIG"
click at [568, 39] on button "Save" at bounding box center [573, 35] width 12 height 15
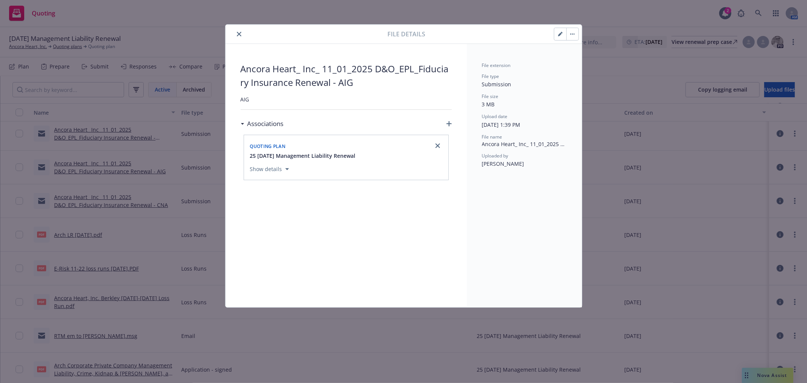
click at [240, 38] on button "close" at bounding box center [239, 34] width 9 height 9
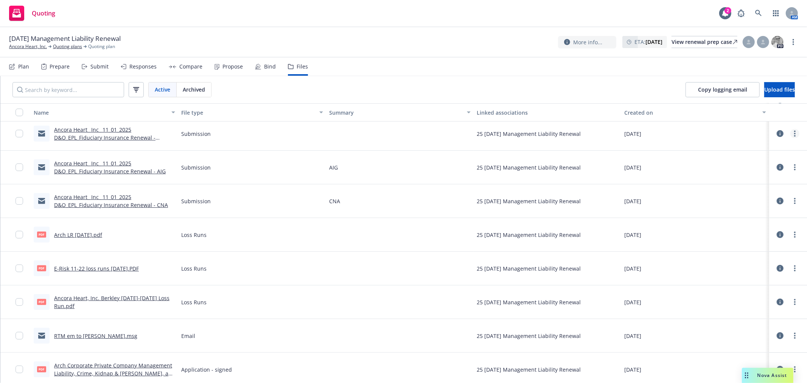
click at [791, 138] on link "more" at bounding box center [795, 133] width 9 height 9
click at [762, 175] on link "Edit" at bounding box center [755, 179] width 75 height 15
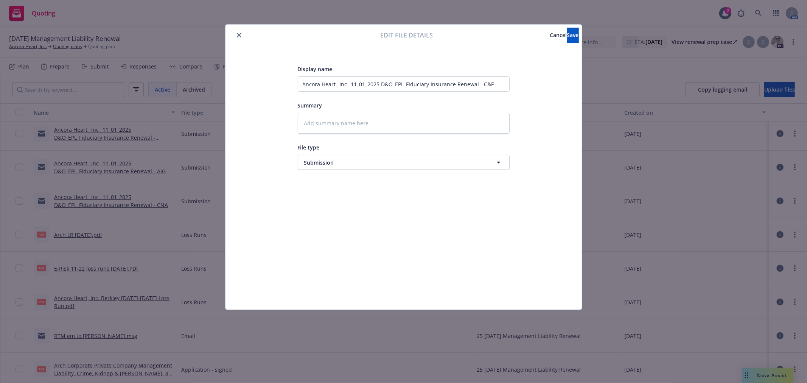
click at [237, 33] on icon "close" at bounding box center [239, 35] width 5 height 5
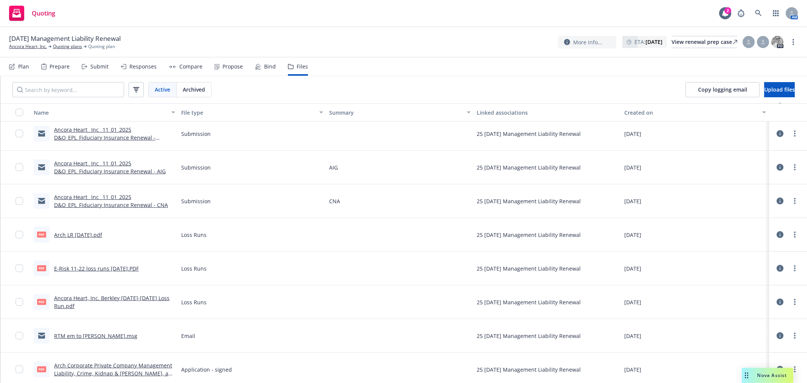
click at [114, 135] on link "Ancora Heart_ Inc_ 11_01_2025 D&O_EPL_Fiduciary Insurance Renewal - C&F.msg" at bounding box center [104, 137] width 101 height 23
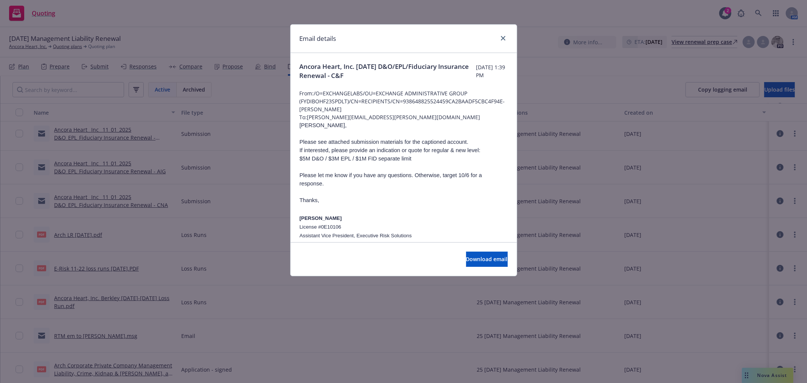
click at [508, 37] on div "Email details" at bounding box center [404, 39] width 226 height 28
click at [502, 40] on link "close" at bounding box center [503, 38] width 9 height 9
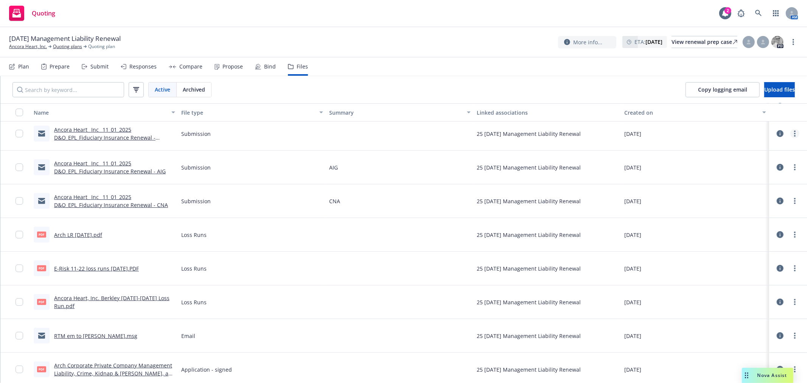
click at [791, 131] on link "more" at bounding box center [795, 133] width 9 height 9
click at [737, 174] on link "Edit" at bounding box center [755, 179] width 75 height 15
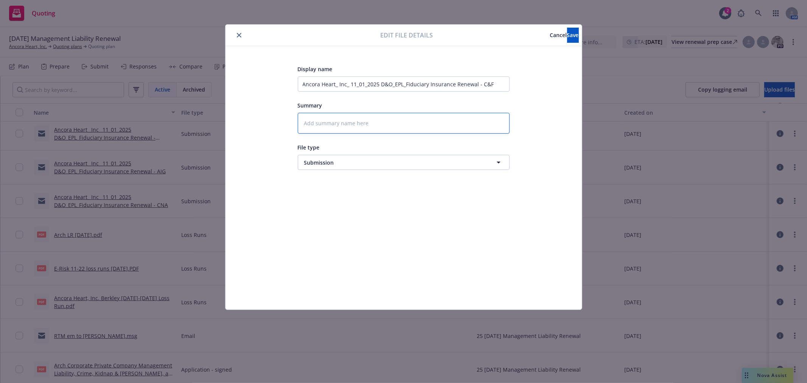
click at [372, 129] on textarea at bounding box center [404, 123] width 212 height 21
type textarea "x"
type textarea "C"
type textarea "x"
type textarea "C&"
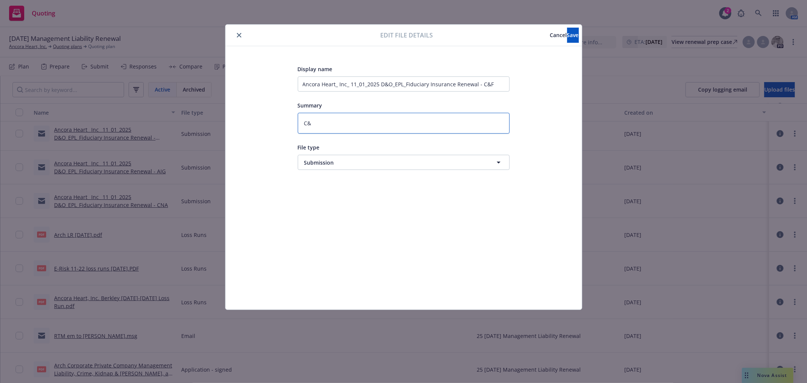
type textarea "x"
type textarea "C&F"
click at [567, 39] on button "Save" at bounding box center [573, 35] width 12 height 15
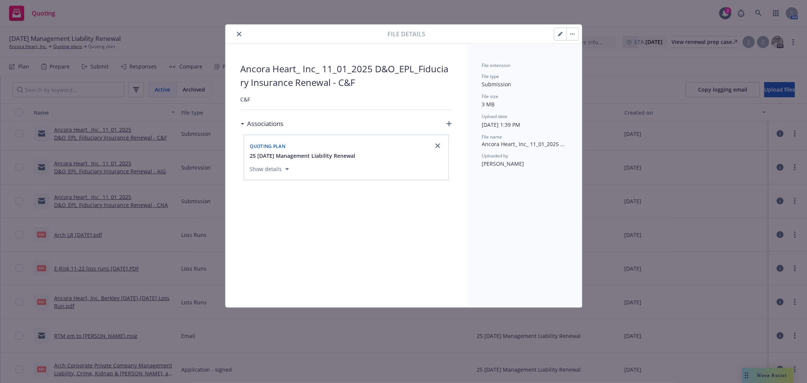
click at [236, 33] on div at bounding box center [308, 34] width 159 height 9
click at [236, 33] on button "close" at bounding box center [239, 34] width 9 height 9
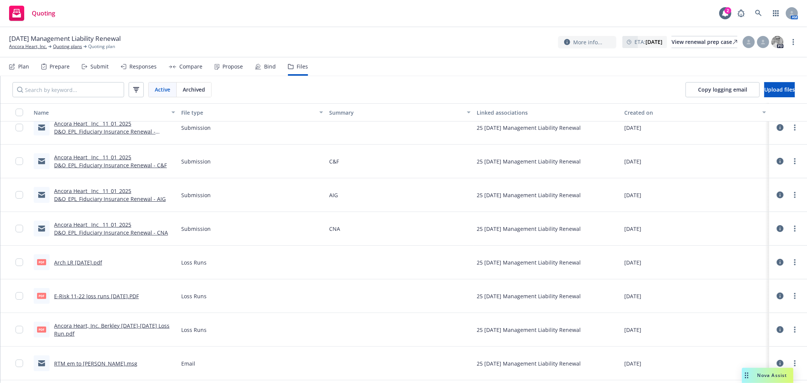
scroll to position [163, 0]
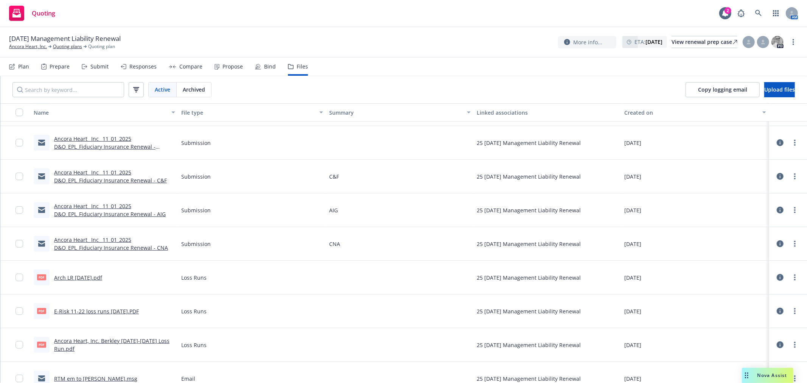
click at [131, 148] on link "Ancora Heart_ Inc_ 11_01_2025 D&O_EPL_Fiduciary Insurance Renewal - Amtrust.msg" at bounding box center [104, 146] width 101 height 23
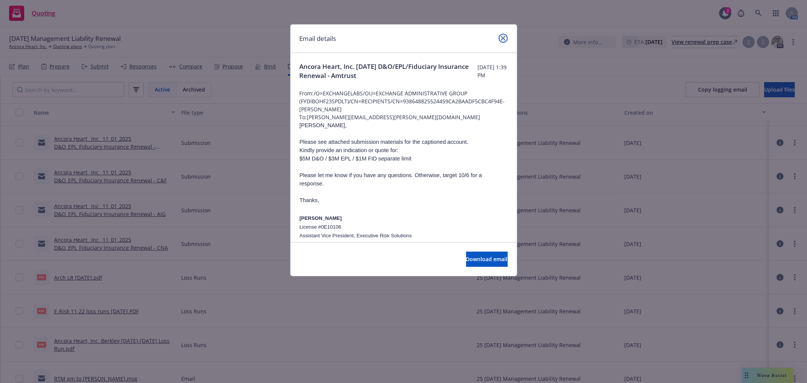
click at [505, 34] on link "close" at bounding box center [503, 38] width 9 height 9
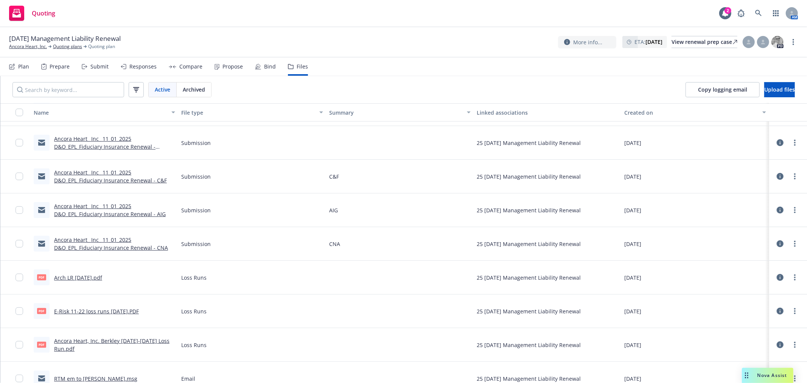
click at [794, 141] on div at bounding box center [788, 143] width 32 height 24
click at [794, 140] on circle "more" at bounding box center [795, 141] width 2 height 2
drag, startPoint x: 761, startPoint y: 183, endPoint x: 750, endPoint y: 183, distance: 11.4
click at [760, 183] on link "Edit" at bounding box center [755, 188] width 75 height 15
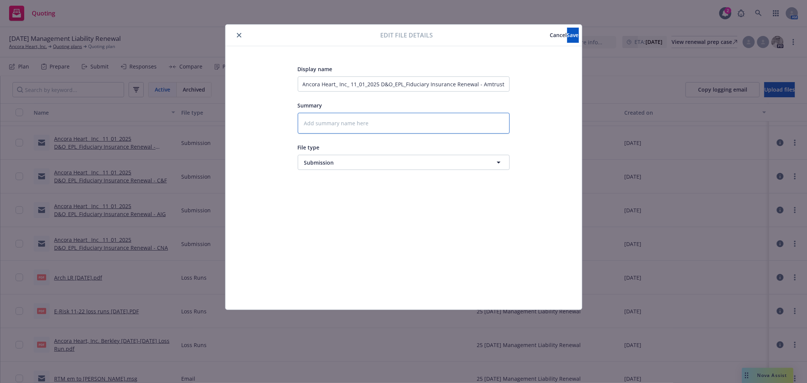
click at [396, 134] on textarea at bounding box center [404, 123] width 212 height 21
type textarea "x"
type textarea "A"
type textarea "x"
type textarea "Am"
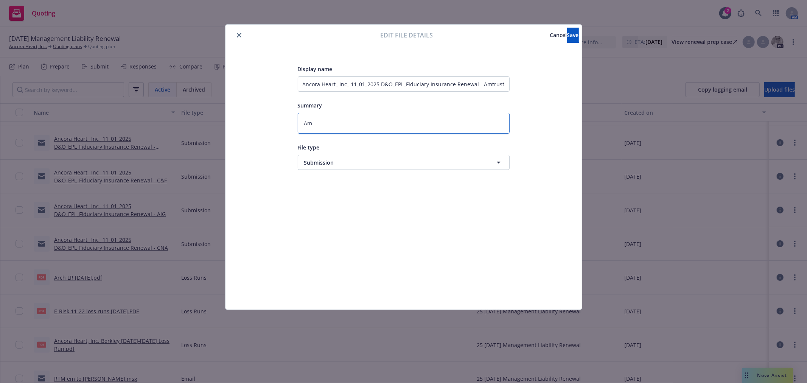
type textarea "x"
type textarea "AmT"
type textarea "x"
type textarea "AmTr"
type textarea "x"
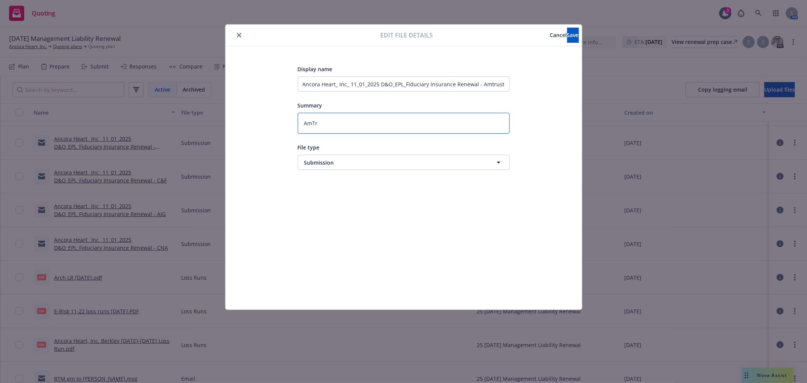
type textarea "AmTru"
type textarea "x"
type textarea "AmTrus"
type textarea "x"
type textarea "AmTrust"
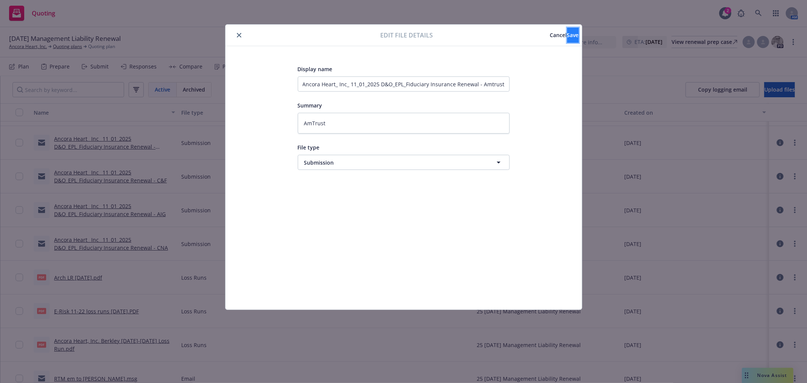
click at [567, 32] on span "Save" at bounding box center [573, 34] width 12 height 7
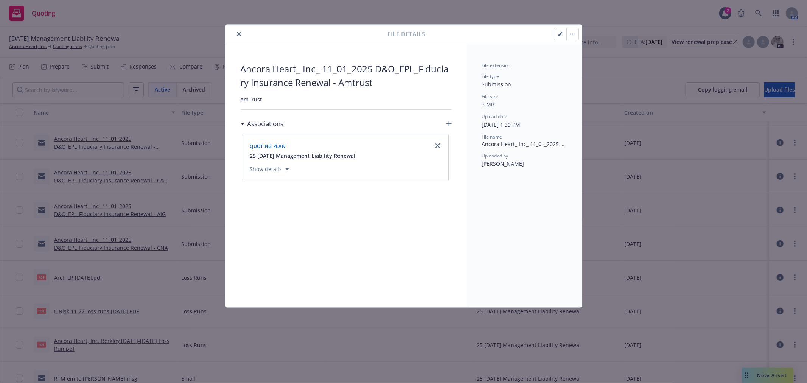
click at [242, 35] on button "close" at bounding box center [239, 34] width 9 height 9
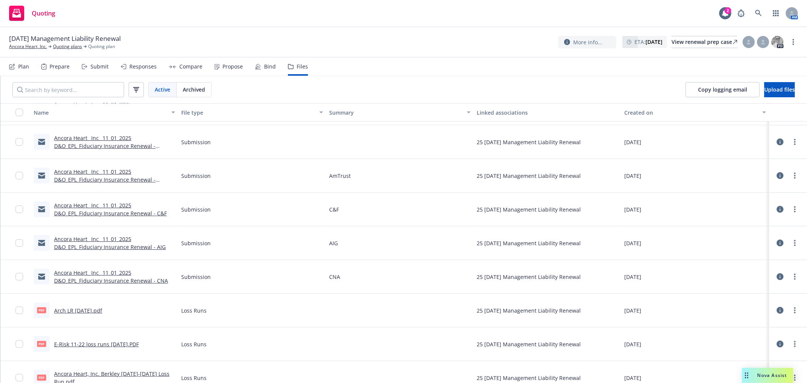
scroll to position [120, 0]
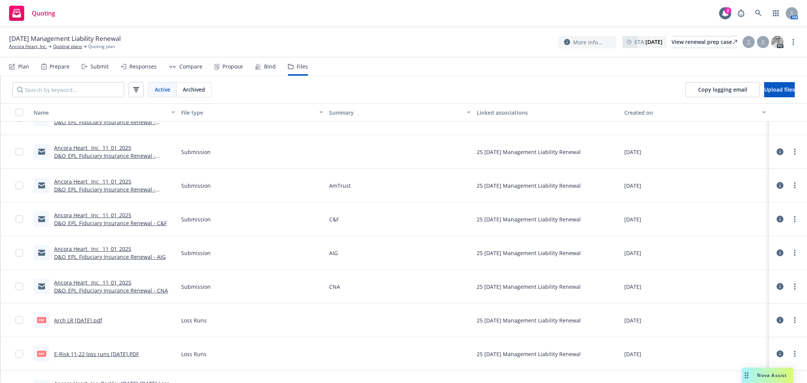
click at [137, 153] on link "Ancora Heart_ Inc_ 11_01_2025 D&O_EPL_Fiduciary Insurance Renewal - Allianz.msg" at bounding box center [104, 155] width 101 height 23
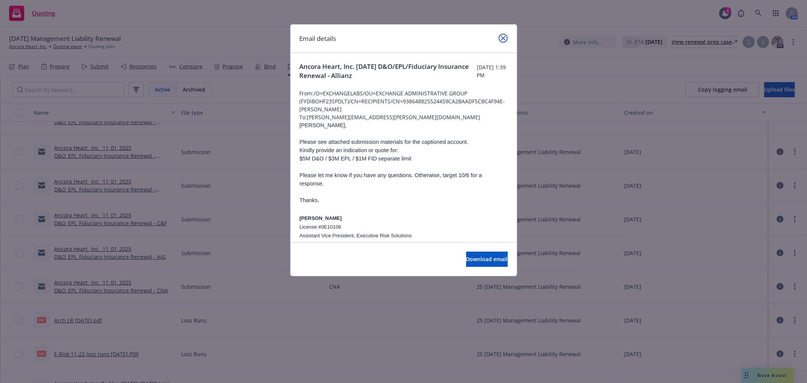
click at [506, 37] on link "close" at bounding box center [503, 38] width 9 height 9
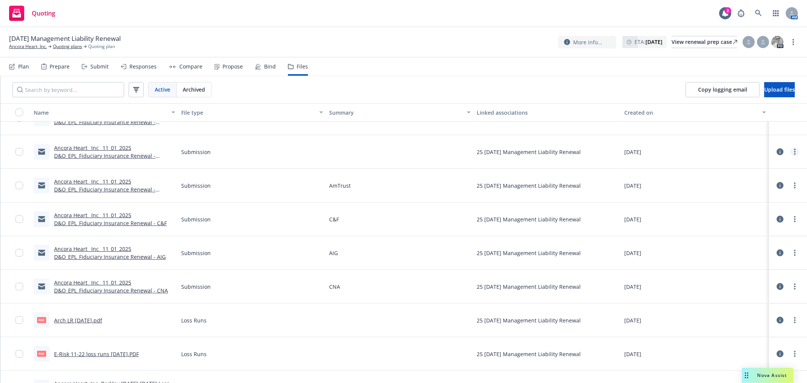
click at [794, 150] on icon "more" at bounding box center [795, 152] width 2 height 6
click at [750, 193] on link "Edit" at bounding box center [755, 197] width 75 height 15
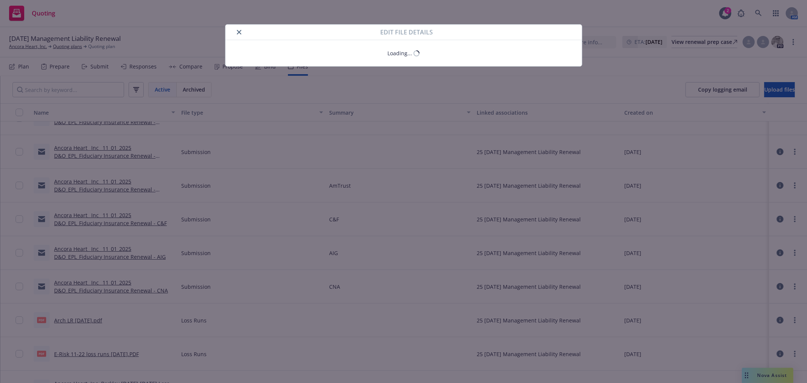
type textarea "x"
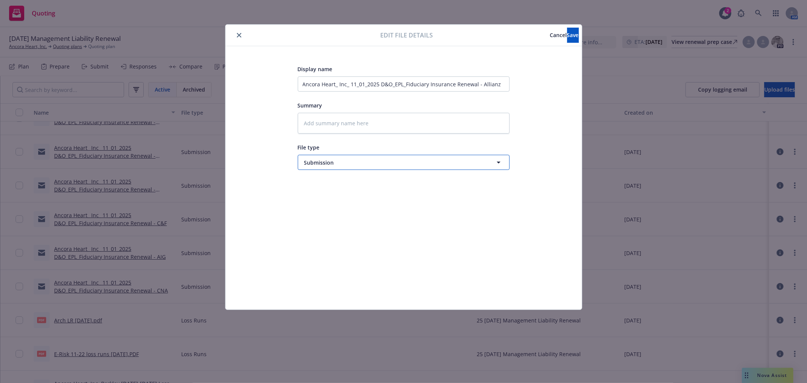
click at [383, 157] on button "Submission" at bounding box center [404, 162] width 212 height 15
click at [371, 126] on textarea at bounding box center [404, 123] width 212 height 21
type textarea "x"
type textarea "A"
type textarea "x"
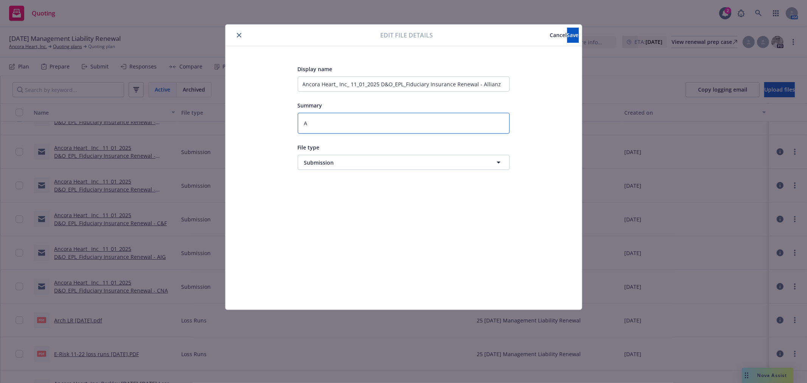
type textarea "AS"
type textarea "x"
type textarea "A"
type textarea "x"
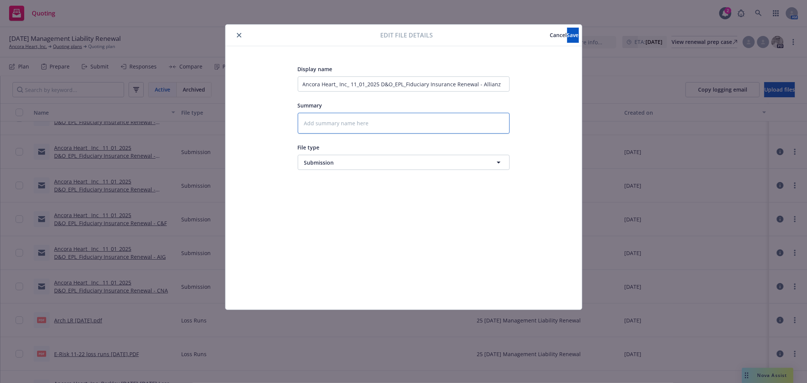
type textarea "A"
type textarea "x"
type textarea "Al"
type textarea "x"
type textarea "All"
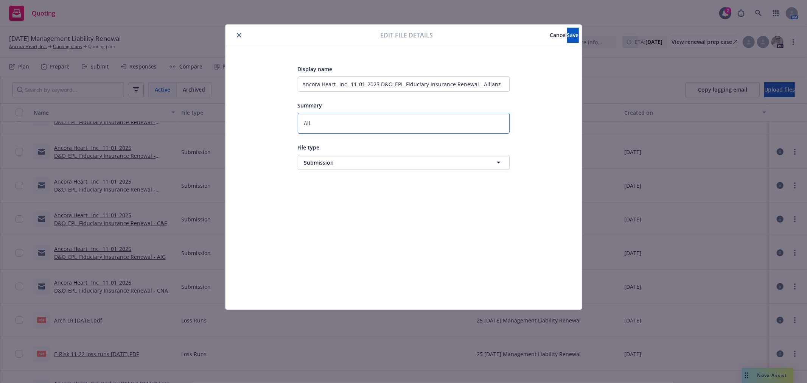
type textarea "x"
type textarea "[MEDICAL_DATA]"
type textarea "x"
type textarea "Allia"
type textarea "x"
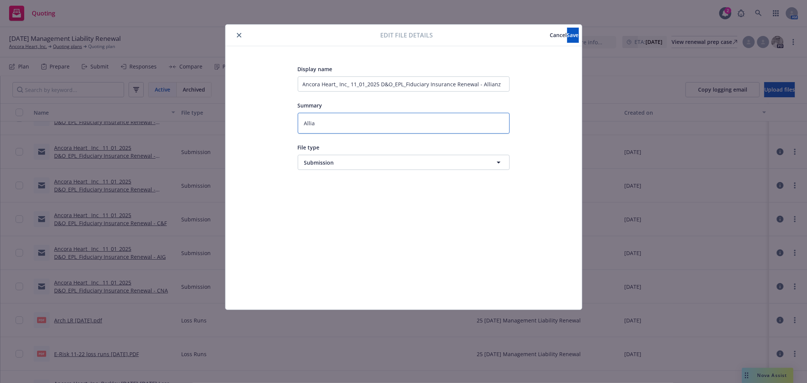
type textarea "Allian"
type textarea "x"
type textarea "Allianz"
type textarea "x"
type textarea "Allianz"
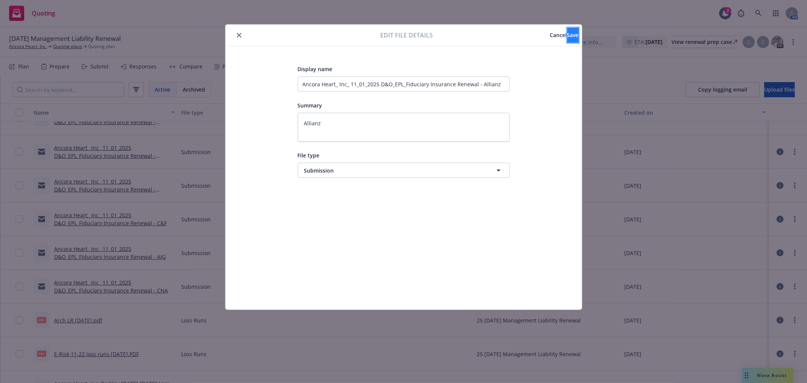
click at [567, 36] on button "Save" at bounding box center [573, 35] width 12 height 15
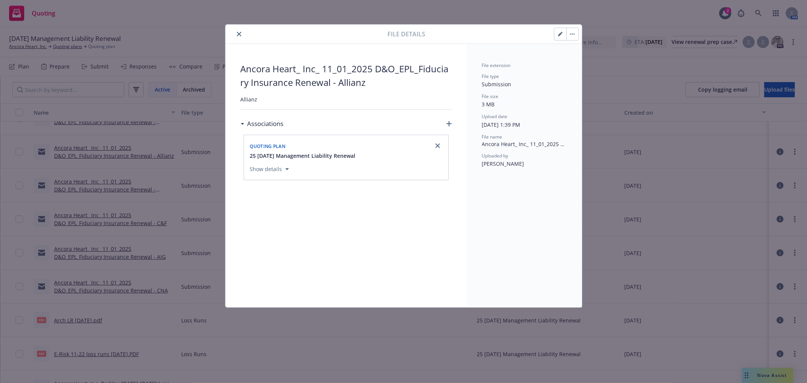
click at [241, 36] on icon "close" at bounding box center [239, 34] width 5 height 5
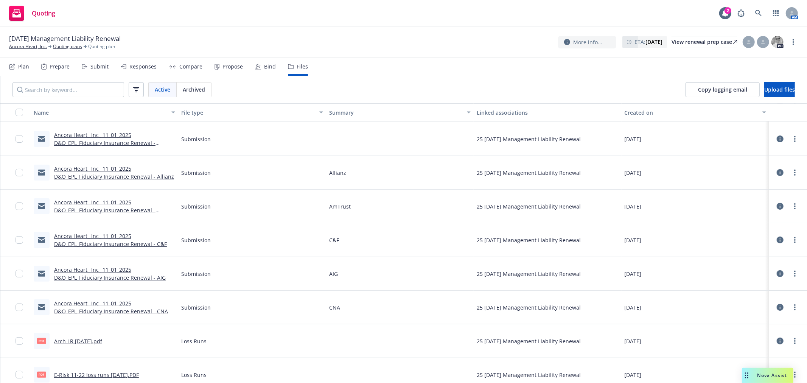
scroll to position [78, 0]
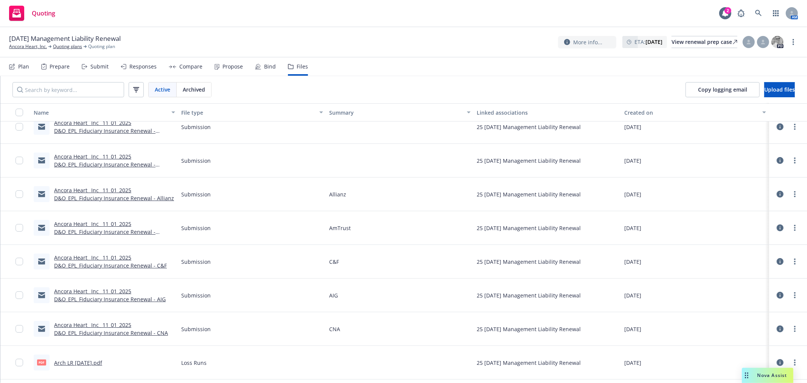
click at [131, 163] on link "Ancora Heart_ Inc_ 11_01_2025 D&O_EPL_Fiduciary Insurance Renewal - TRV.msg" at bounding box center [104, 164] width 101 height 23
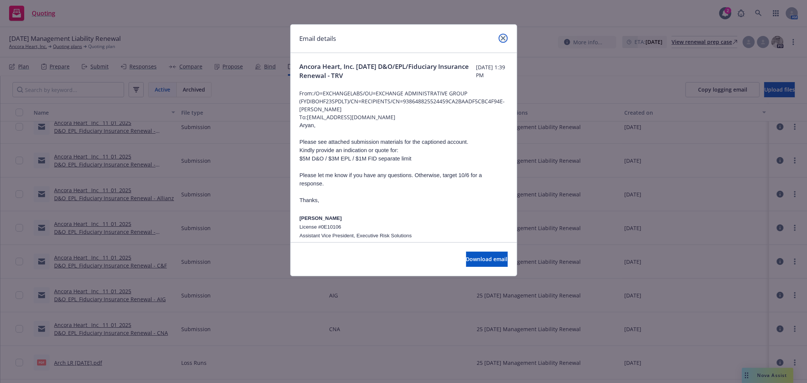
click at [500, 38] on link "close" at bounding box center [503, 38] width 9 height 9
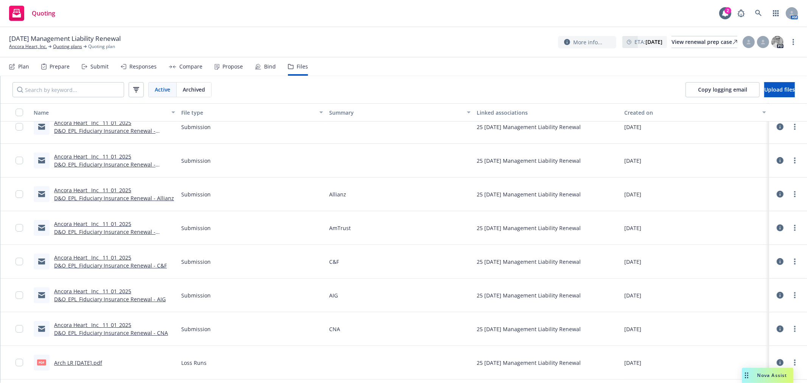
click at [788, 165] on div at bounding box center [788, 160] width 23 height 15
click at [794, 160] on circle "more" at bounding box center [795, 161] width 2 height 2
drag, startPoint x: 759, startPoint y: 202, endPoint x: 623, endPoint y: 198, distance: 136.7
click at [759, 202] on link "Edit" at bounding box center [755, 205] width 75 height 15
click at [794, 161] on icon "more" at bounding box center [795, 160] width 2 height 6
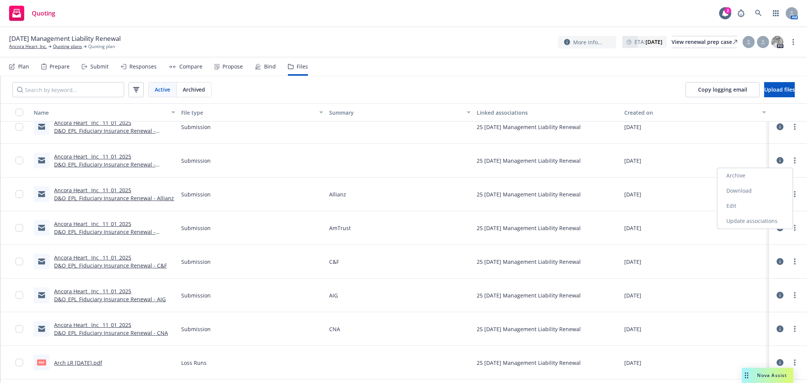
drag, startPoint x: 754, startPoint y: 204, endPoint x: 619, endPoint y: 201, distance: 135.2
click at [752, 204] on link "Edit" at bounding box center [755, 205] width 75 height 15
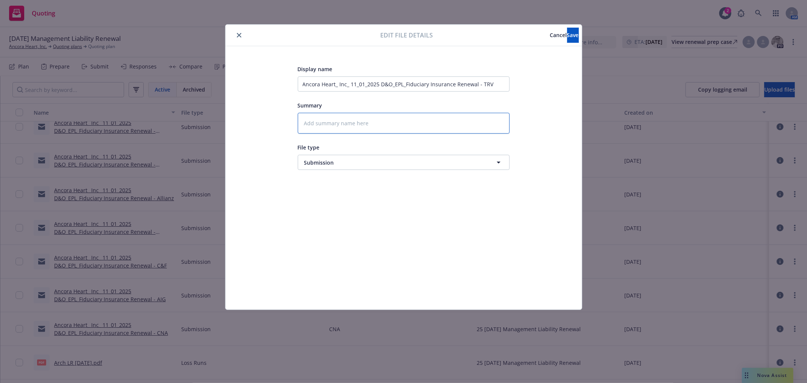
click at [411, 124] on textarea at bounding box center [404, 123] width 212 height 21
type textarea "x"
type textarea "T"
type textarea "x"
type textarea "Tr"
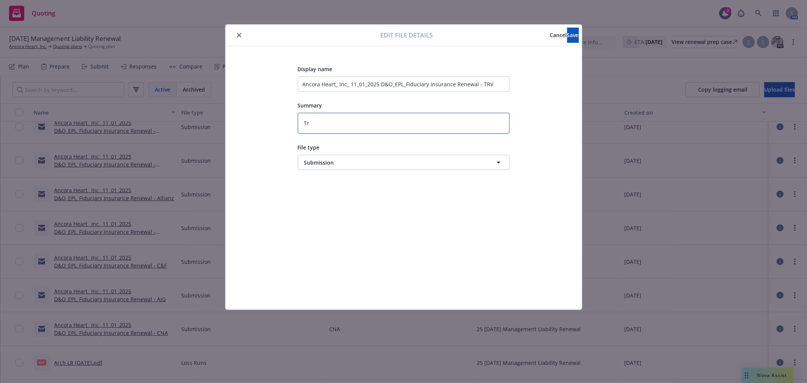
type textarea "x"
type textarea "Tra"
type textarea "x"
type textarea "Trav"
type textarea "x"
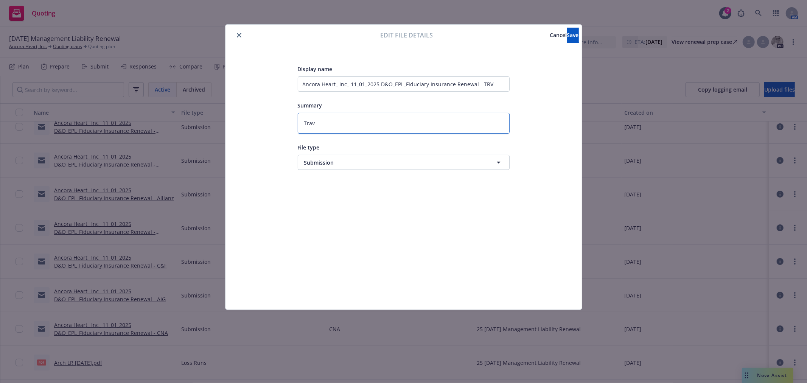
type textarea "Trave"
type textarea "x"
type textarea "Travel"
type textarea "x"
type textarea "Travele"
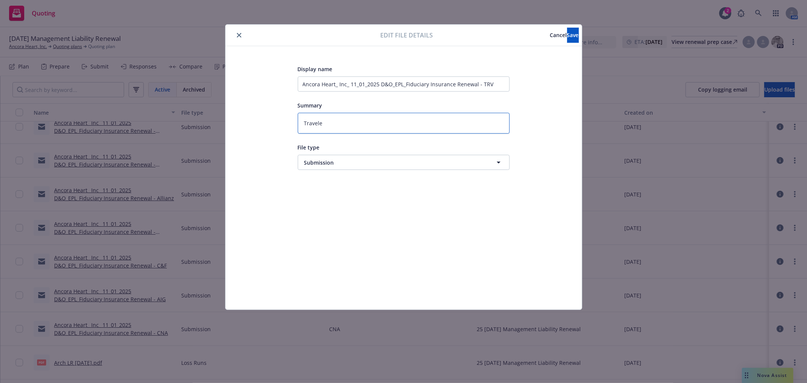
type textarea "x"
type textarea "Traveler"
type textarea "x"
type textarea "Travelers"
click at [567, 39] on button "Save" at bounding box center [573, 35] width 12 height 15
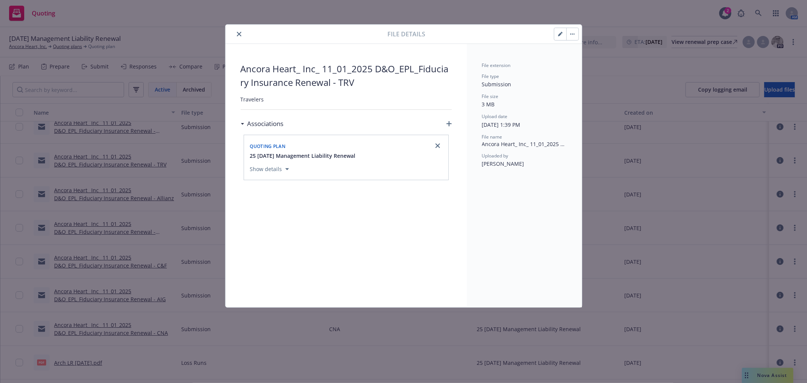
click at [239, 36] on icon "close" at bounding box center [239, 34] width 5 height 5
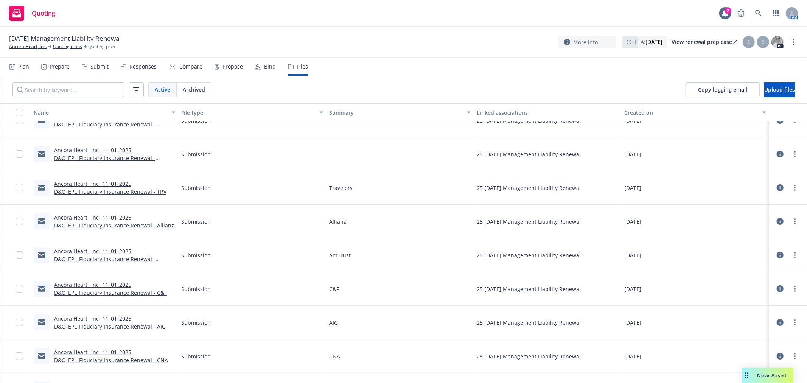
scroll to position [36, 0]
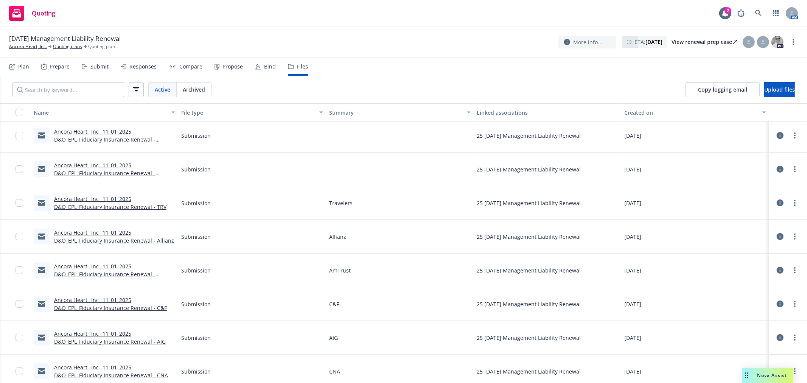
click at [144, 174] on link "Ancora Heart_ Inc_ 11_01_2025 D&O_EPL_Fiduciary Insurance Renewal - [GEOGRAPHIC…" at bounding box center [104, 173] width 101 height 23
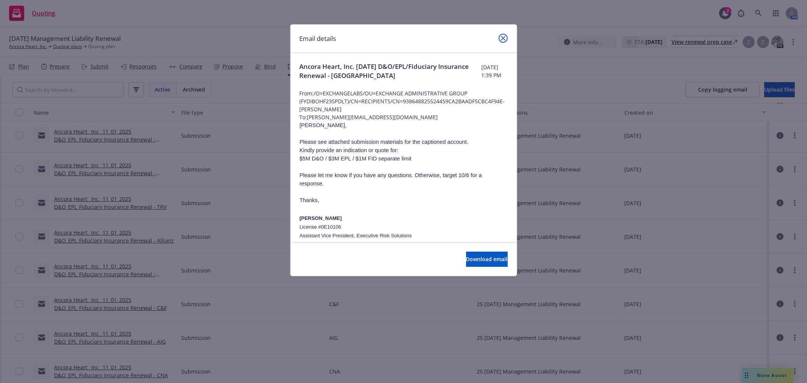
click at [504, 40] on icon "close" at bounding box center [503, 38] width 5 height 5
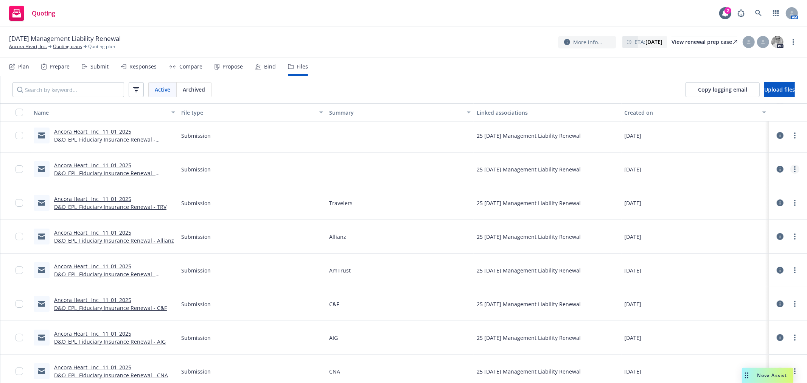
click at [792, 171] on link "more" at bounding box center [795, 169] width 9 height 9
click at [765, 209] on link "Edit" at bounding box center [755, 214] width 75 height 15
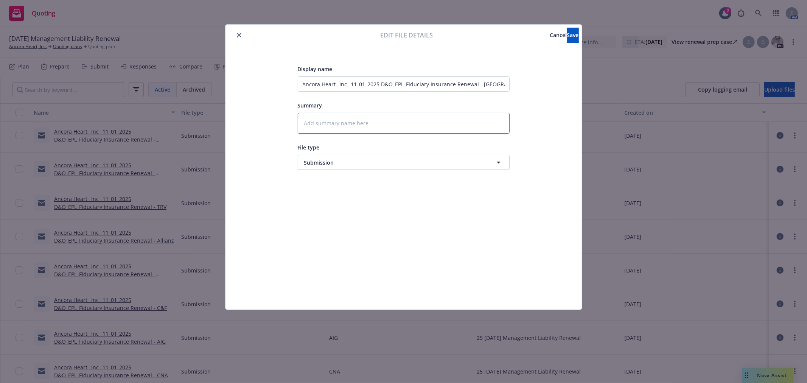
click at [380, 126] on textarea at bounding box center [404, 123] width 212 height 21
type textarea "x"
type textarea "Z"
type textarea "x"
type textarea "Zu"
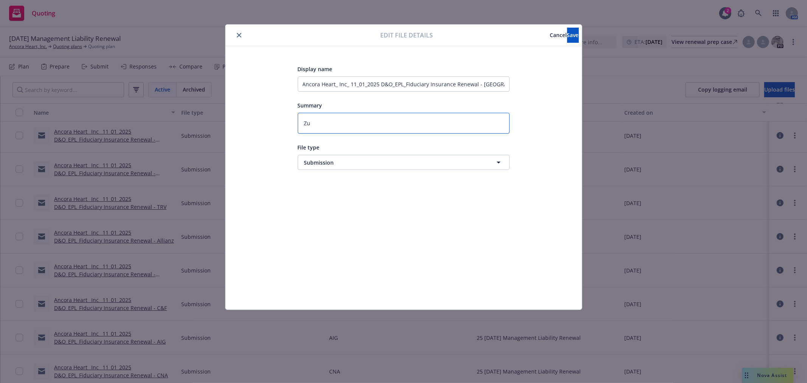
type textarea "x"
type textarea "Zur"
type textarea "x"
type textarea "Zuri"
type textarea "x"
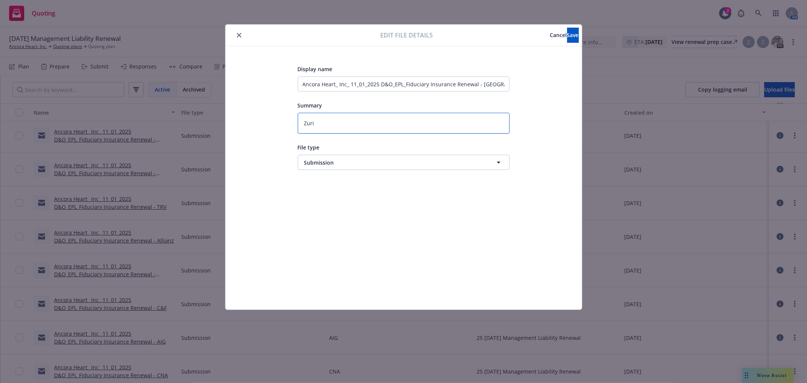
type textarea "Zuric"
type textarea "x"
type textarea "[GEOGRAPHIC_DATA]"
click at [567, 40] on button "Save" at bounding box center [573, 35] width 12 height 15
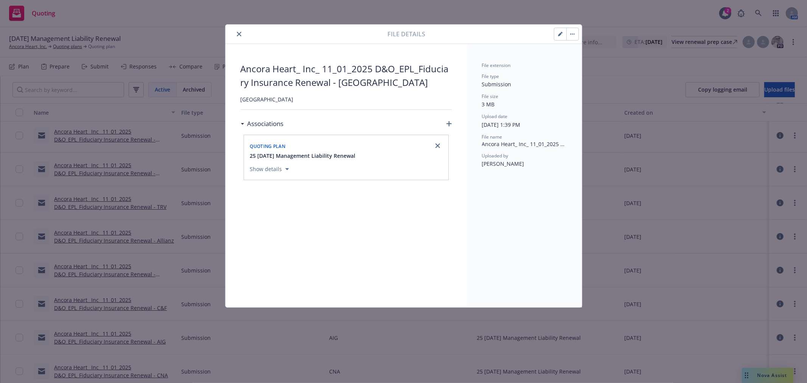
click at [241, 36] on button "close" at bounding box center [239, 34] width 9 height 9
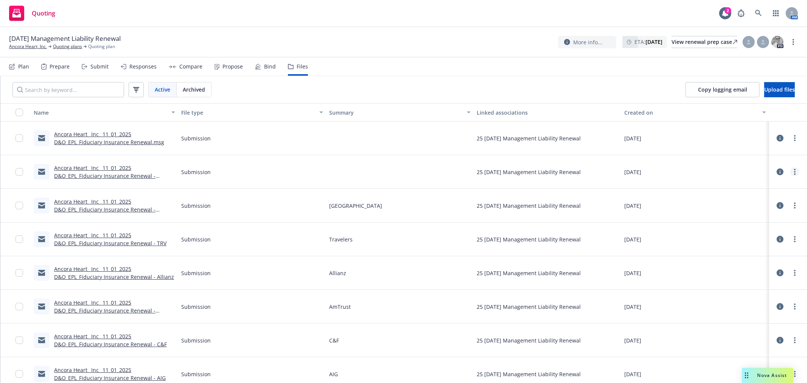
click at [791, 175] on link "more" at bounding box center [795, 171] width 9 height 9
click at [147, 171] on div "Ancora Heart_ Inc_ 11_01_2025 D&O_EPL_Fiduciary Insurance Renewal - Starr.msg" at bounding box center [114, 172] width 121 height 16
click at [126, 178] on link "Ancora Heart_ Inc_ 11_01_2025 D&O_EPL_Fiduciary Insurance Renewal - Starr.msg" at bounding box center [104, 175] width 101 height 23
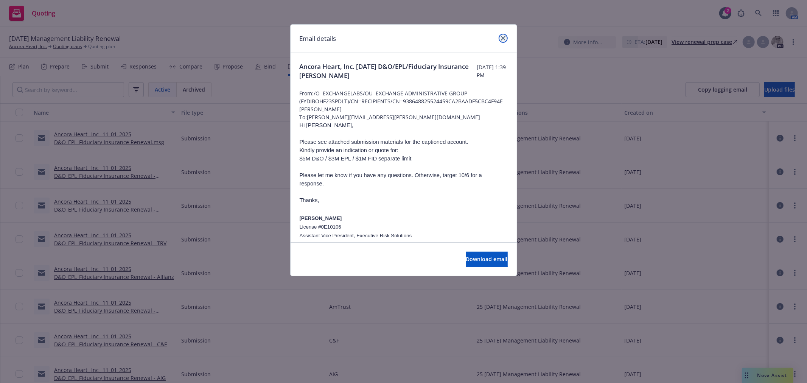
click at [504, 37] on icon "close" at bounding box center [503, 38] width 5 height 5
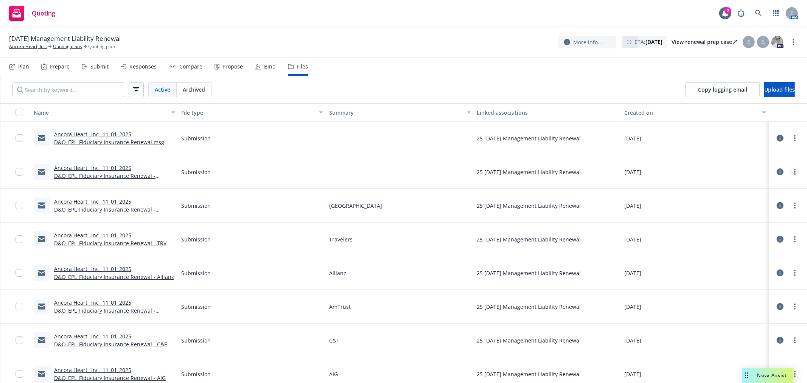
click at [792, 172] on link "more" at bounding box center [795, 171] width 9 height 9
click at [759, 218] on link "Edit" at bounding box center [755, 217] width 75 height 15
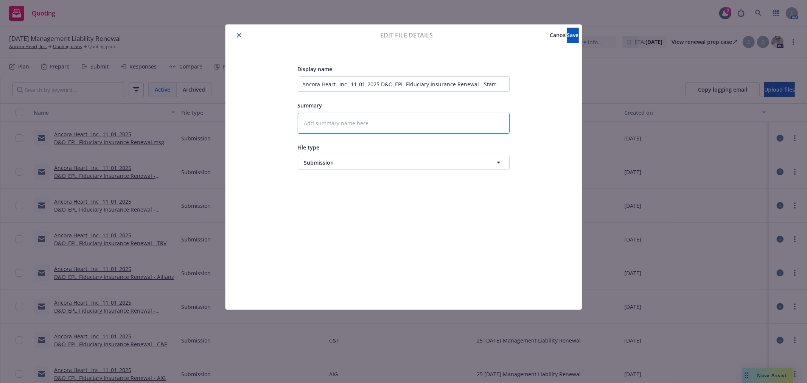
click at [402, 129] on textarea at bounding box center [404, 123] width 212 height 21
type textarea "x"
type textarea "S"
type textarea "x"
type textarea "St"
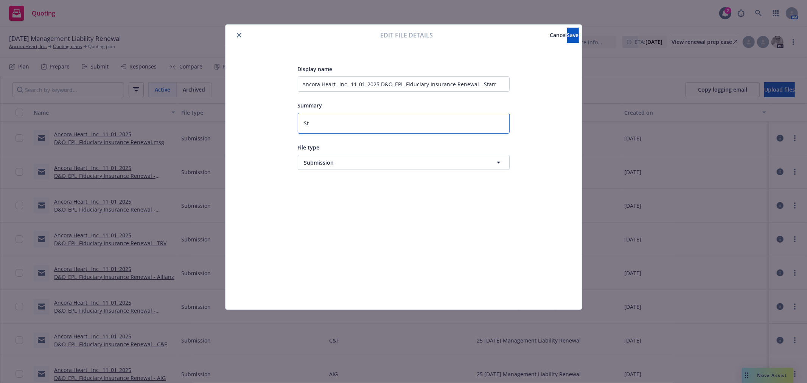
type textarea "x"
type textarea "Sta"
type textarea "x"
type textarea "Star"
type textarea "x"
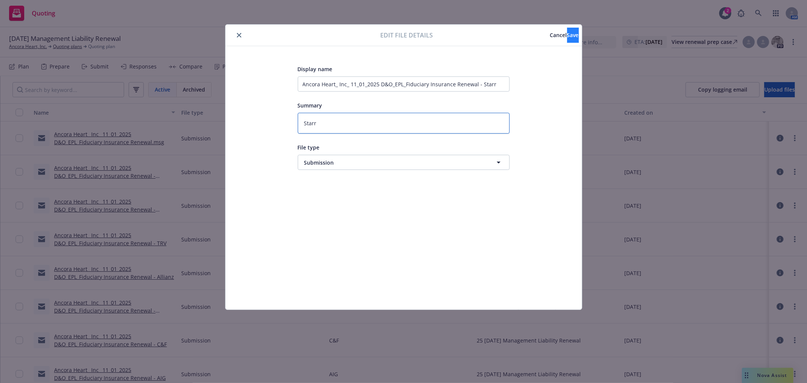
type textarea "Starr"
click at [567, 36] on span "Save" at bounding box center [573, 34] width 12 height 7
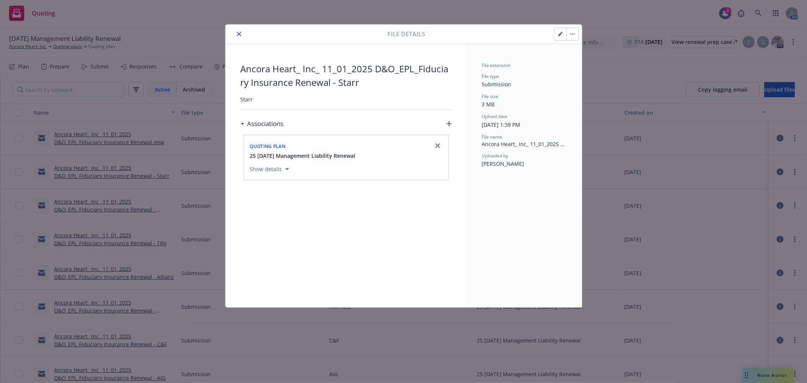
click at [240, 30] on button "close" at bounding box center [239, 34] width 9 height 9
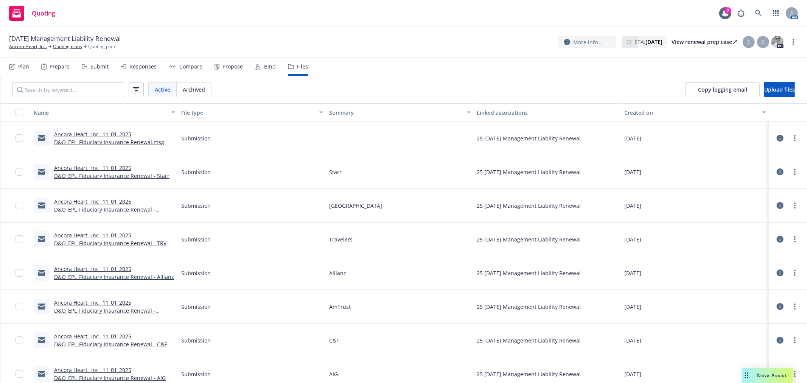
click at [135, 143] on link "Ancora Heart_ Inc_ 11_01_2025 D&O_EPL_Fiduciary Insurance Renewal.msg" at bounding box center [109, 138] width 110 height 15
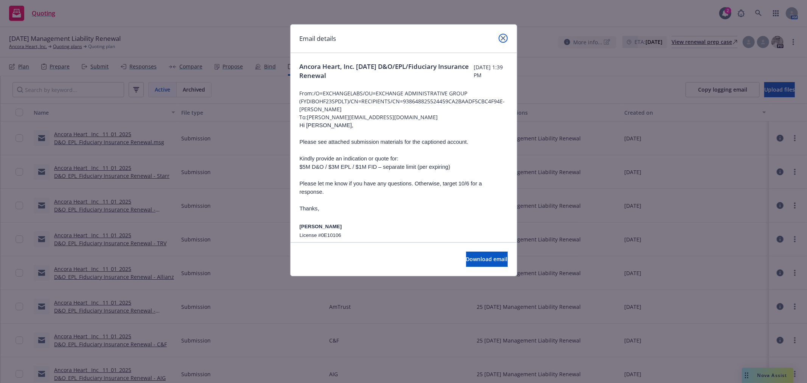
drag, startPoint x: 505, startPoint y: 37, endPoint x: 509, endPoint y: 39, distance: 4.4
click at [505, 37] on link "close" at bounding box center [503, 38] width 9 height 9
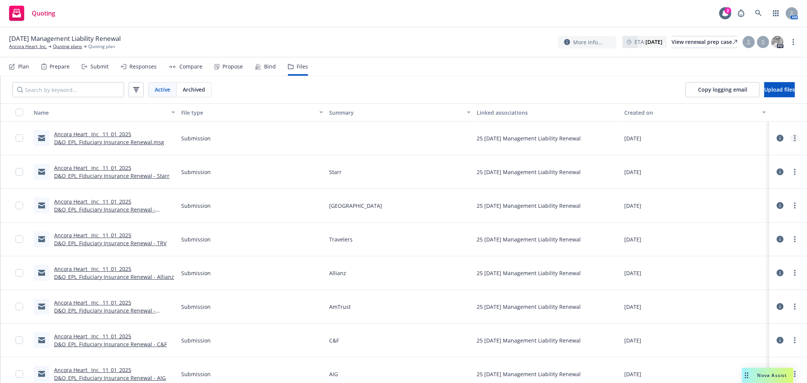
click at [792, 136] on div at bounding box center [788, 138] width 23 height 15
click at [792, 136] on link "more" at bounding box center [795, 138] width 9 height 9
click at [744, 180] on link "Edit" at bounding box center [755, 184] width 75 height 15
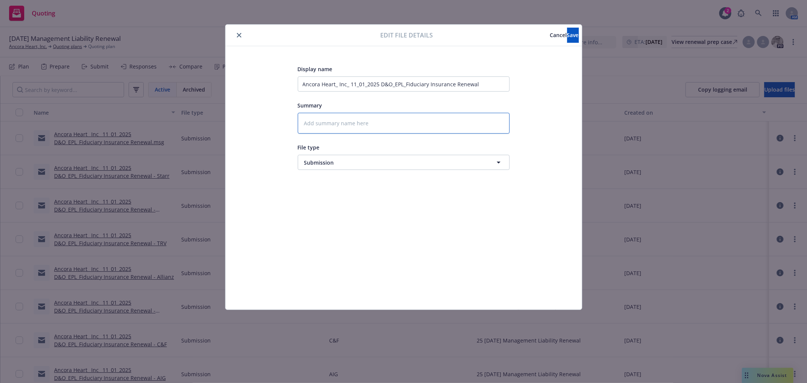
click at [416, 129] on textarea at bounding box center [404, 123] width 212 height 21
type textarea "x"
type textarea "C"
type textarea "x"
type textarea "Ch"
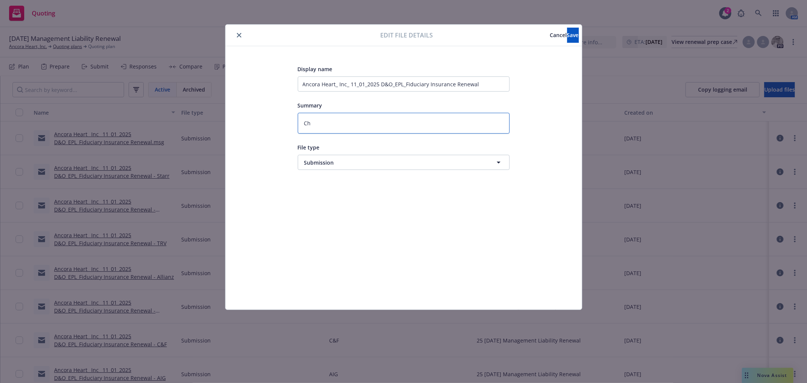
type textarea "x"
type textarea "[PERSON_NAME]"
type textarea "x"
type textarea "Chub"
type textarea "x"
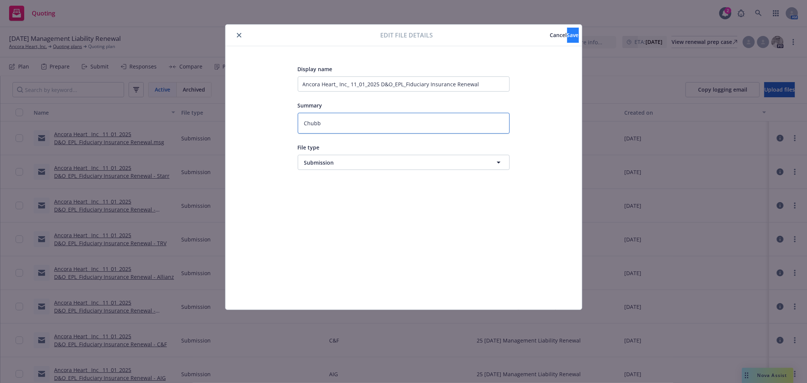
type textarea "Chubb"
click at [567, 28] on button "Save" at bounding box center [573, 35] width 12 height 15
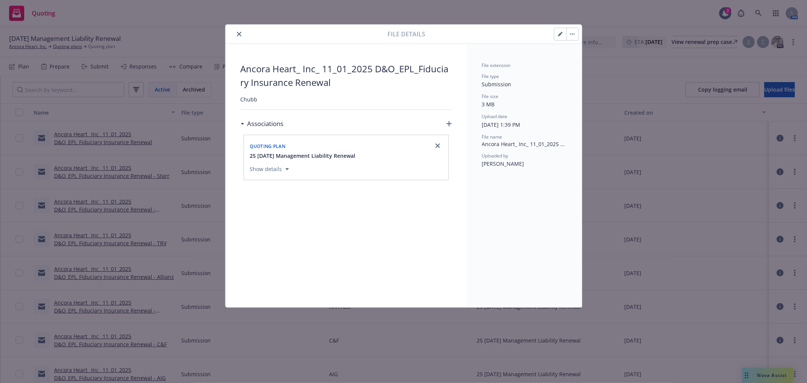
click at [241, 36] on button "close" at bounding box center [239, 34] width 9 height 9
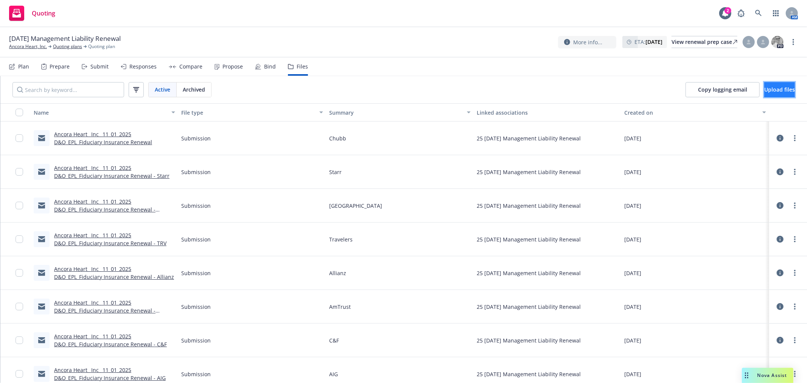
click at [781, 92] on span "Upload files" at bounding box center [779, 89] width 31 height 7
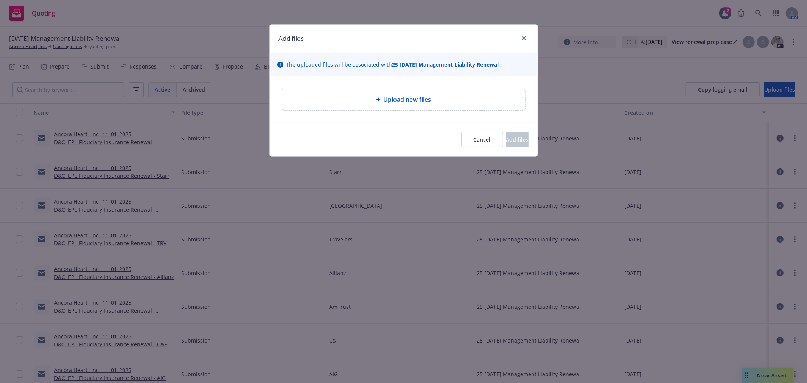
type textarea "x"
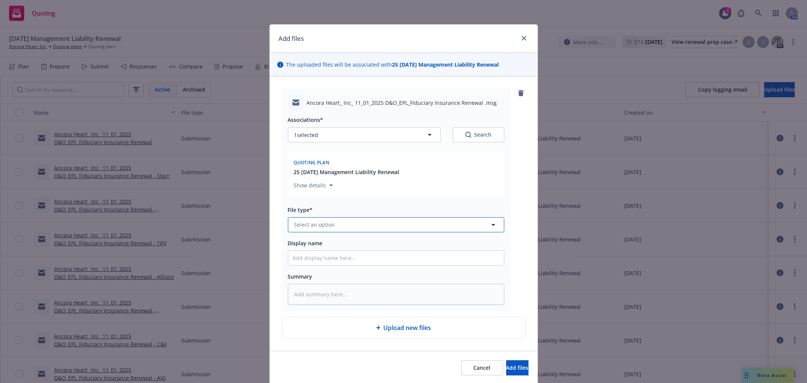
click at [338, 228] on button "Select an option" at bounding box center [396, 224] width 216 height 15
type input "s"
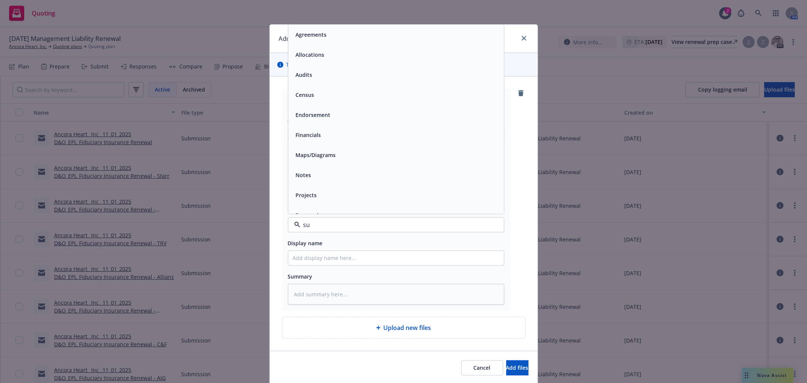
type input "sub"
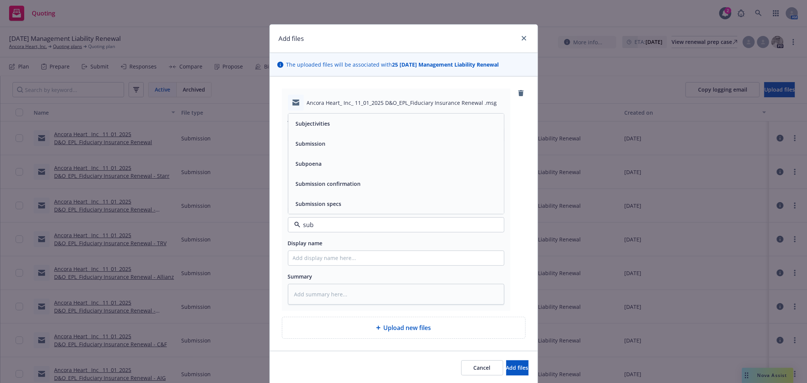
click at [335, 147] on div "Submission" at bounding box center [396, 143] width 207 height 11
click at [344, 260] on input "Display name" at bounding box center [396, 258] width 216 height 14
type textarea "x"
type input "R"
type textarea "x"
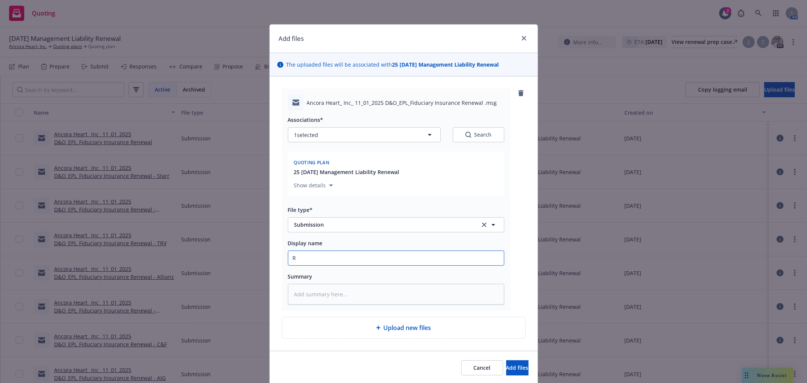
type input "RT"
type textarea "x"
type input "RT"
type textarea "x"
type input "RT C"
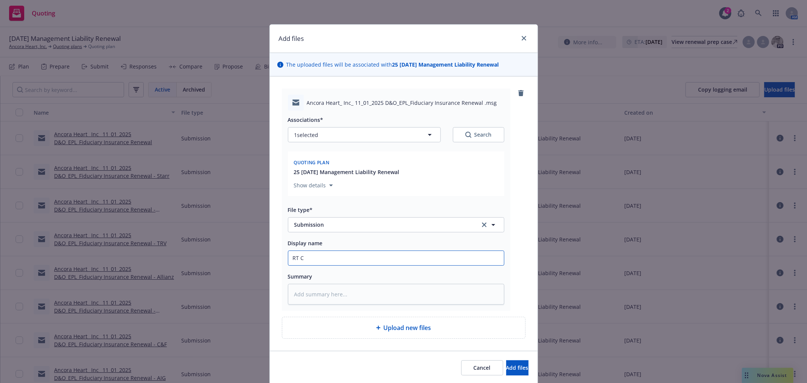
type textarea "x"
type input "RT CT"
click at [506, 360] on button "Add files" at bounding box center [517, 367] width 22 height 15
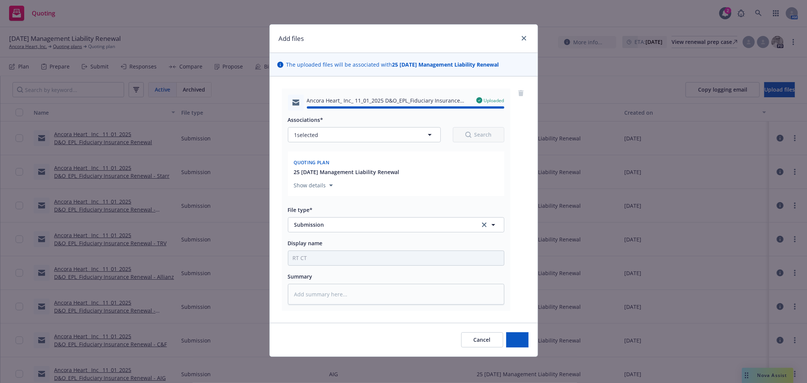
type textarea "x"
